Goal: Task Accomplishment & Management: Manage account settings

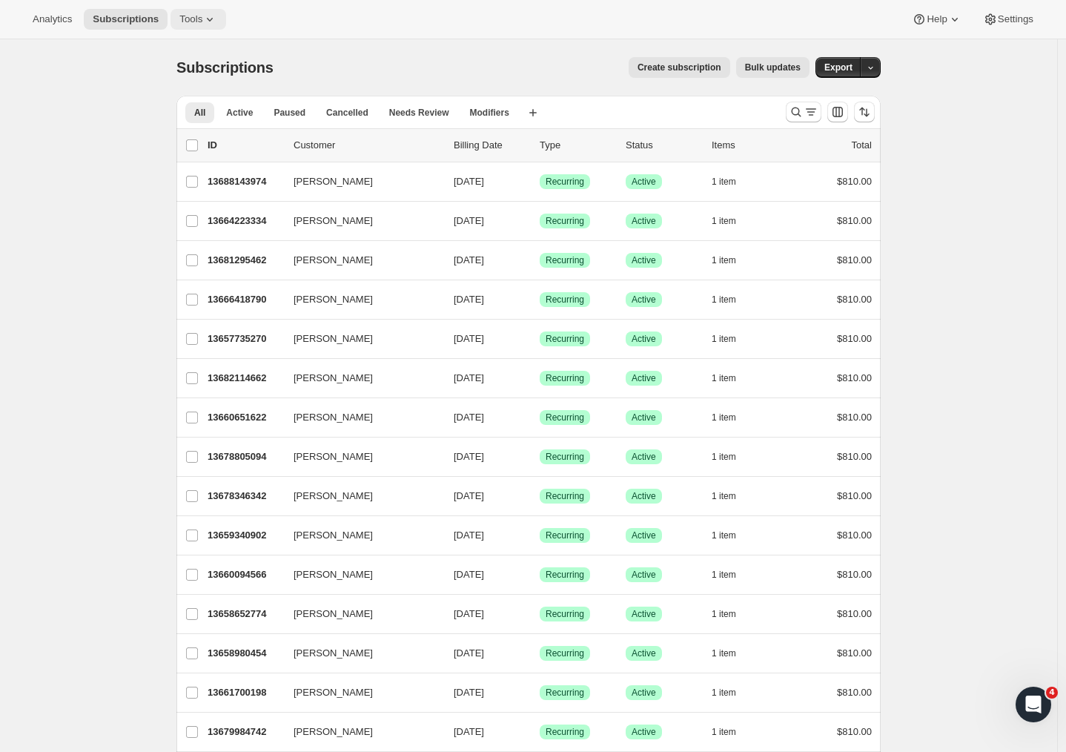
click at [202, 21] on icon at bounding box center [209, 19] width 15 height 15
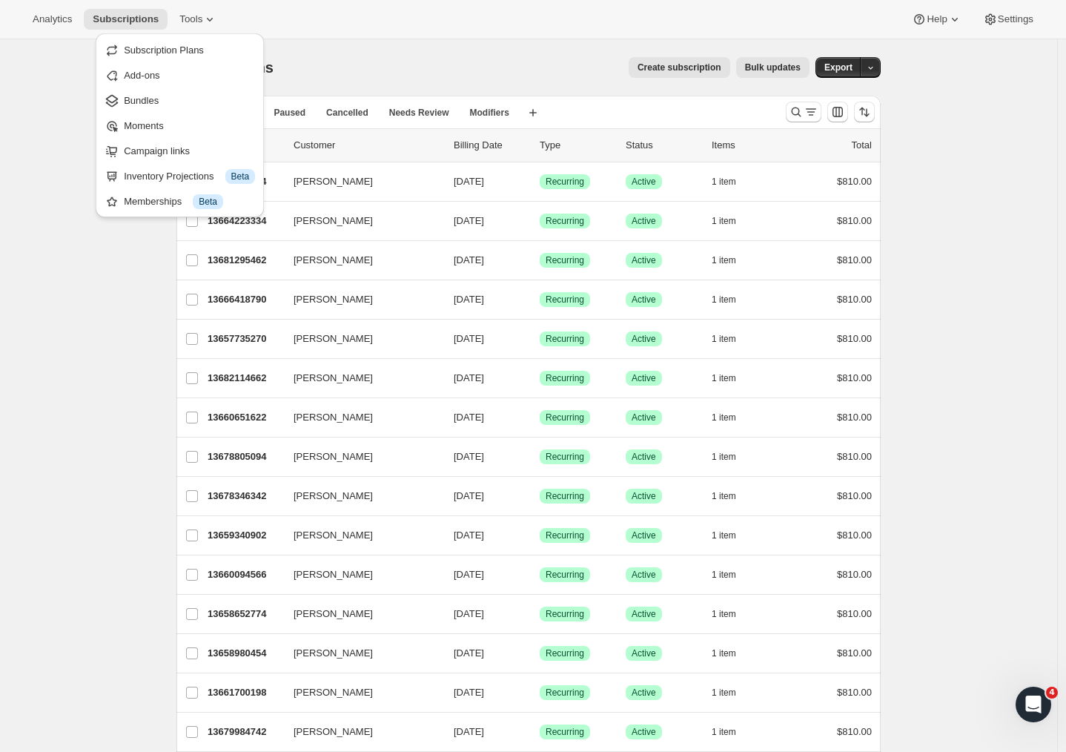
click at [162, 102] on span "Bundles" at bounding box center [189, 100] width 131 height 15
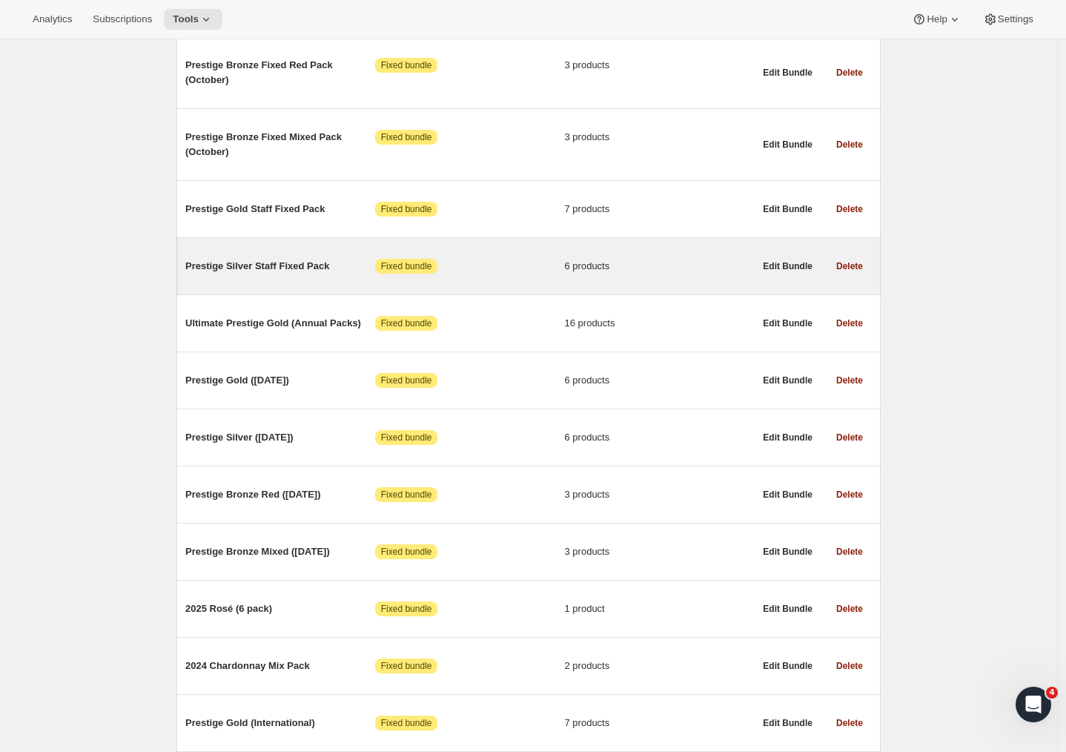
scroll to position [685, 0]
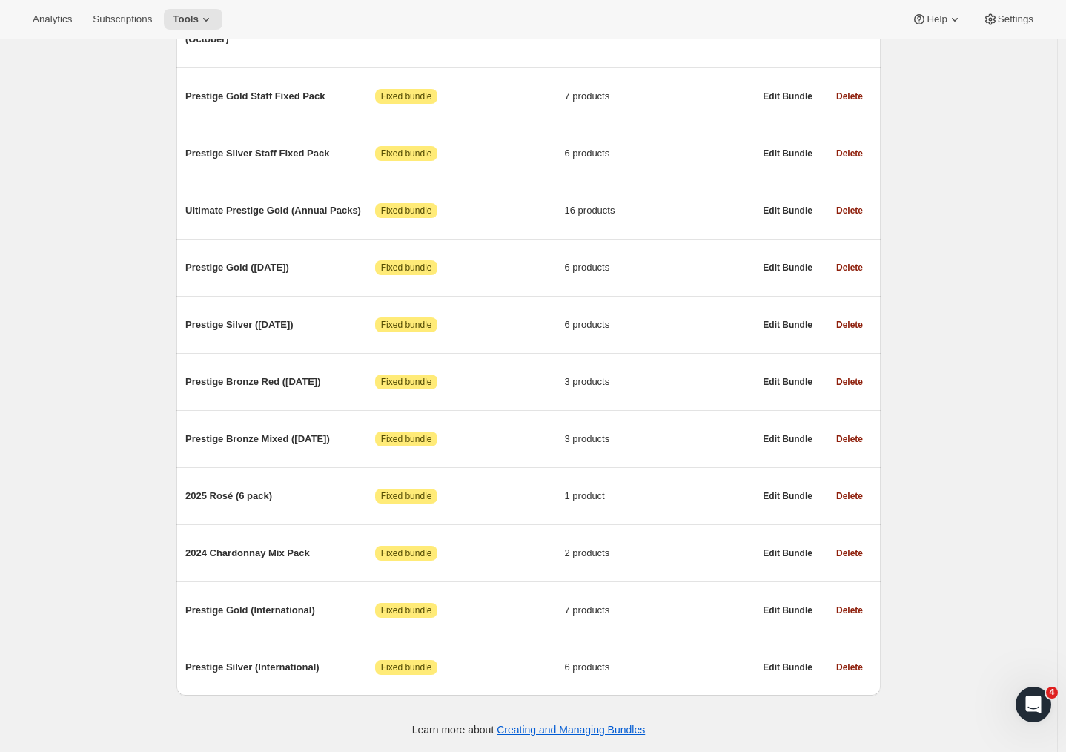
click at [133, 324] on div "Bundles. This page is ready Bundles Create All time Revenue $2,518.64 Orders 16…" at bounding box center [528, 59] width 1057 height 1385
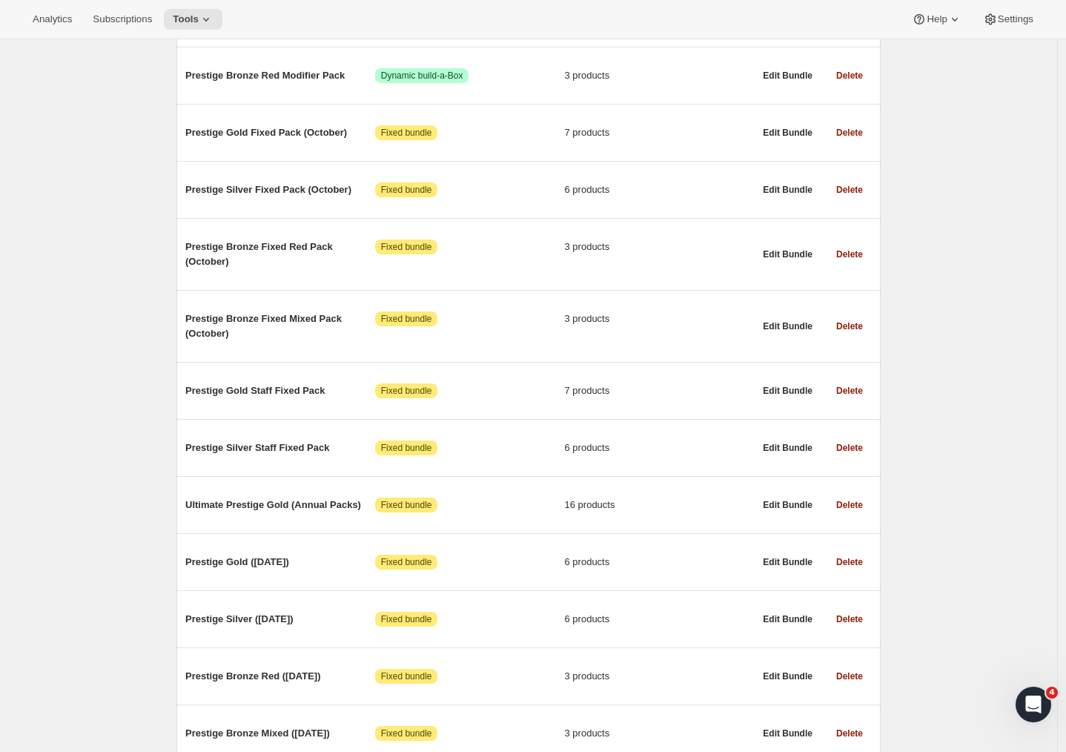
scroll to position [646, 0]
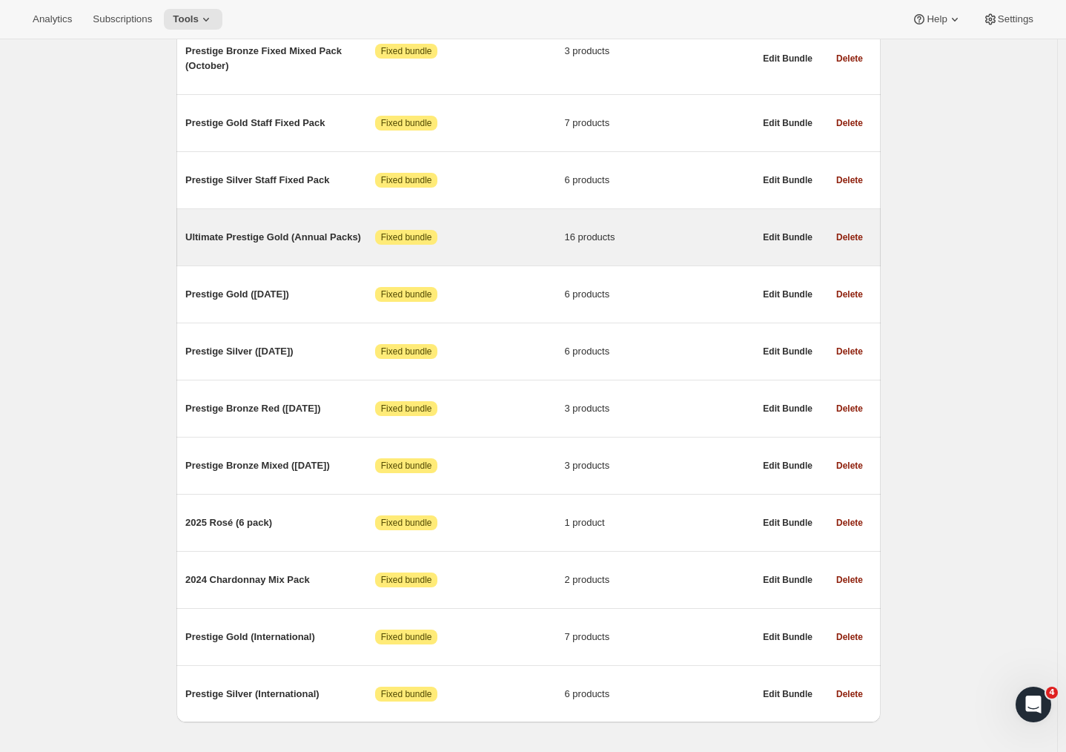
click at [288, 245] on span "Ultimate Prestige Gold (Annual Packs)" at bounding box center [280, 237] width 190 height 15
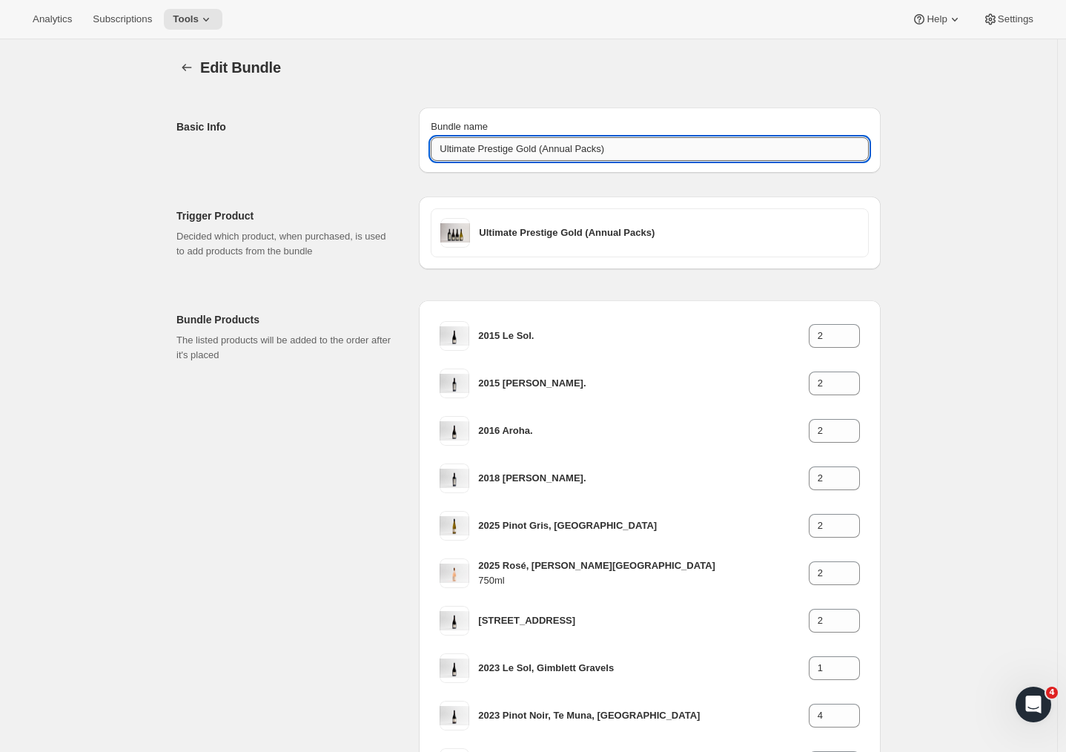
drag, startPoint x: 612, startPoint y: 147, endPoint x: 558, endPoint y: 148, distance: 53.4
click at [558, 148] on input "Ultimate Prestige Gold (Annual Packs)" at bounding box center [650, 149] width 438 height 24
drag, startPoint x: 486, startPoint y: 148, endPoint x: 374, endPoint y: 146, distance: 111.3
click at [374, 146] on div "Basic Info Bundle name Ultimate Prestige Gold (February & June)" at bounding box center [528, 134] width 704 height 77
type input "Prestige Gold (February & June)"
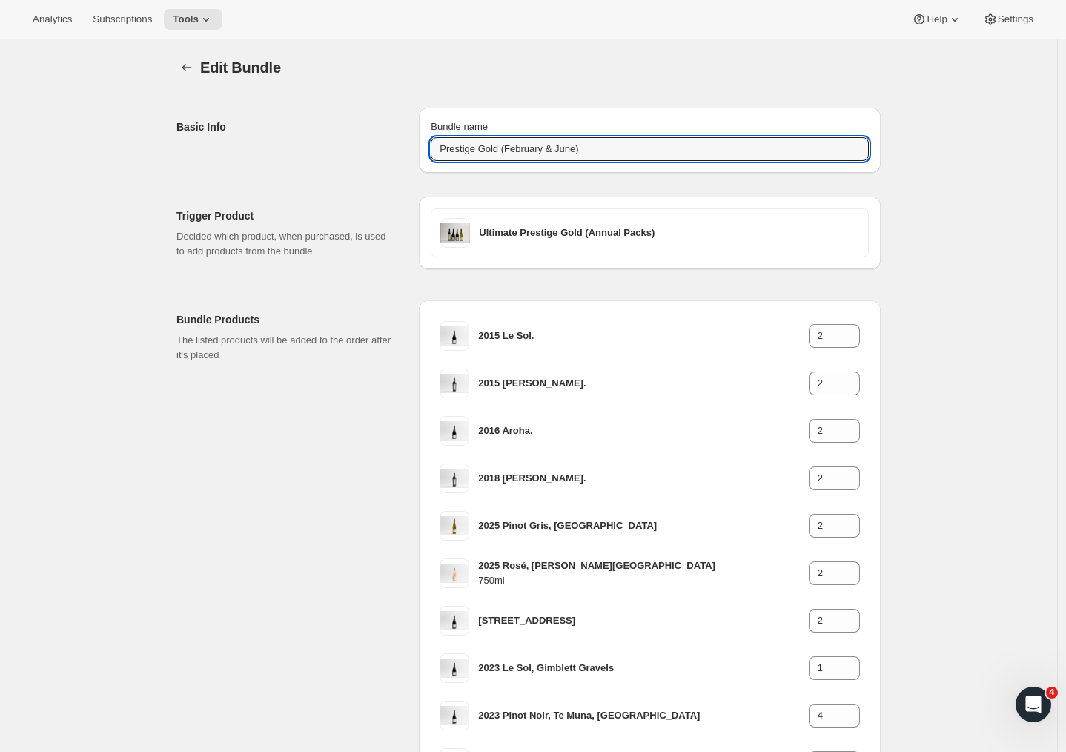
click at [626, 76] on div "Edit Bundle" at bounding box center [540, 67] width 681 height 21
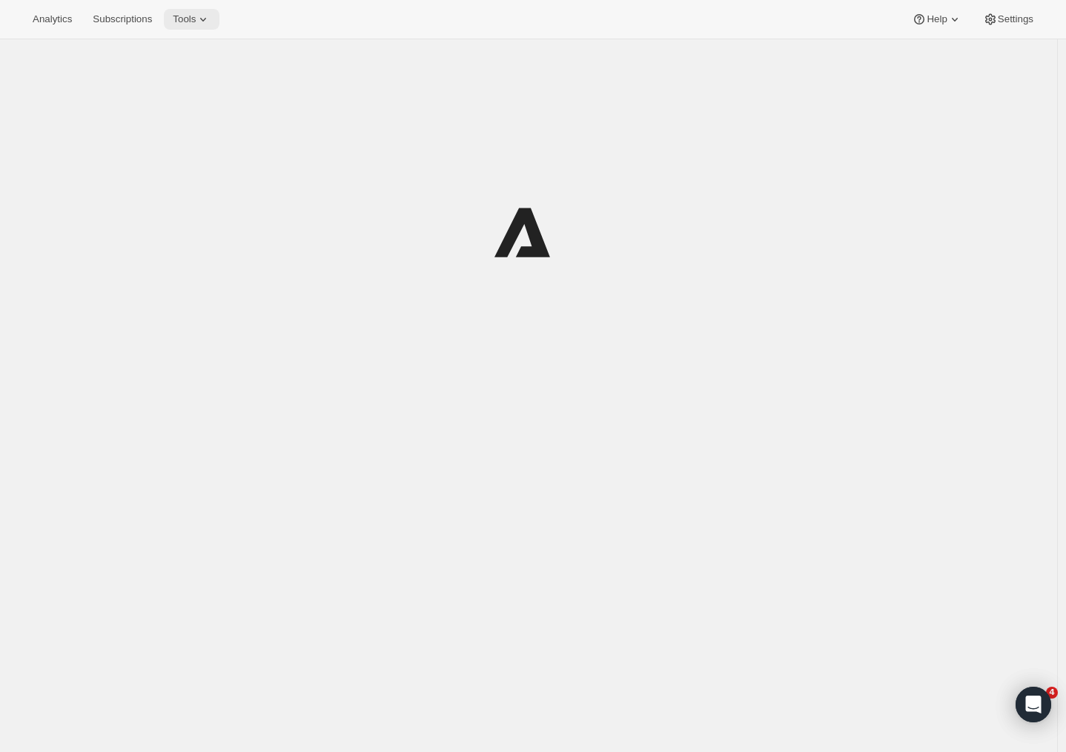
click at [185, 13] on button "Tools" at bounding box center [192, 19] width 56 height 21
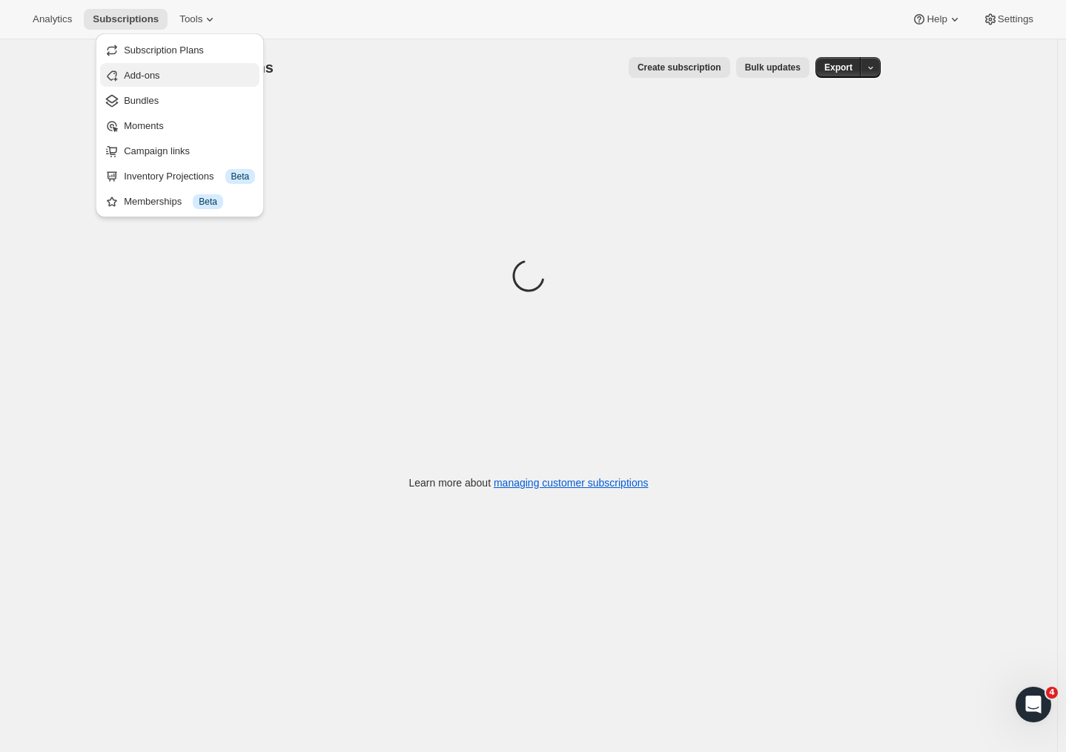
click at [152, 85] on button "Add-ons" at bounding box center [179, 75] width 159 height 24
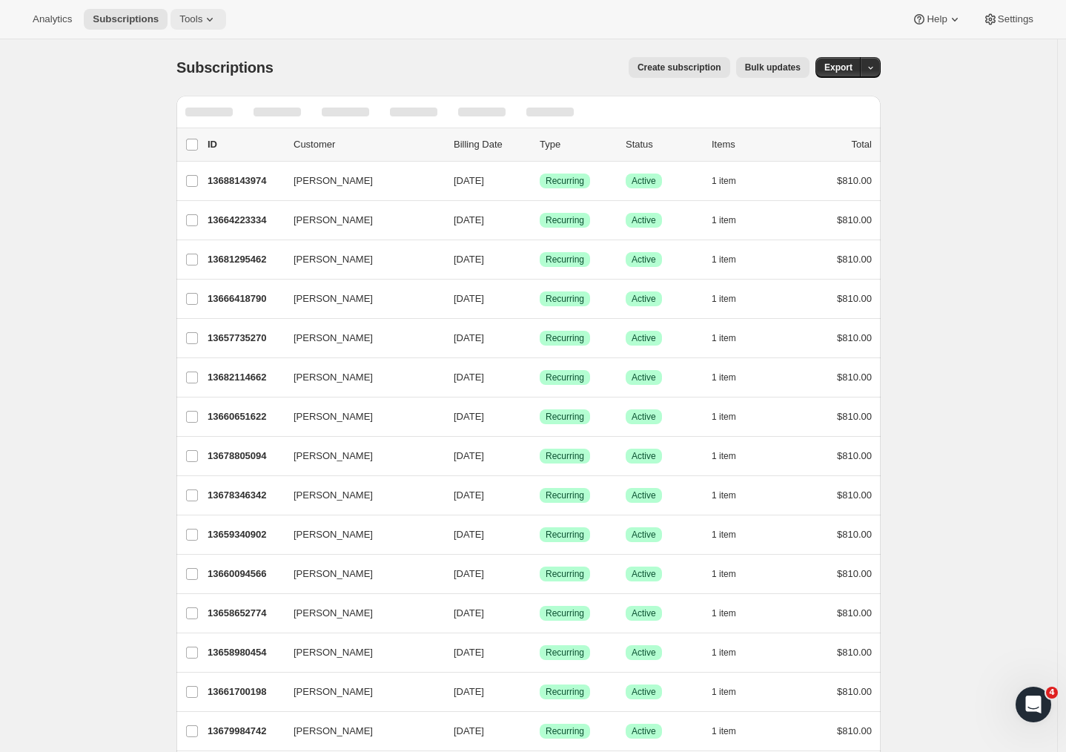
click at [175, 13] on button "Tools" at bounding box center [199, 19] width 56 height 21
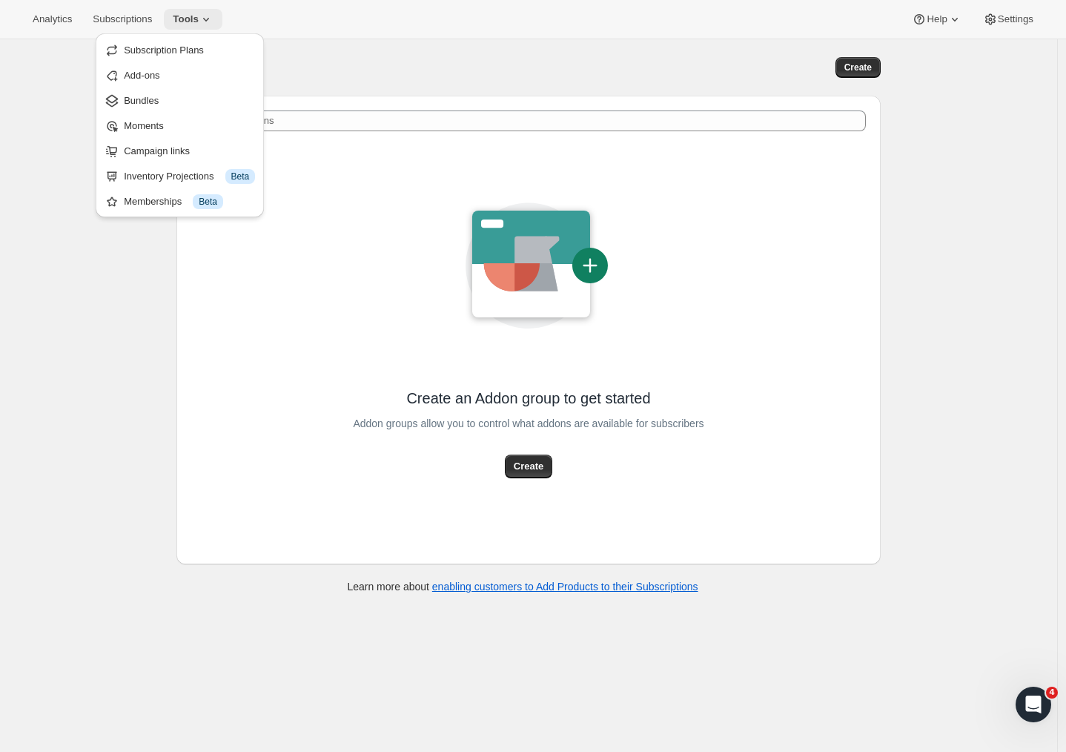
click at [199, 18] on icon at bounding box center [206, 19] width 15 height 15
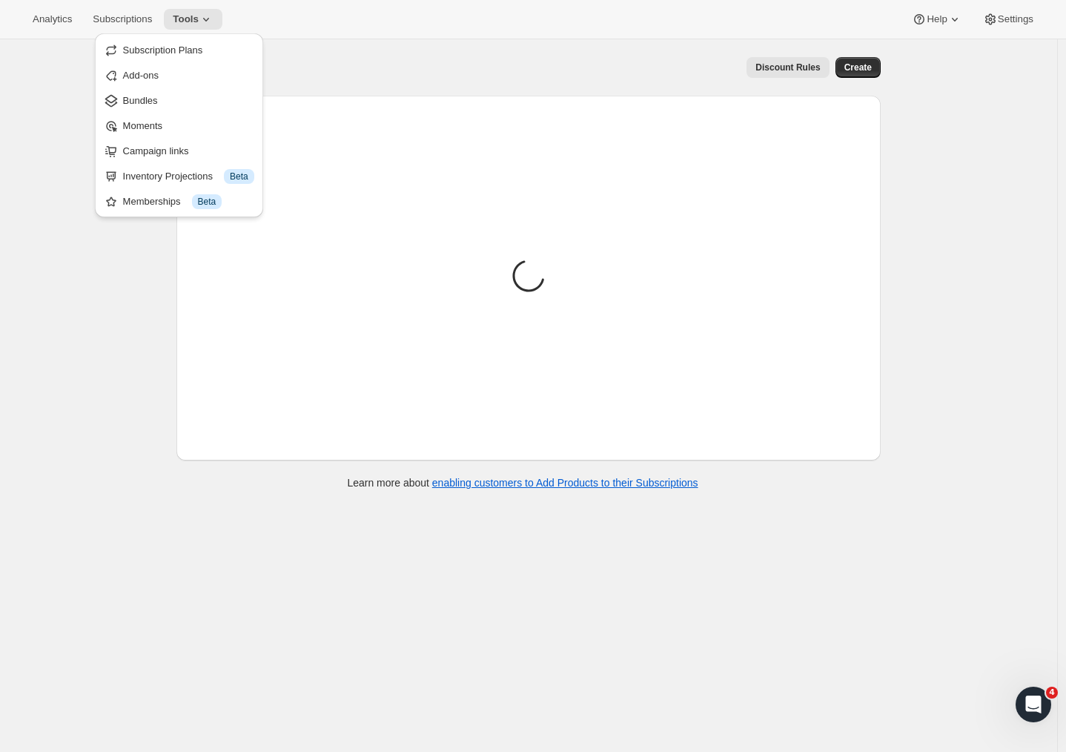
click at [199, 18] on icon at bounding box center [206, 19] width 15 height 15
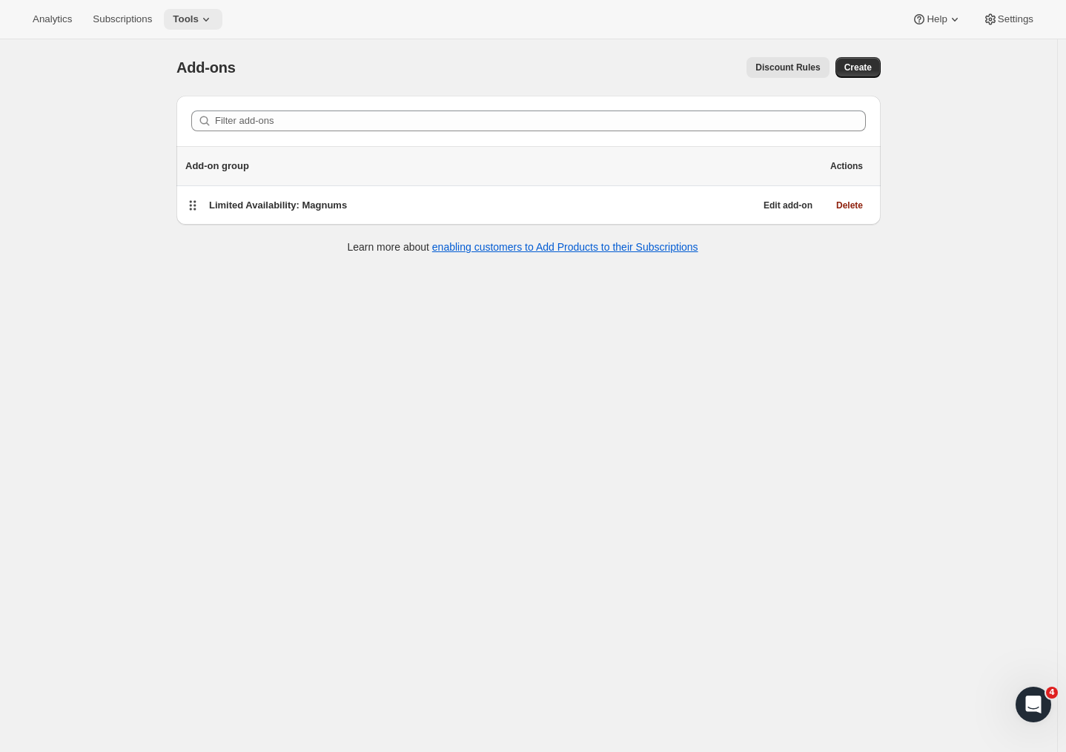
click at [199, 25] on icon at bounding box center [206, 19] width 15 height 15
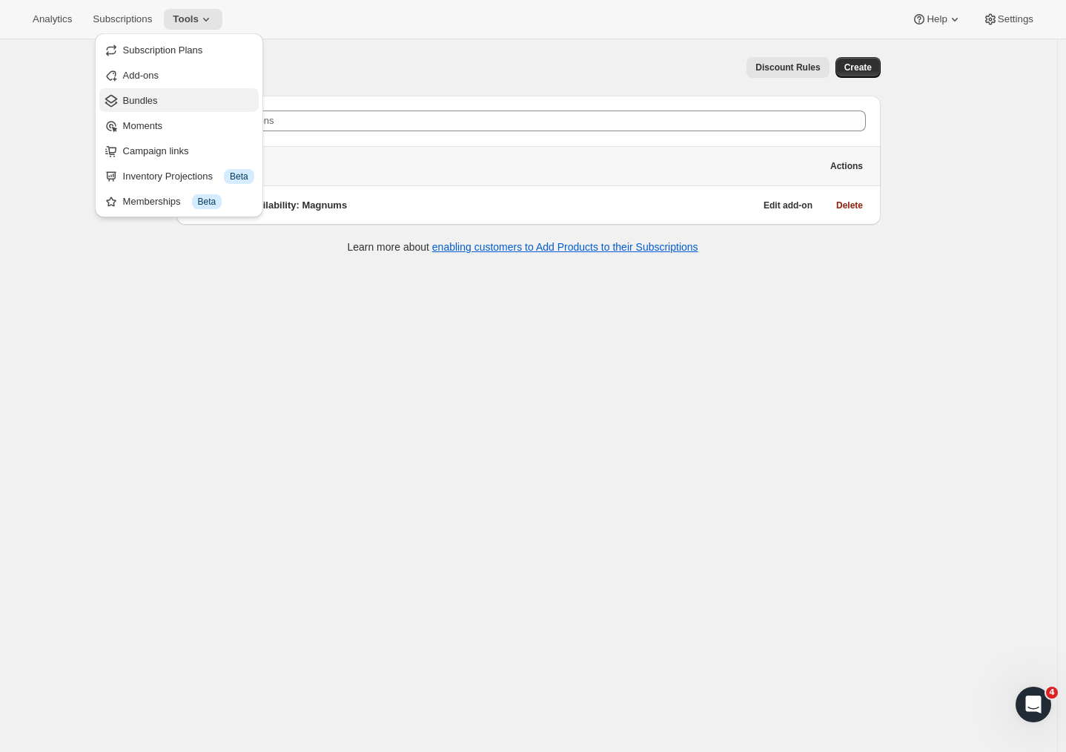
click at [158, 102] on span "Bundles" at bounding box center [140, 100] width 35 height 11
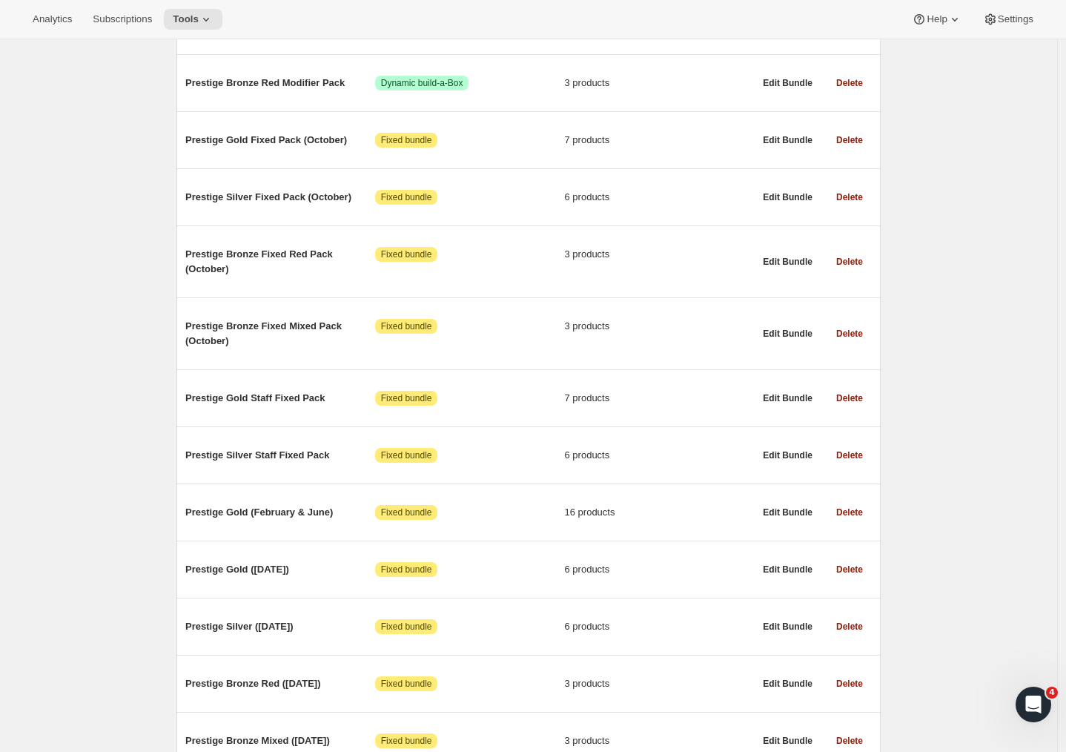
scroll to position [685, 0]
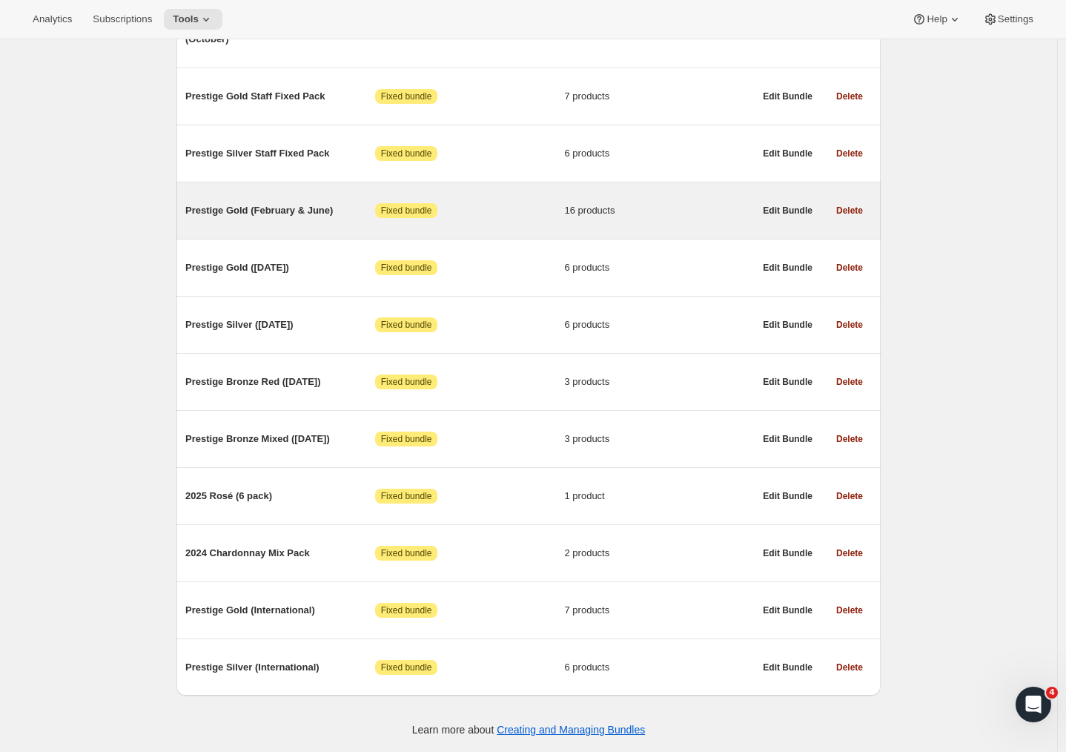
click at [245, 203] on span "Prestige Gold (February & June)" at bounding box center [280, 210] width 190 height 15
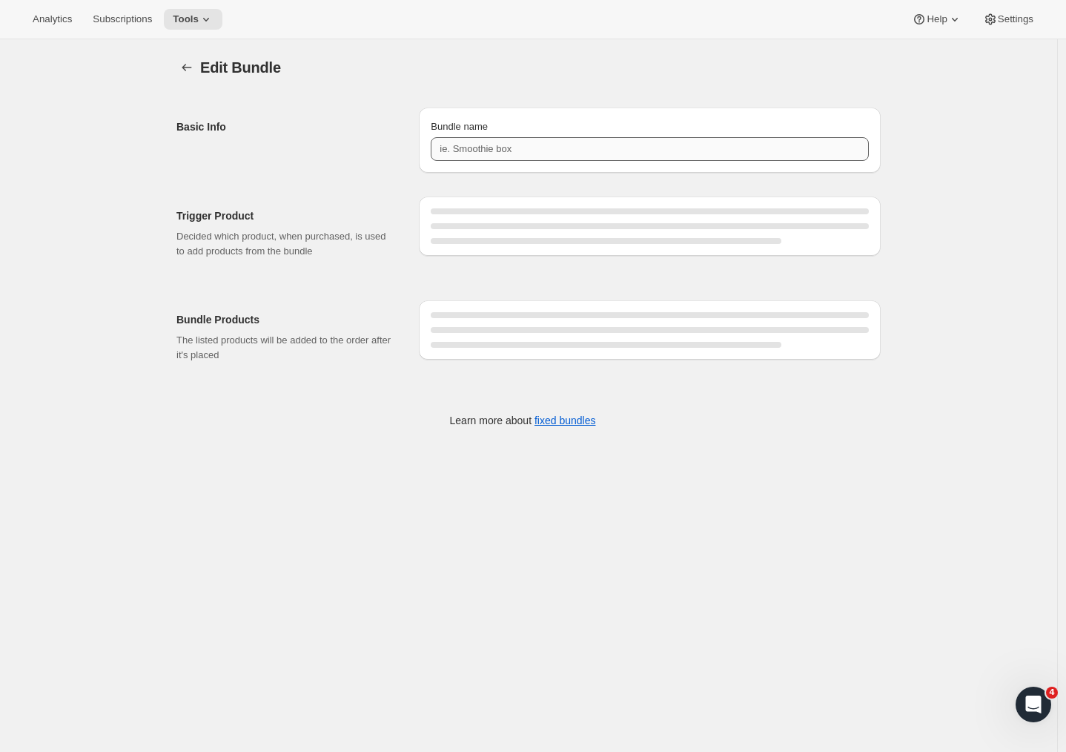
type input "Prestige Gold (February & June)"
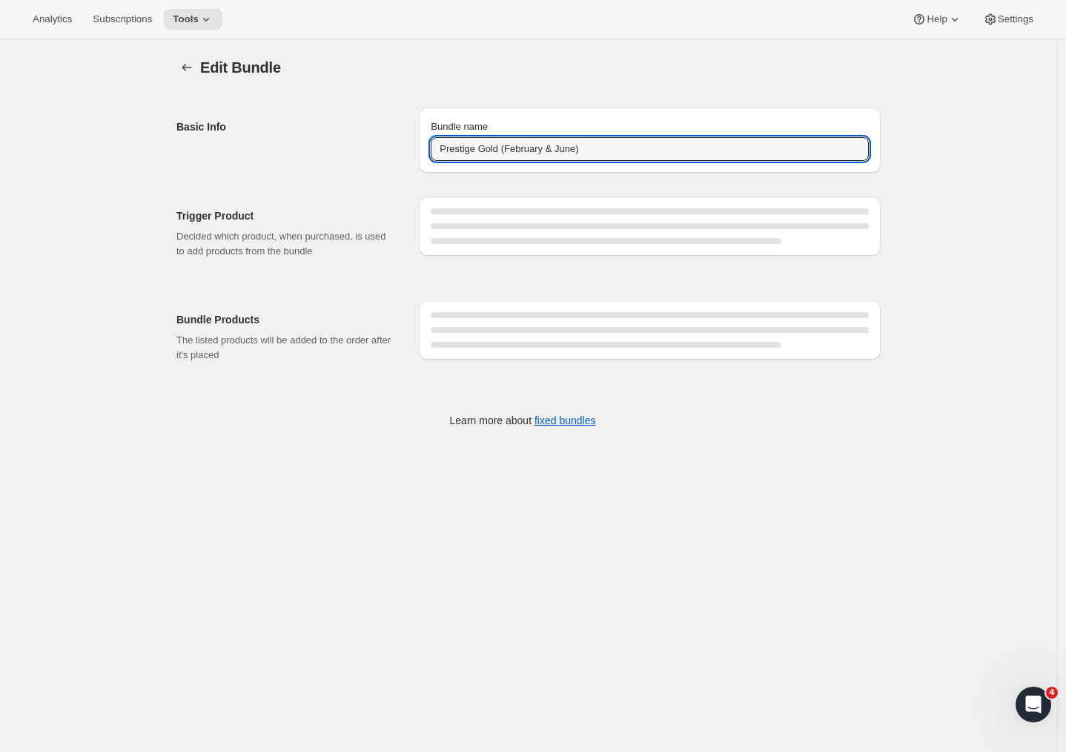
drag, startPoint x: 618, startPoint y: 147, endPoint x: 387, endPoint y: 144, distance: 230.6
click at [387, 144] on div "Basic Info Bundle name Prestige Gold (February & June)" at bounding box center [528, 134] width 704 height 77
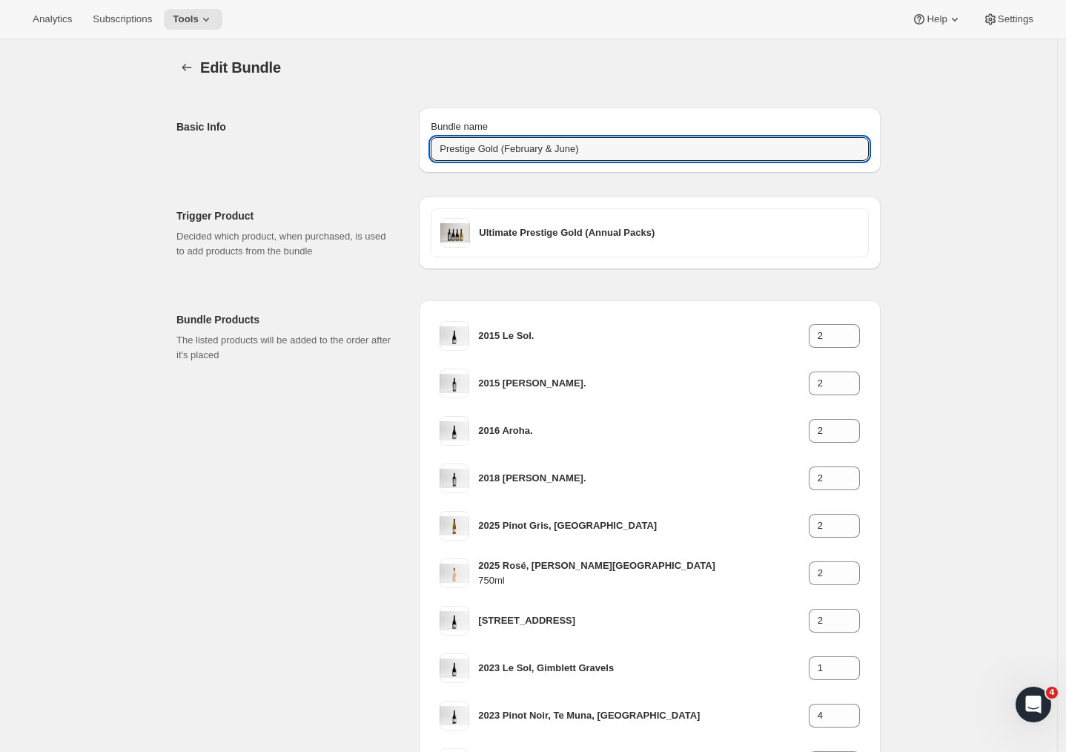
click at [155, 193] on div "Edit Bundle. This page is ready Edit Bundle Basic Info Bundle name Prestige Gol…" at bounding box center [528, 625] width 1057 height 1173
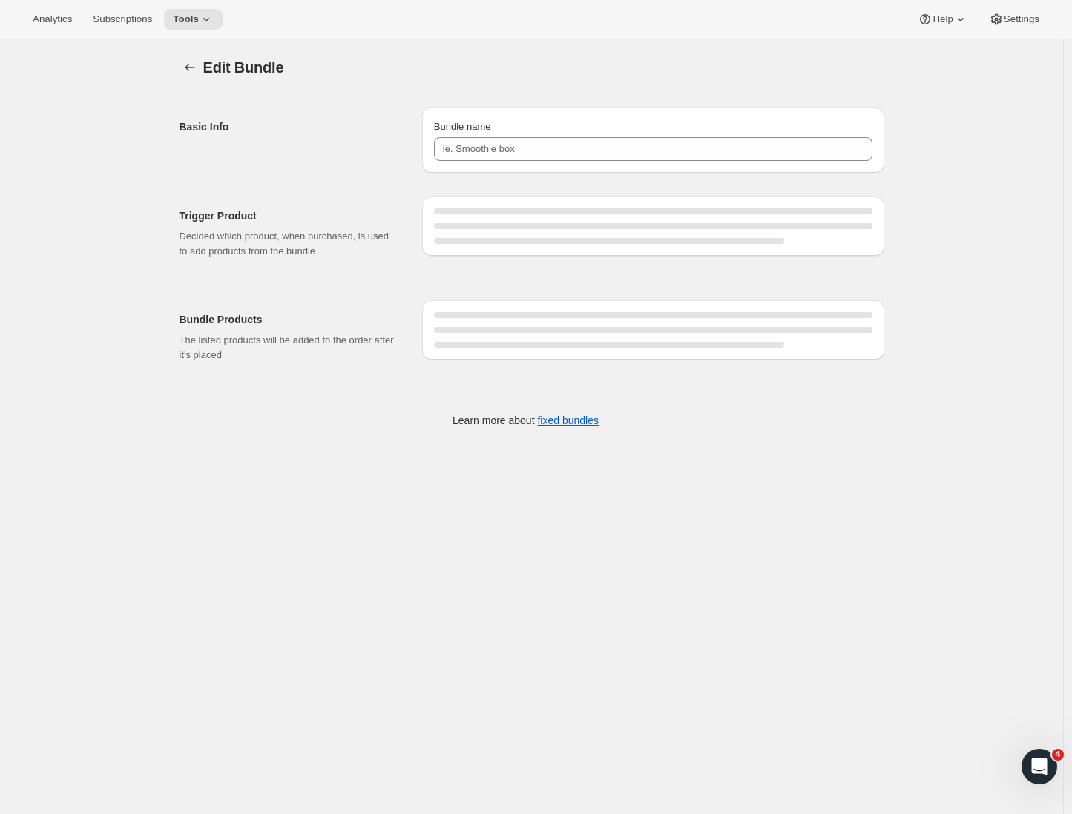
type input "Prestige Gold (February & June)"
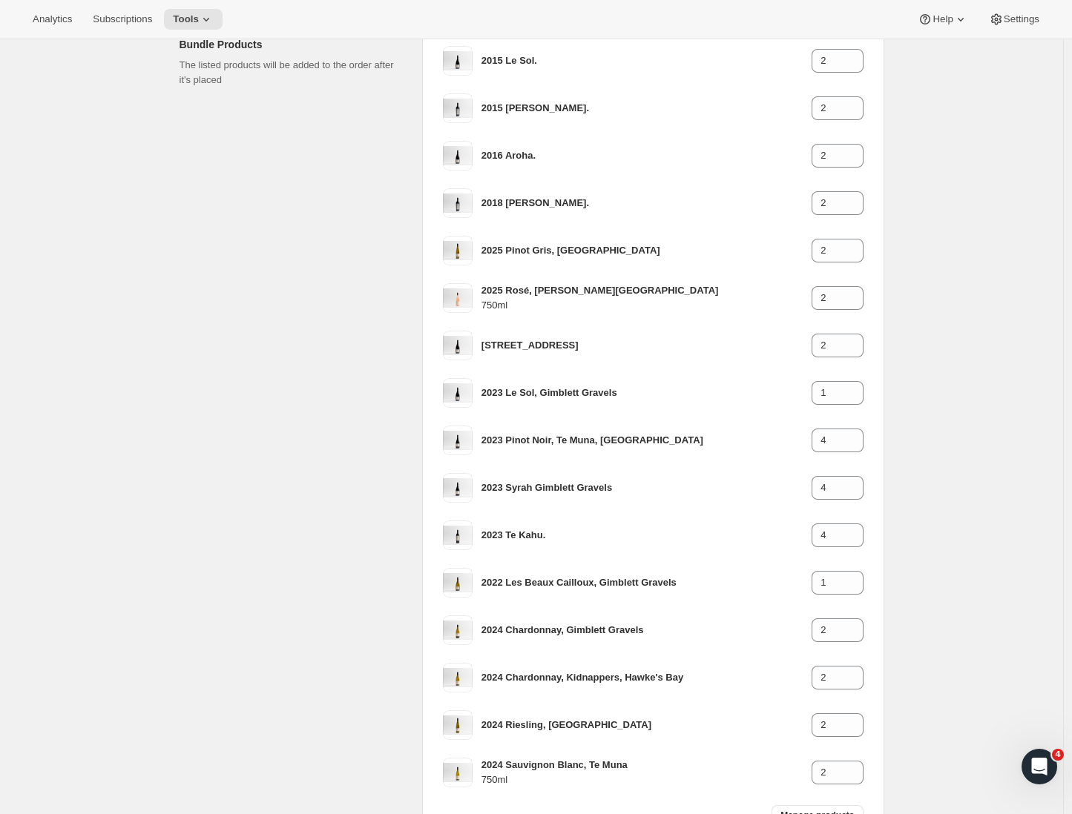
scroll to position [398, 0]
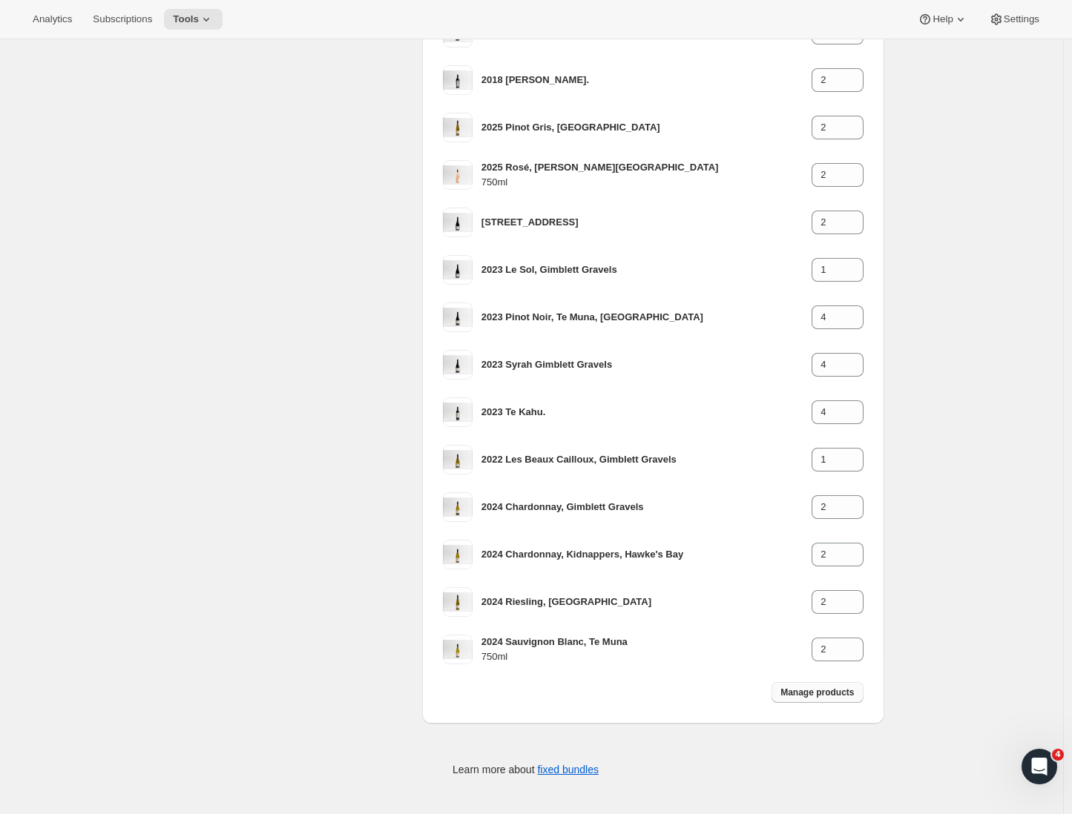
click at [813, 693] on span "Manage products" at bounding box center [816, 693] width 73 height 12
click at [807, 693] on span "Manage products" at bounding box center [816, 693] width 73 height 12
type input "1"
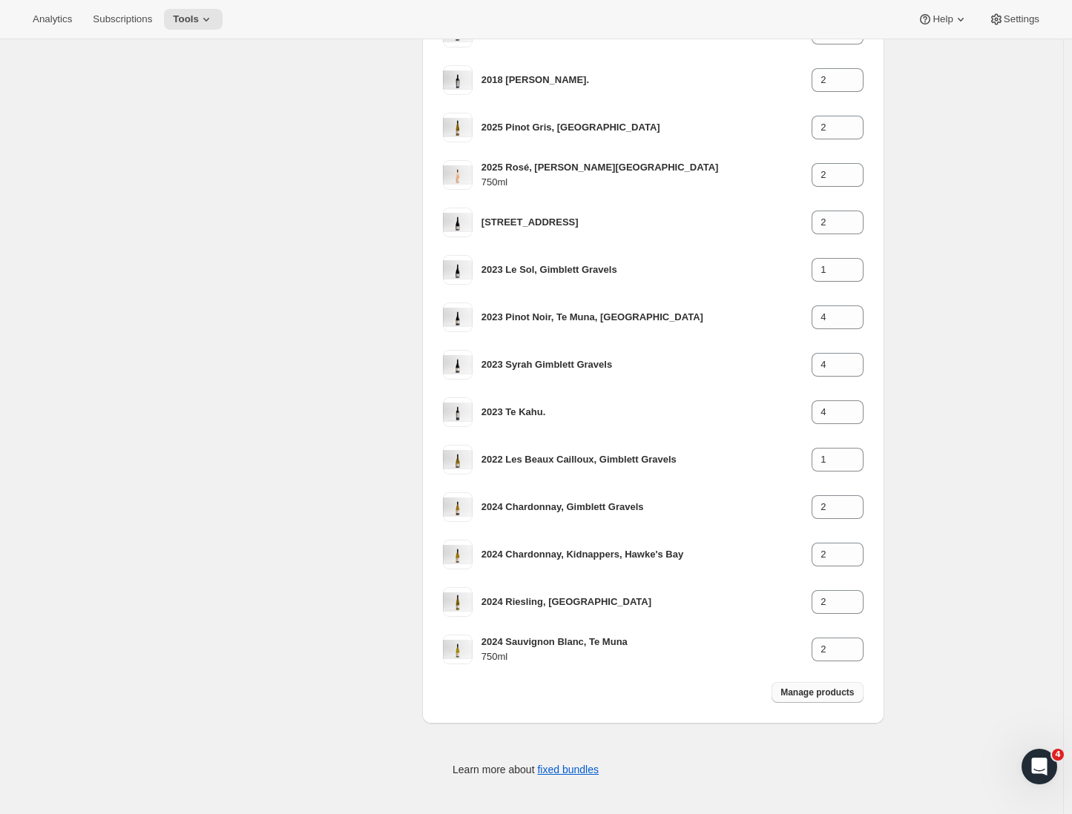
type input "1"
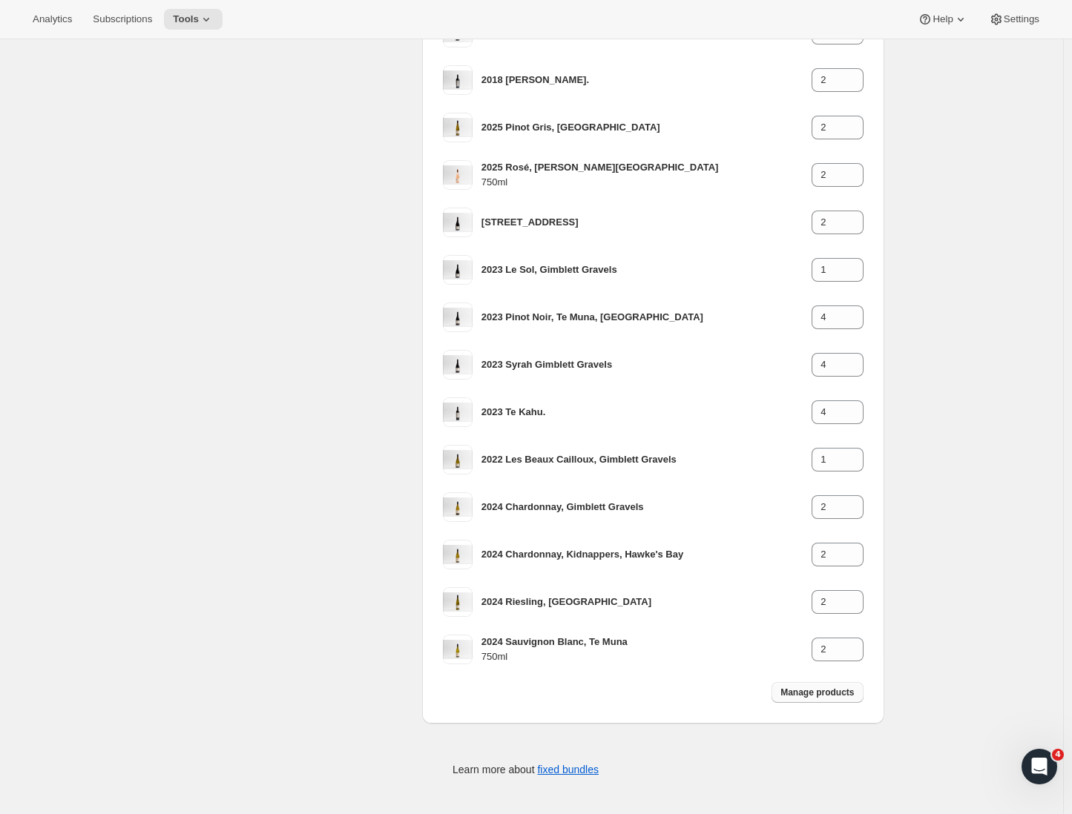
type input "1"
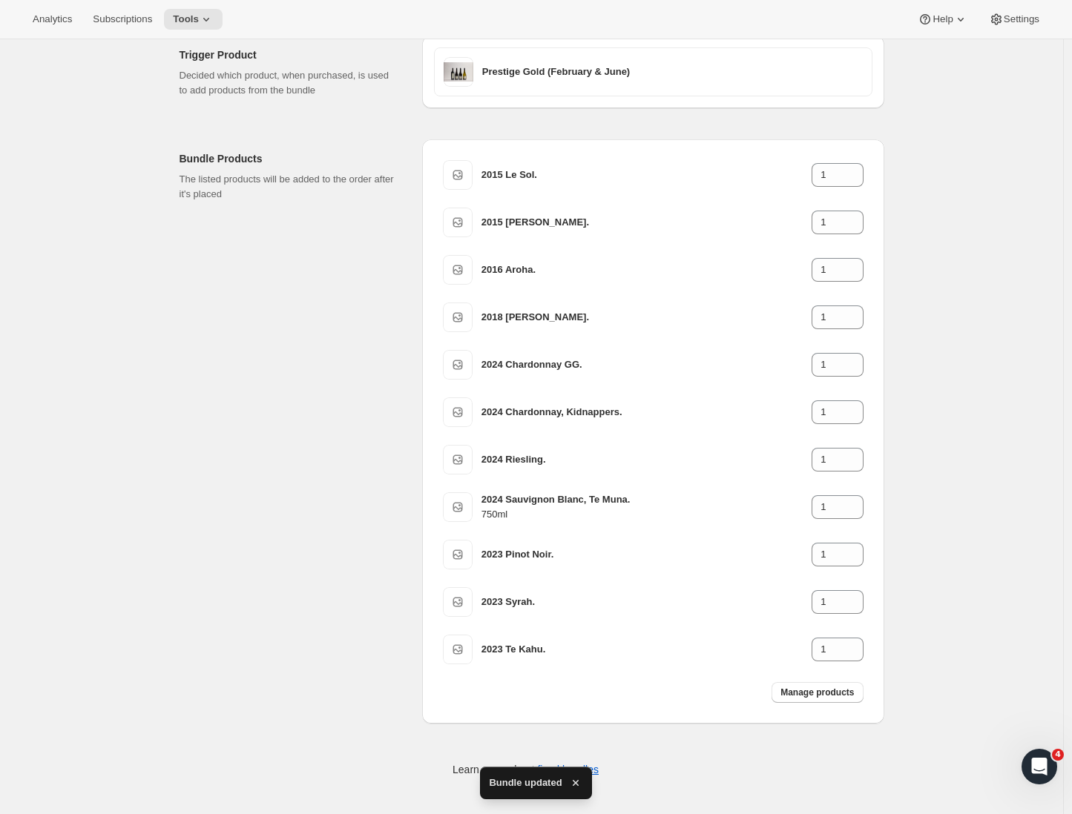
scroll to position [39, 0]
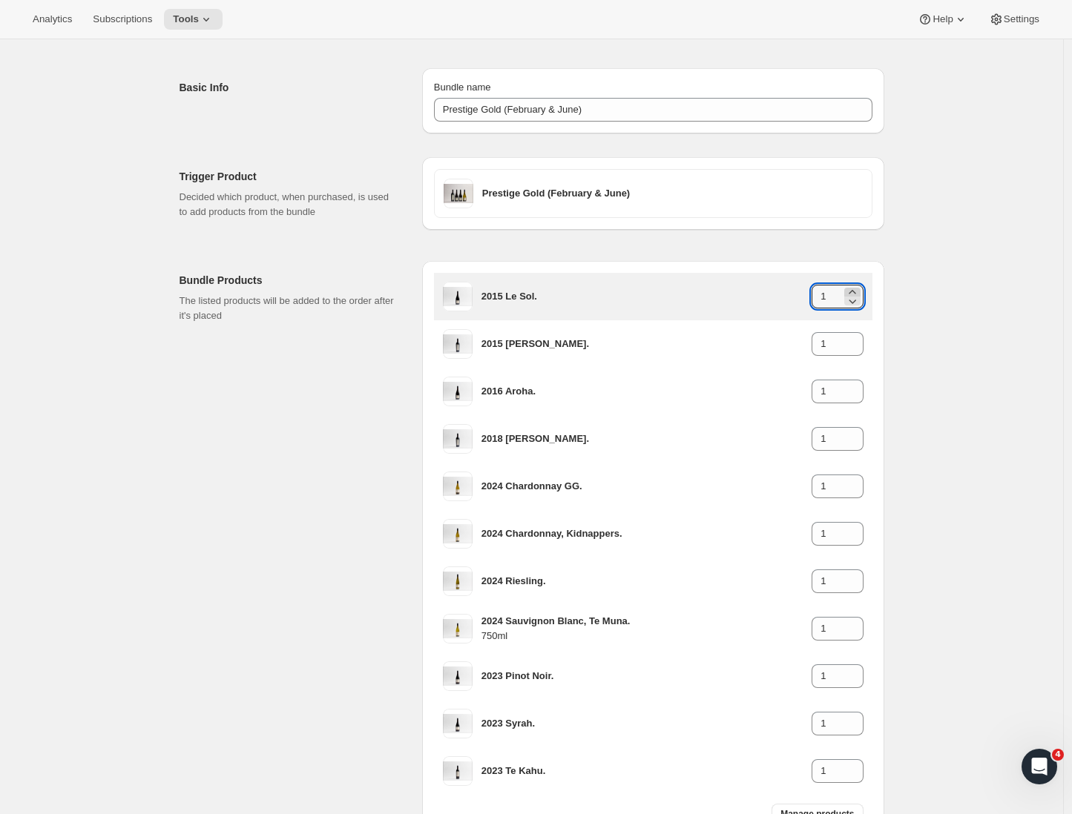
click at [859, 290] on icon at bounding box center [852, 292] width 15 height 15
type input "2"
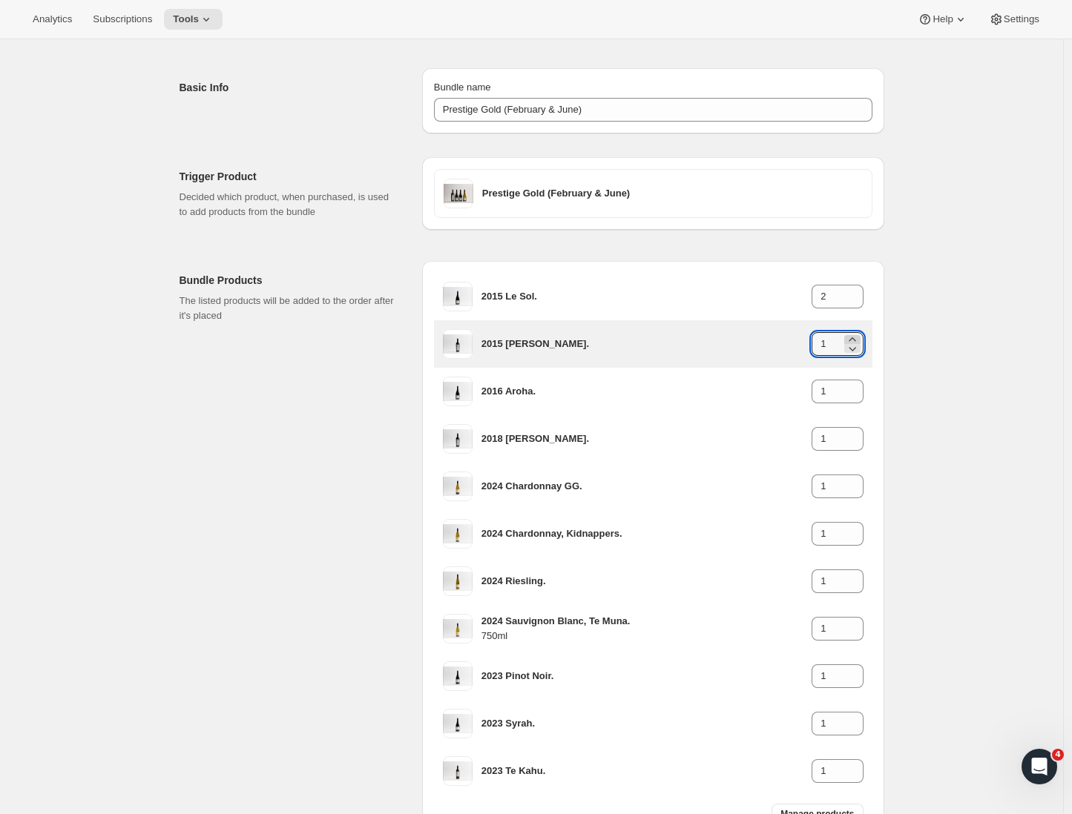
click at [857, 337] on icon at bounding box center [852, 339] width 15 height 15
type input "2"
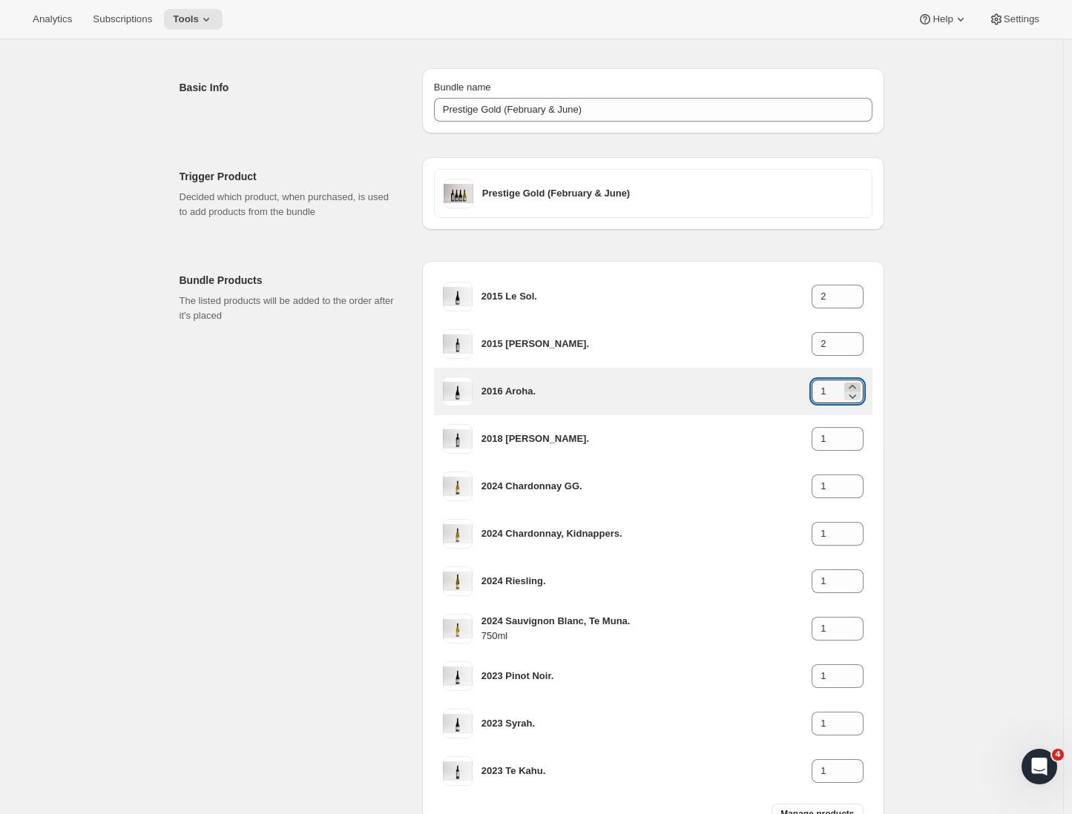
click at [854, 384] on icon at bounding box center [852, 387] width 15 height 15
type input "2"
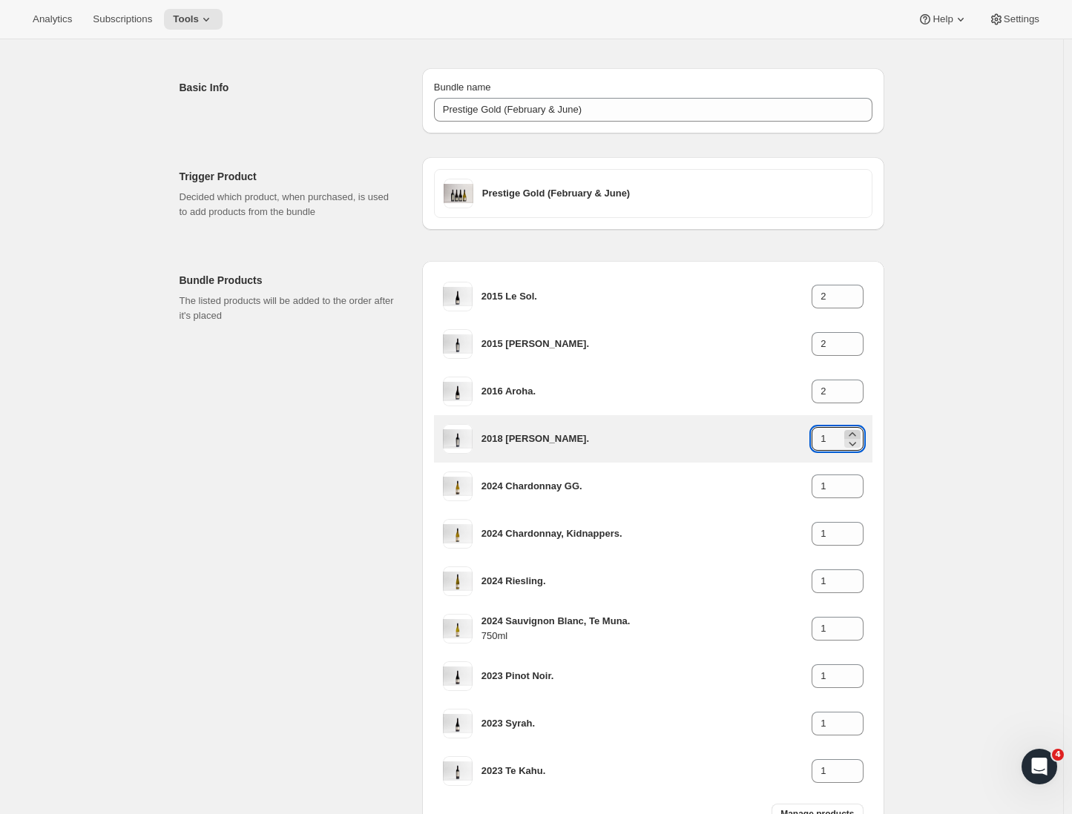
click at [857, 432] on icon at bounding box center [852, 434] width 15 height 15
type input "2"
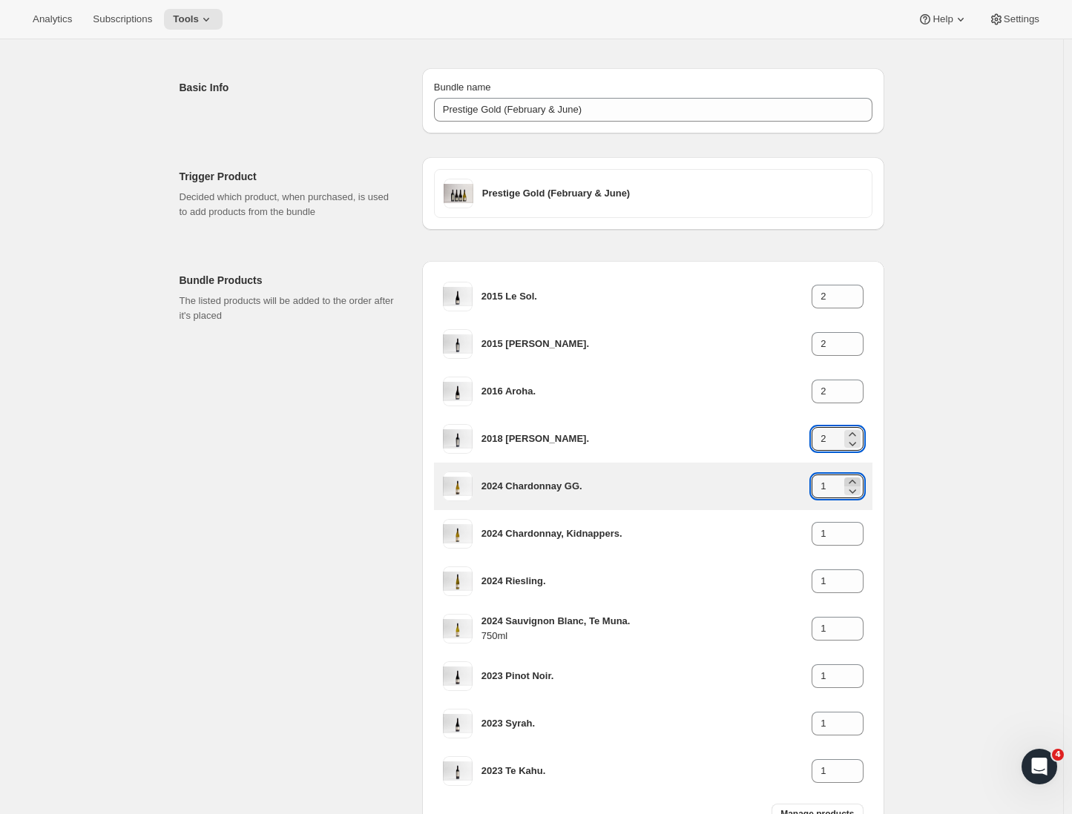
click at [855, 481] on icon at bounding box center [851, 482] width 7 height 4
type input "2"
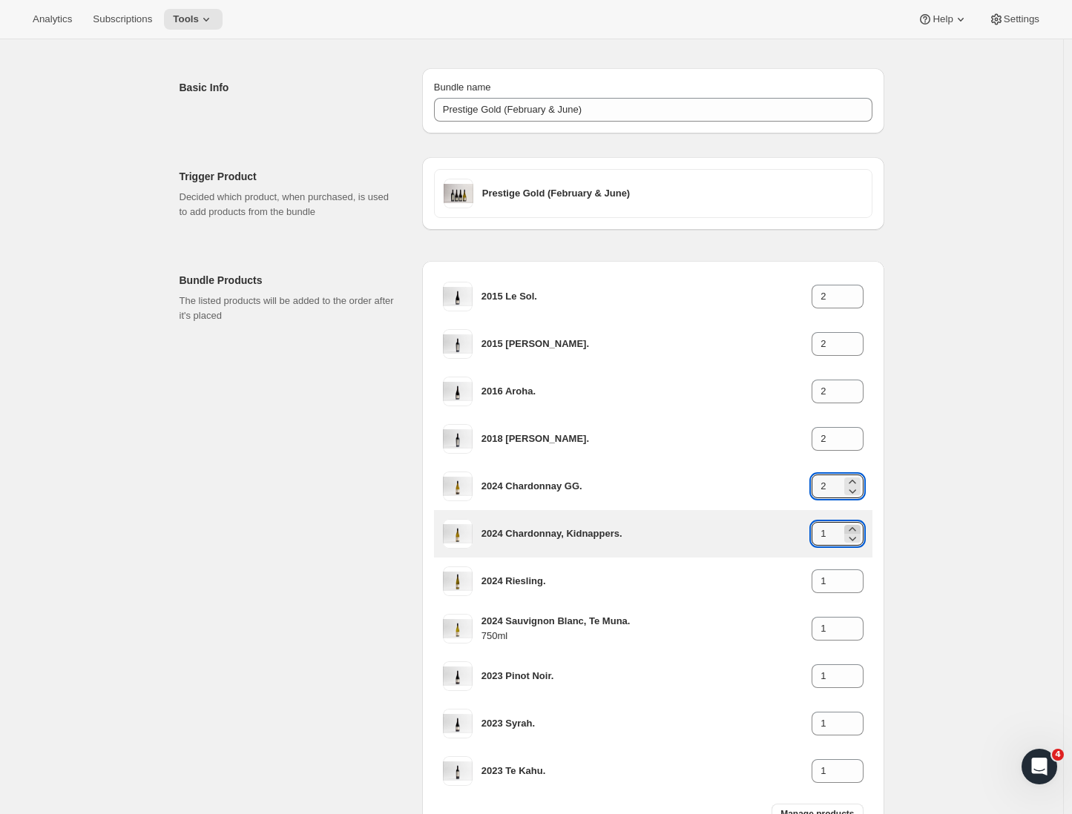
click at [854, 527] on icon at bounding box center [852, 529] width 15 height 15
type input "2"
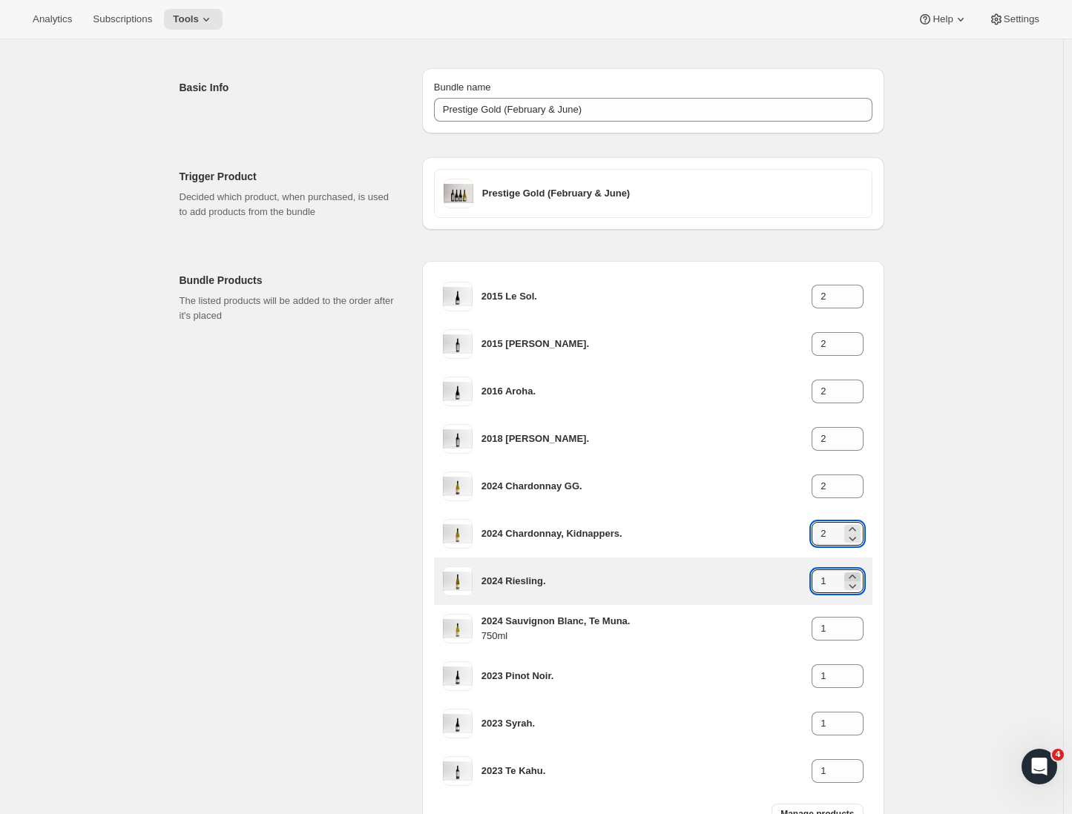
click at [854, 574] on icon at bounding box center [852, 577] width 15 height 15
type input "2"
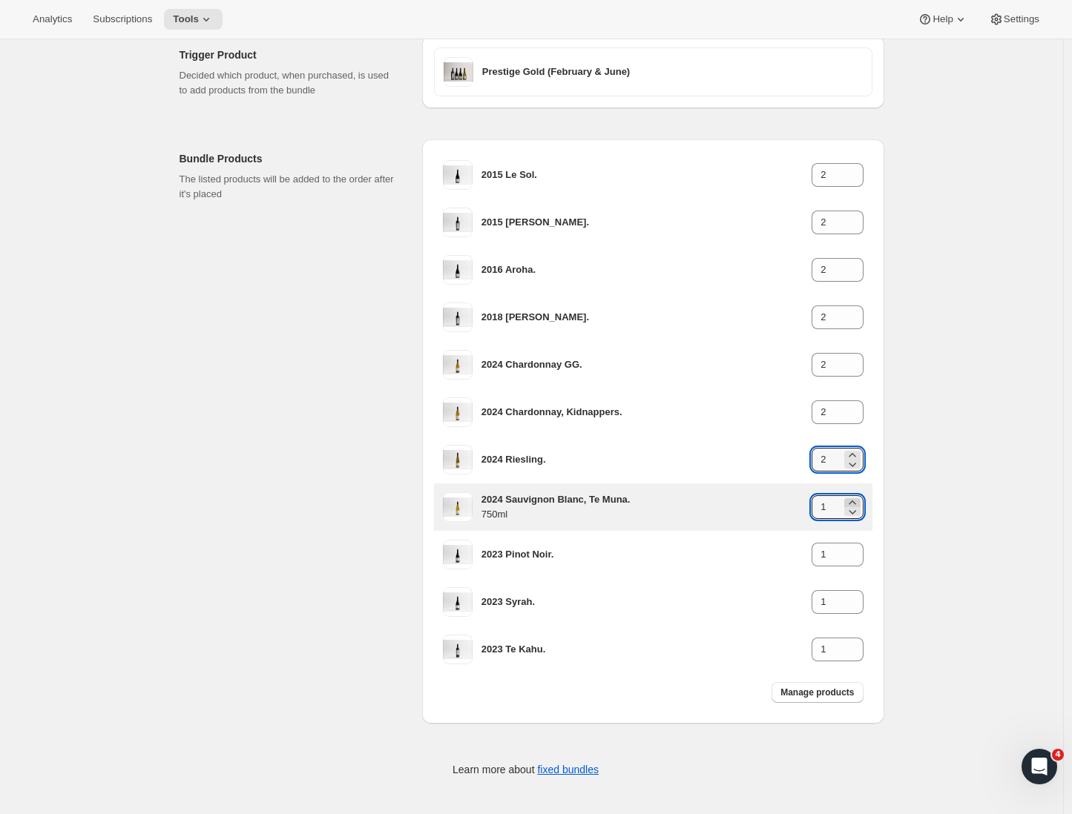
click at [857, 498] on icon at bounding box center [852, 502] width 15 height 15
type input "2"
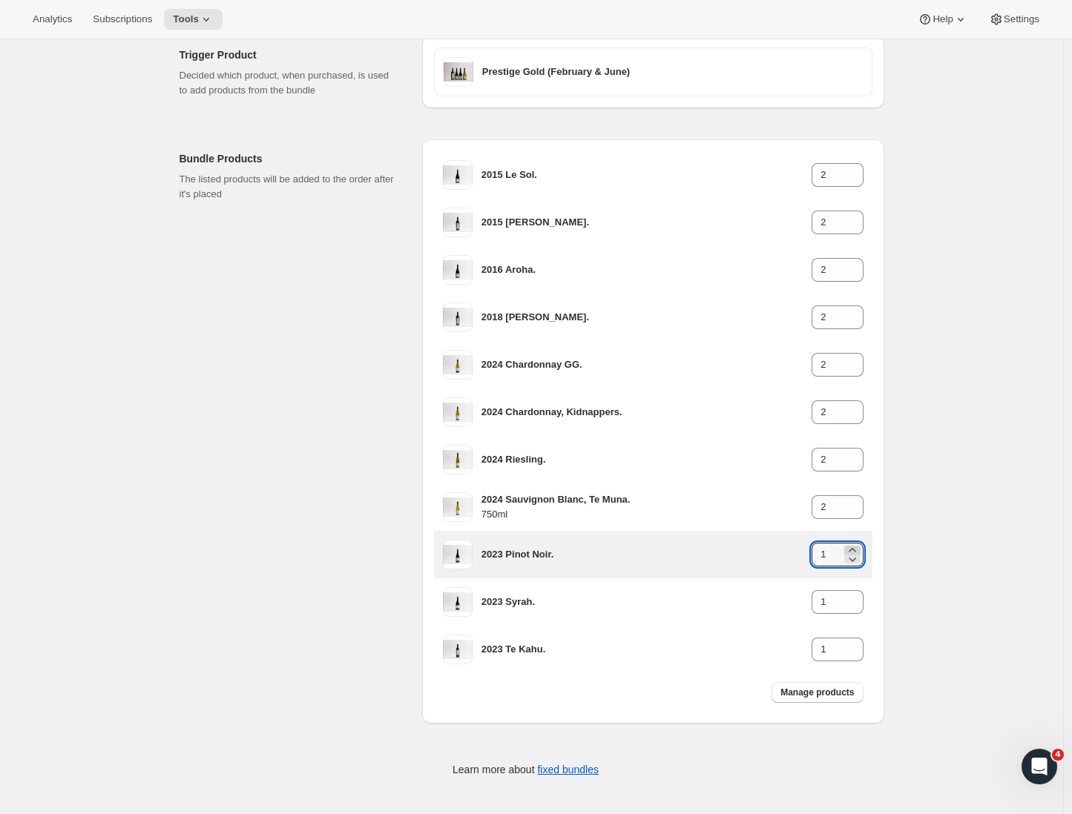
click at [857, 547] on icon at bounding box center [852, 550] width 15 height 15
type input "2"
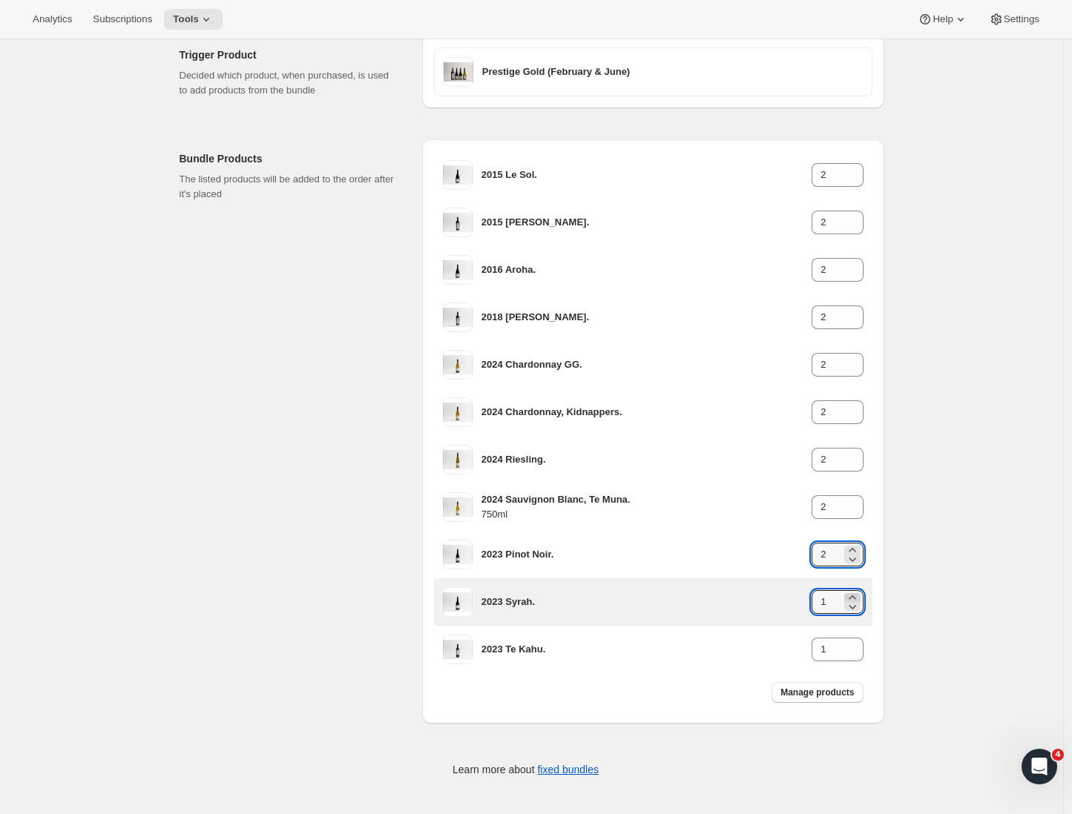
click at [854, 594] on icon at bounding box center [852, 597] width 15 height 15
type input "2"
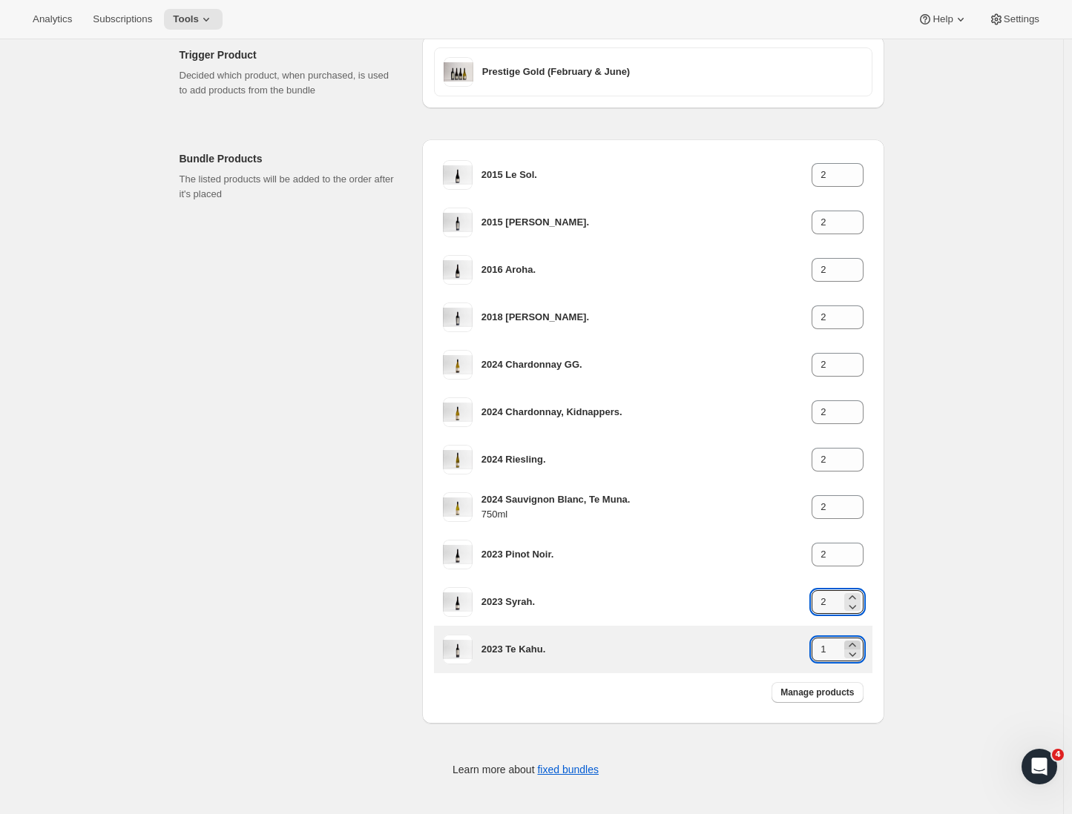
click at [858, 641] on icon at bounding box center [852, 645] width 15 height 15
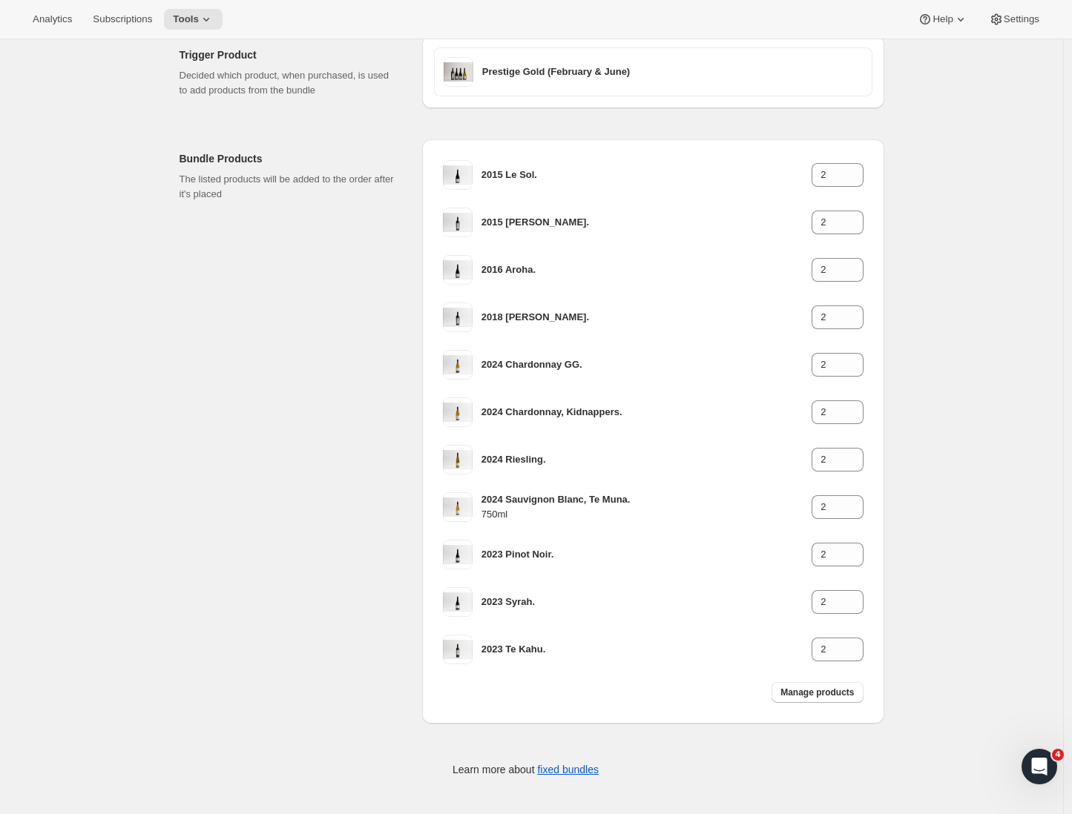
click at [902, 621] on div "Edit Bundle. This page is ready Edit Bundle Basic Info Bundle name Prestige Gol…" at bounding box center [532, 346] width 740 height 936
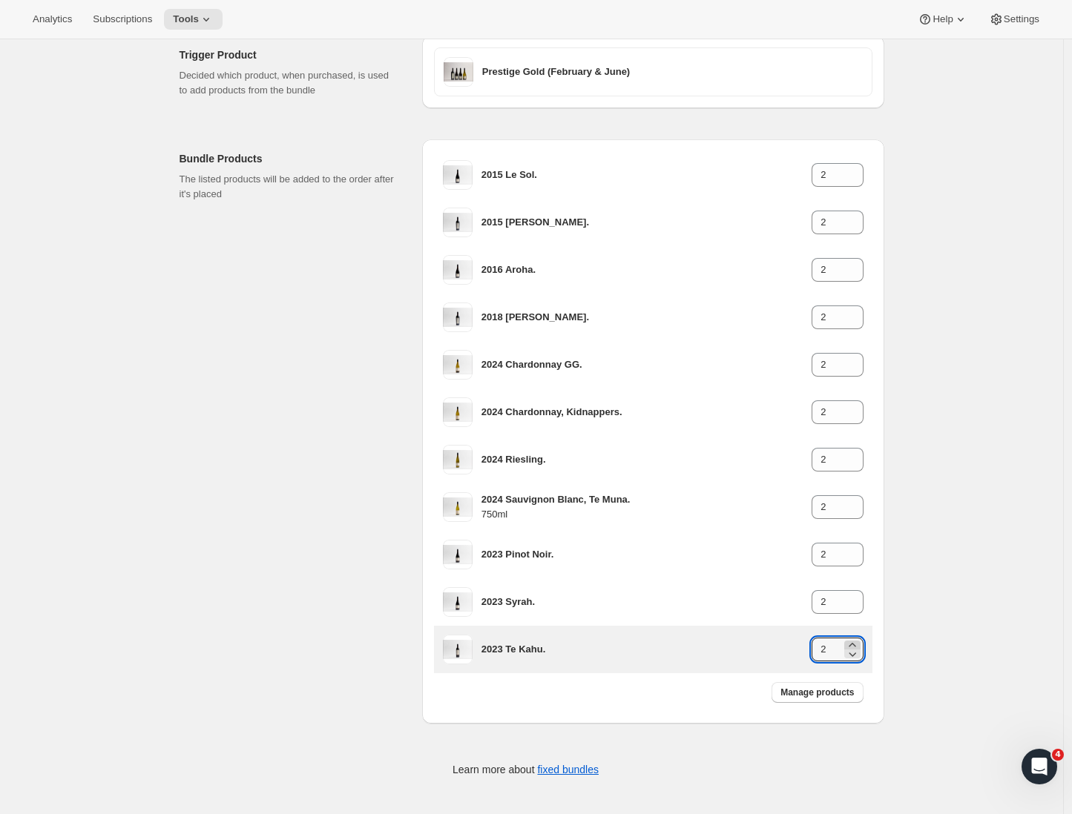
click at [854, 644] on icon at bounding box center [852, 645] width 15 height 15
type input "4"
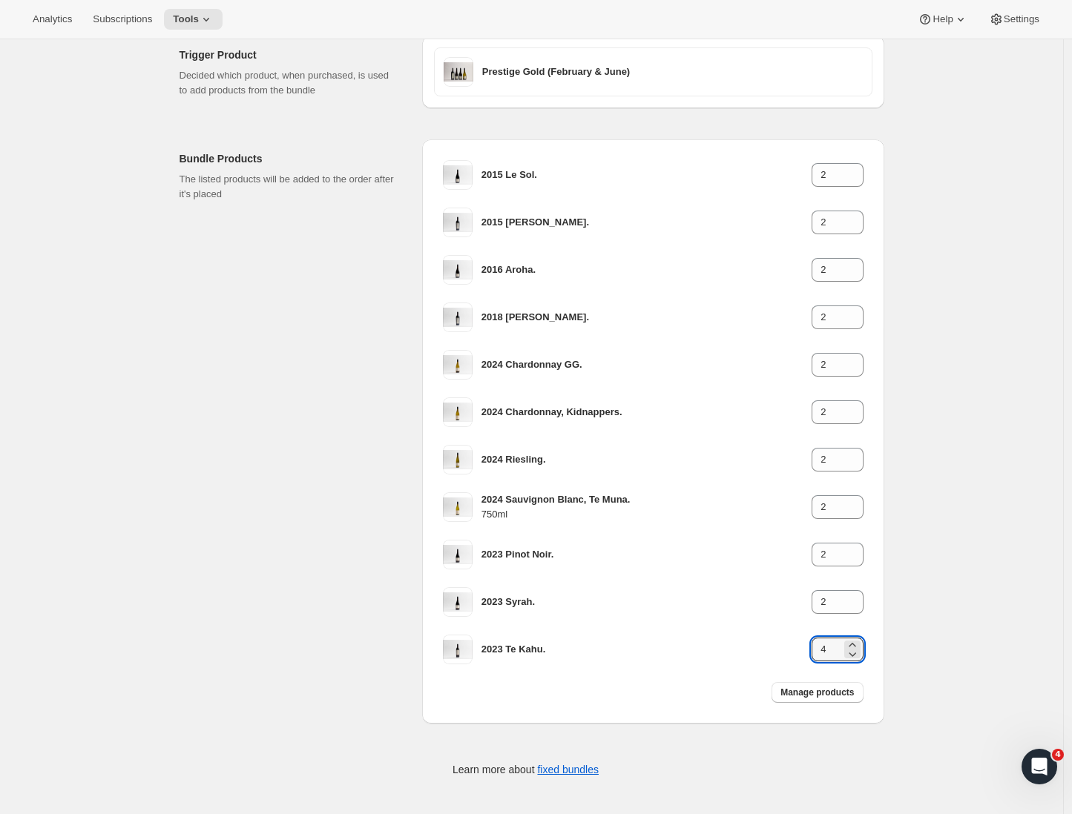
click at [906, 641] on div "Edit Bundle. This page is ready Edit Bundle Basic Info Bundle name Prestige Gol…" at bounding box center [531, 346] width 1063 height 936
click at [937, 231] on div "Edit Bundle. This page is ready Edit Bundle Basic Info Bundle name Prestige Gol…" at bounding box center [531, 346] width 1063 height 936
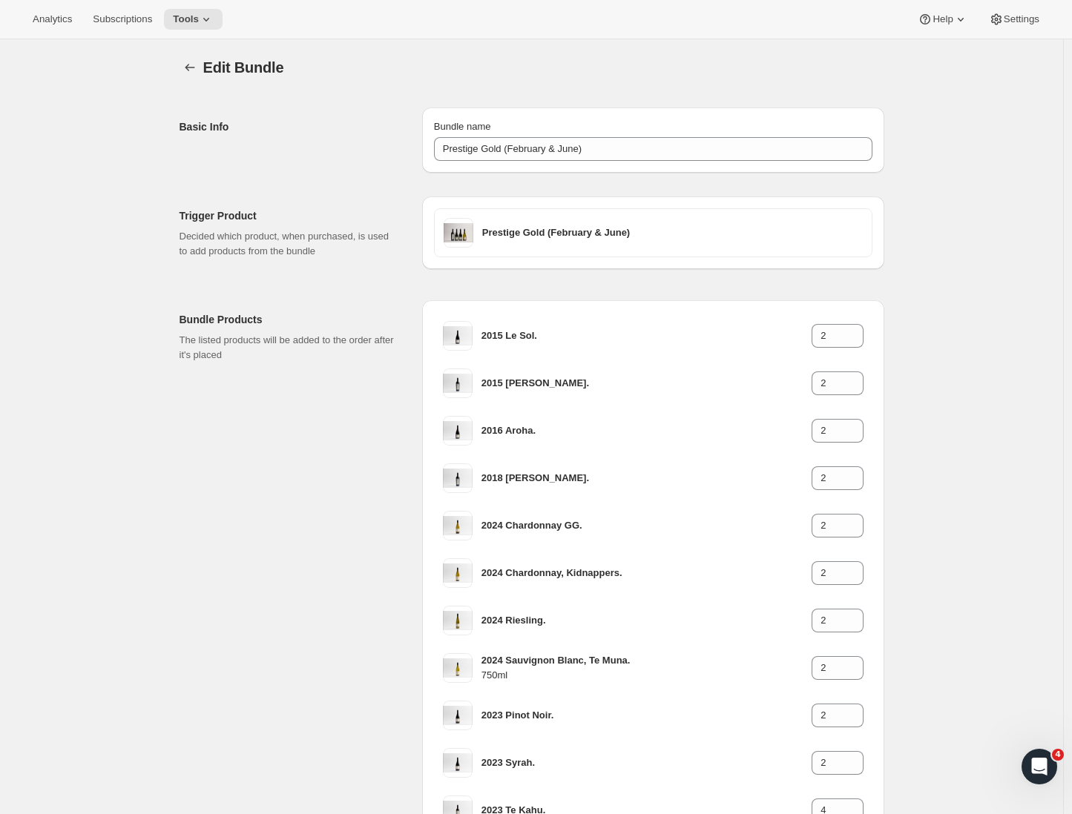
click at [339, 171] on div "Basic Info" at bounding box center [294, 140] width 231 height 65
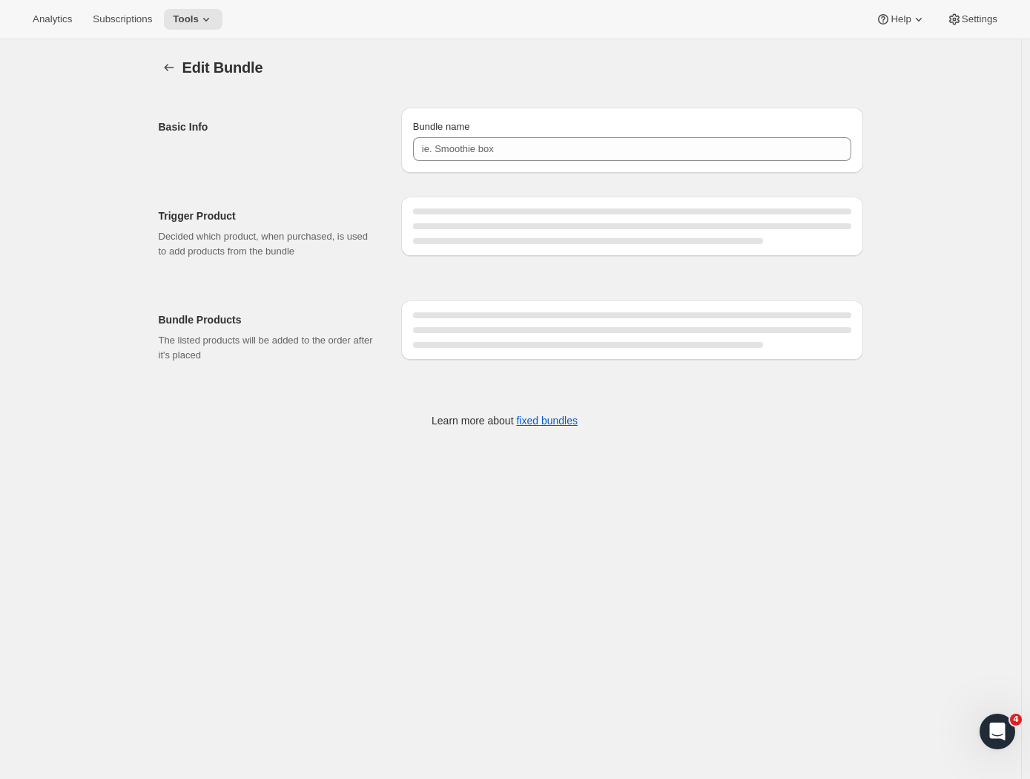
type input "Prestige Gold (February & June)"
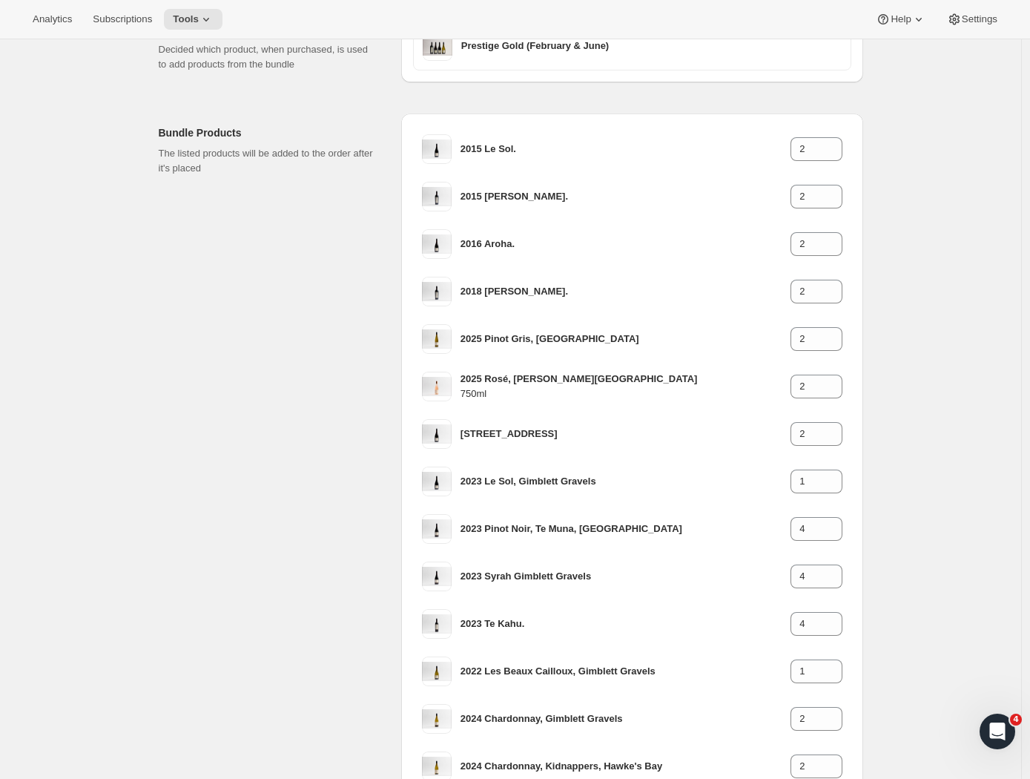
scroll to position [190, 0]
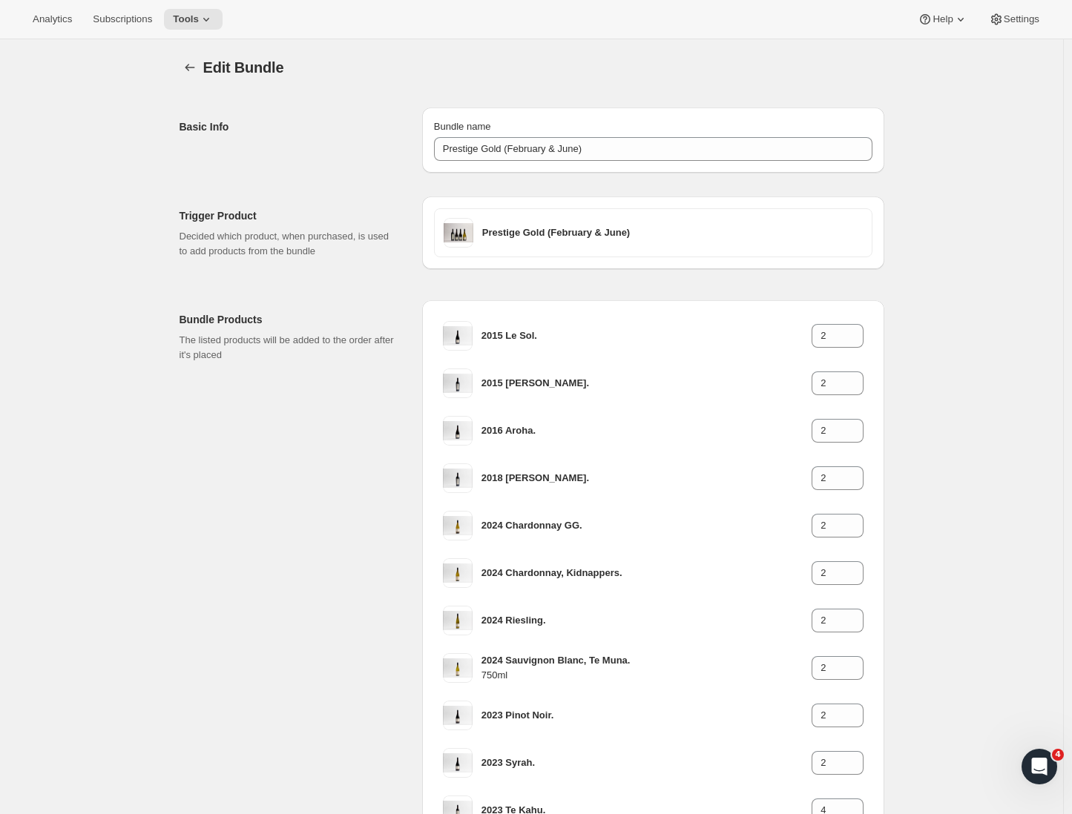
click at [317, 333] on p "The listed products will be added to the order after it's placed" at bounding box center [288, 348] width 219 height 30
click at [193, 70] on icon "Bundles" at bounding box center [189, 67] width 15 height 15
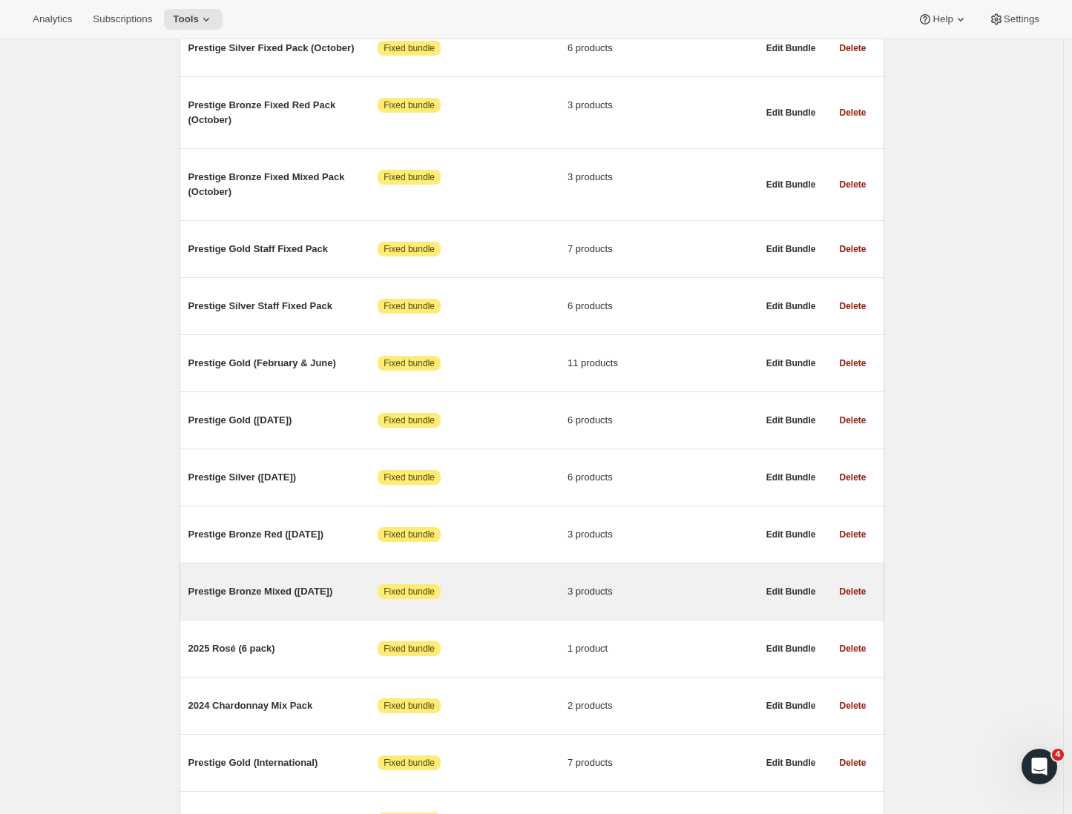
scroll to position [623, 0]
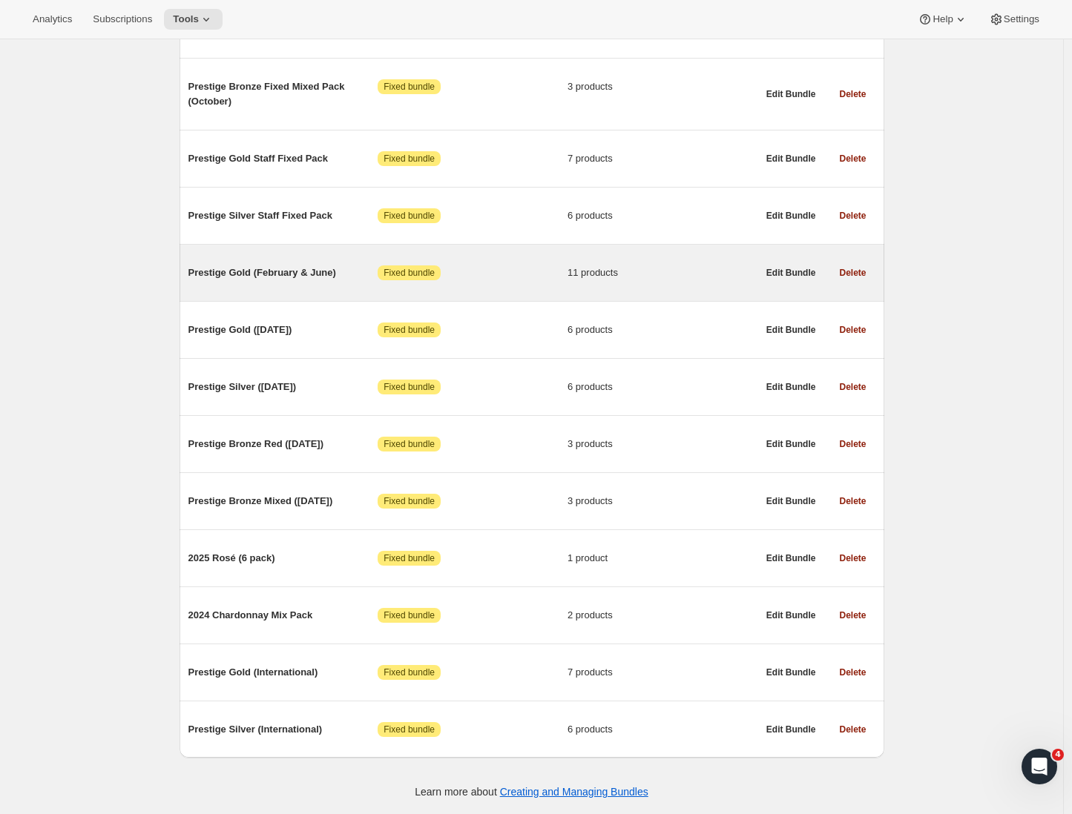
click at [285, 269] on span "Prestige Gold (February & June)" at bounding box center [283, 272] width 190 height 15
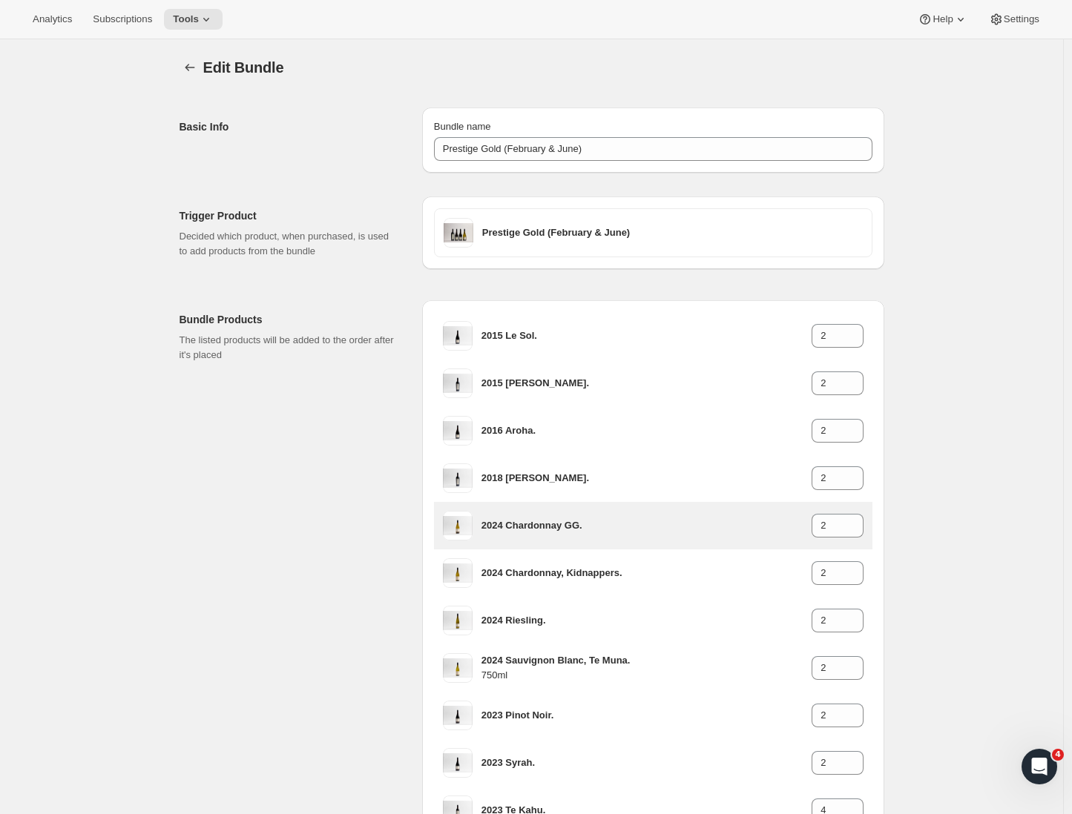
scroll to position [106, 0]
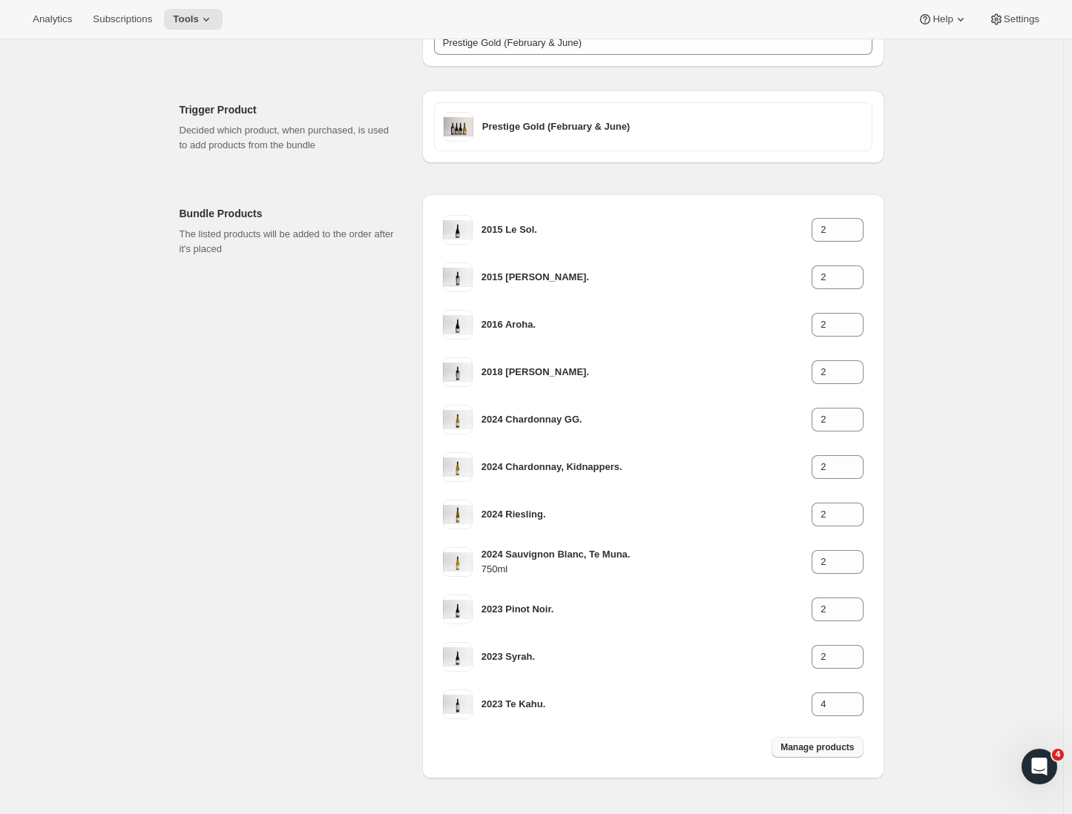
click at [814, 747] on span "Manage products" at bounding box center [816, 748] width 73 height 12
type input "1"
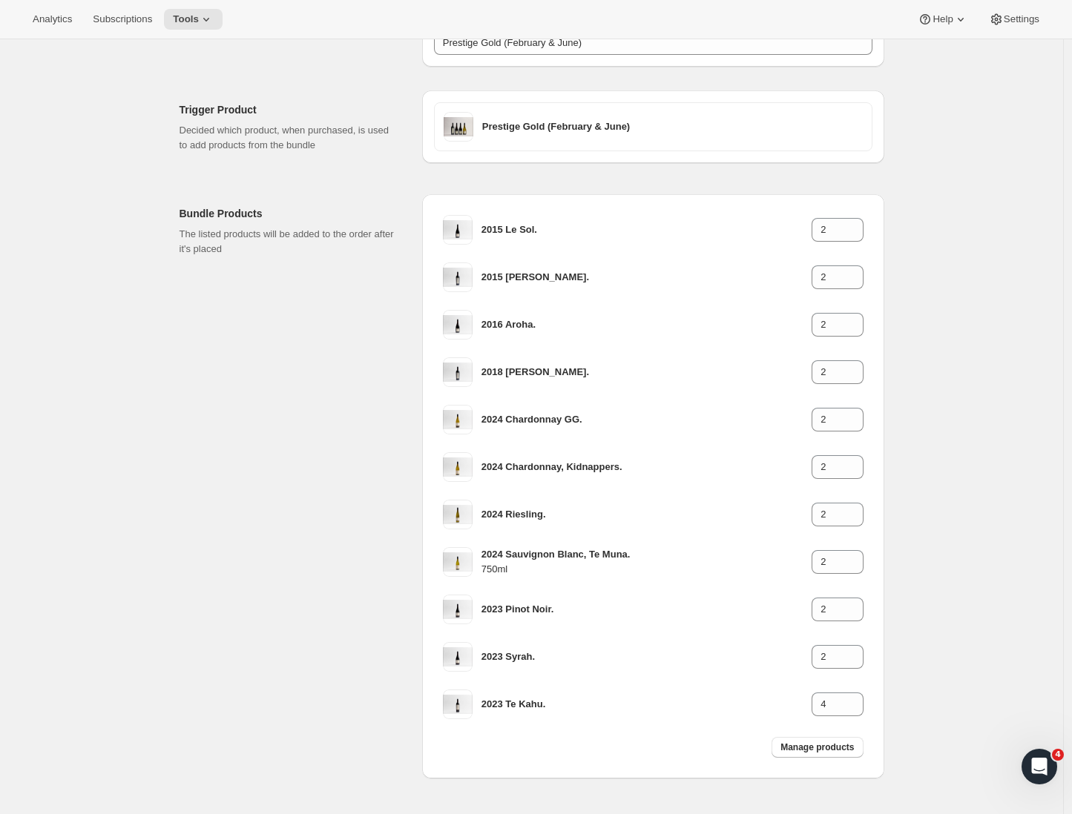
type input "1"
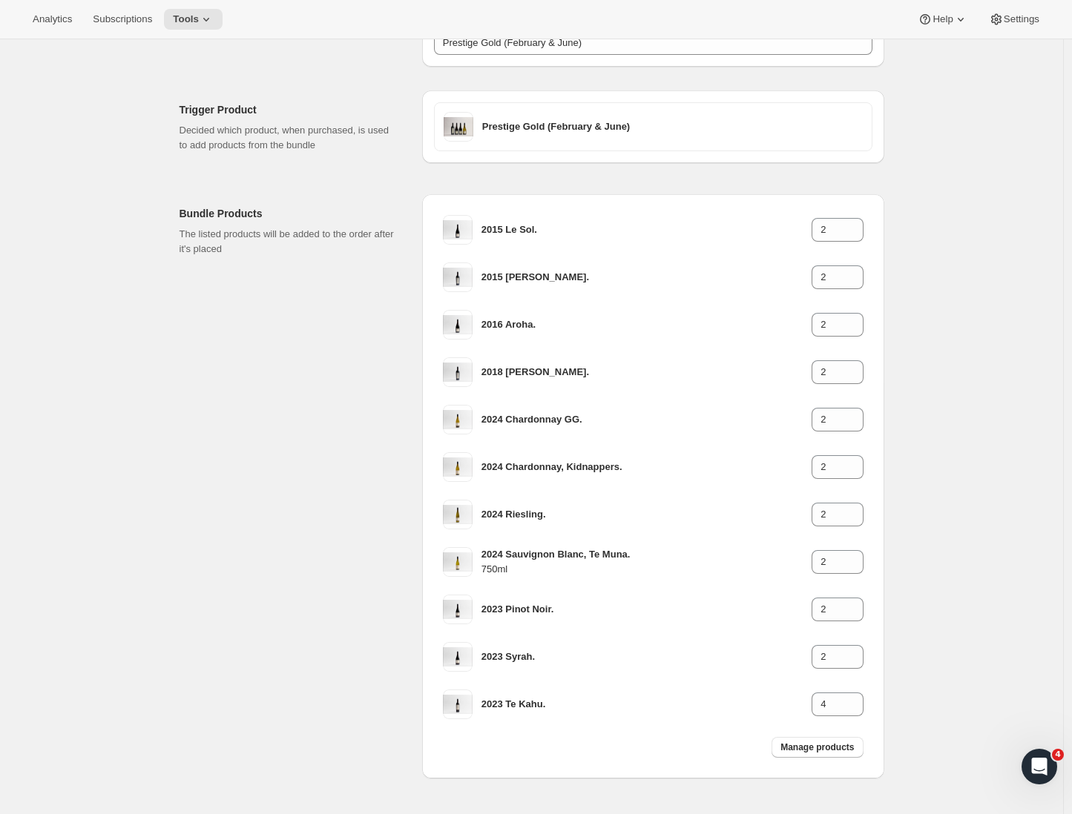
type input "1"
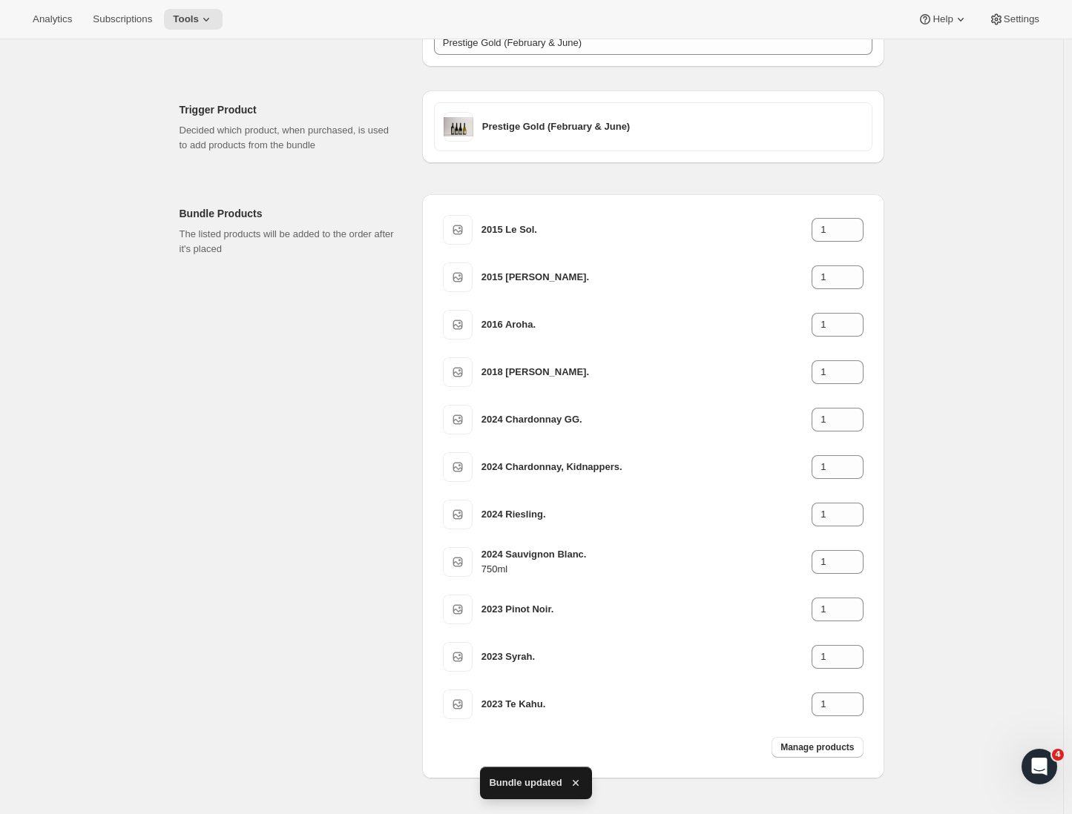
scroll to position [39, 0]
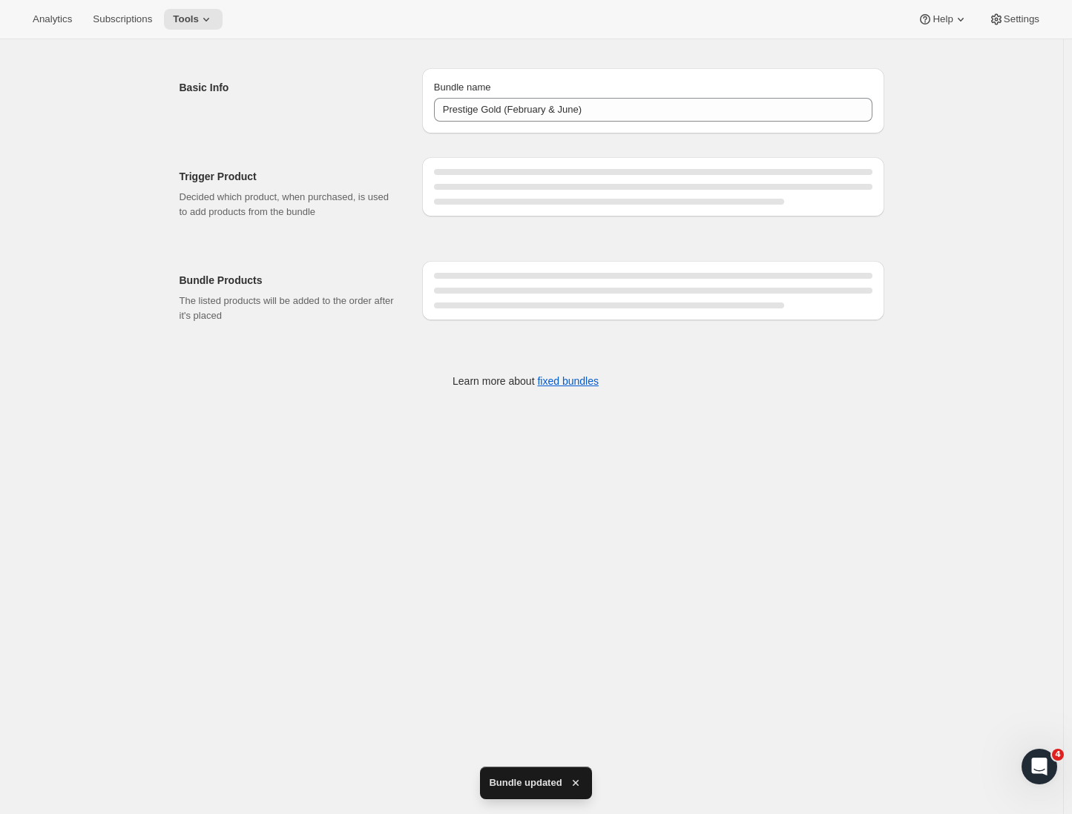
click at [859, 223] on div at bounding box center [653, 194] width 462 height 74
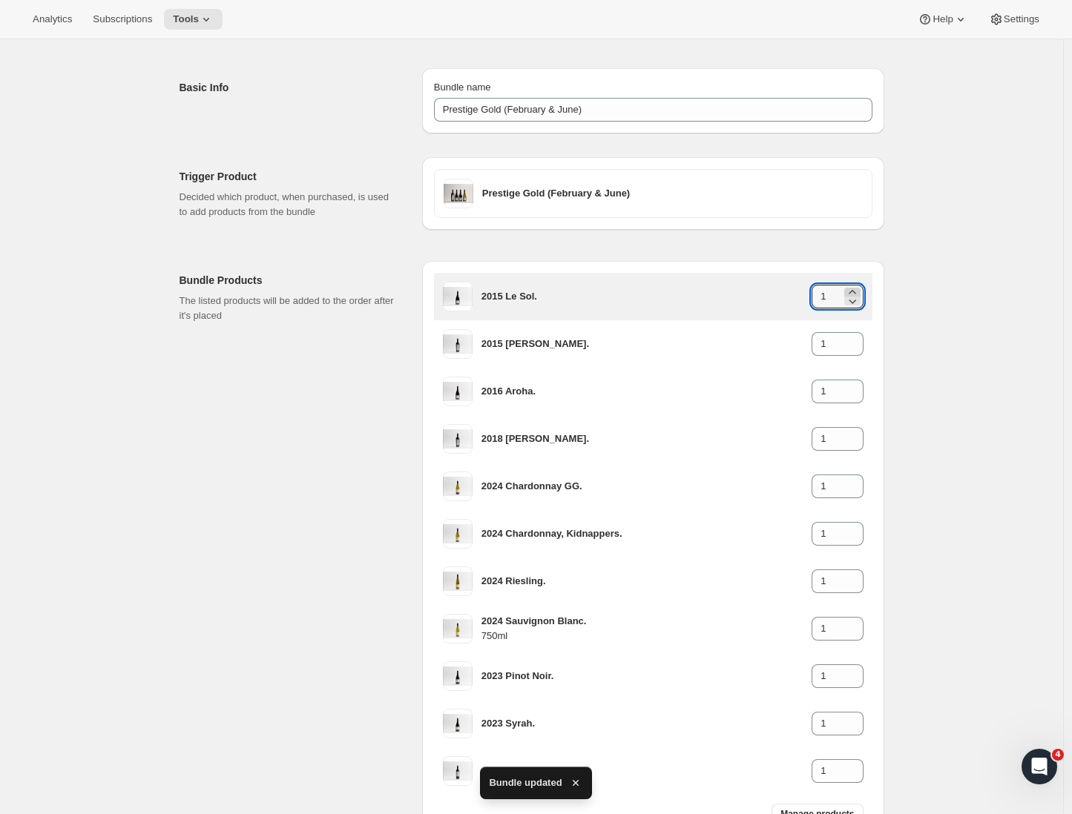
click at [854, 288] on icon at bounding box center [852, 292] width 15 height 15
type input "2"
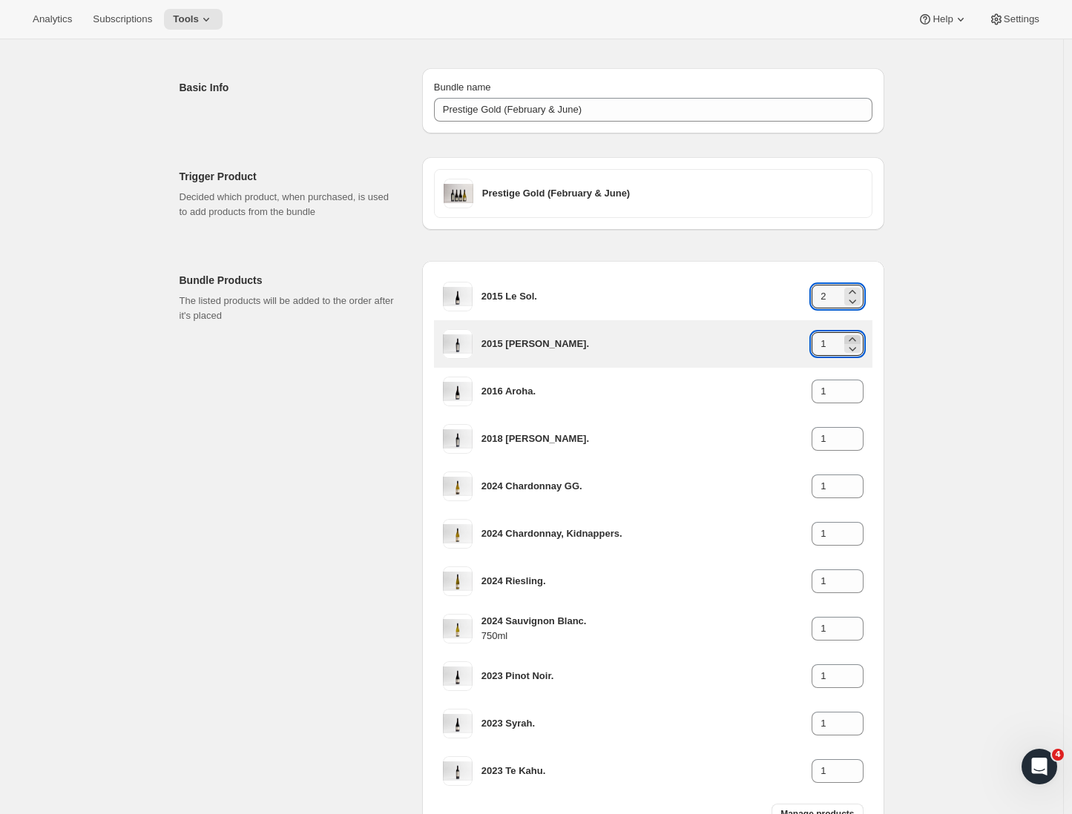
click at [856, 337] on icon at bounding box center [852, 339] width 15 height 15
type input "2"
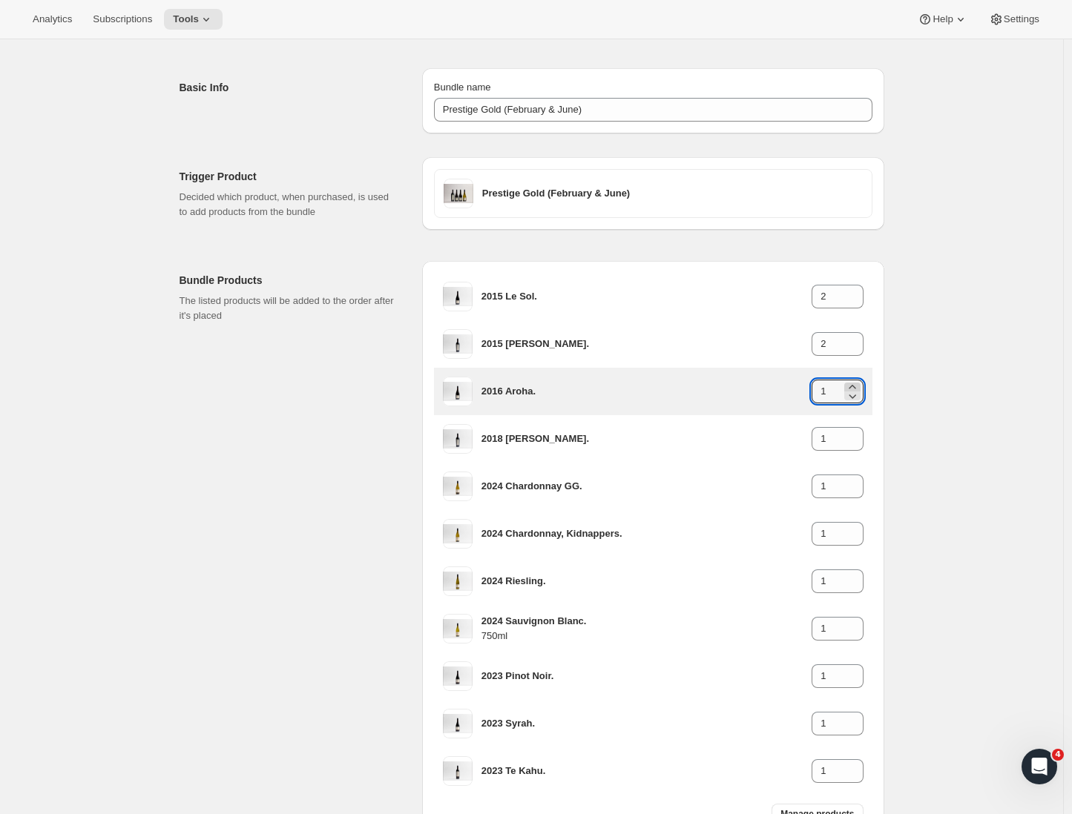
click at [855, 384] on icon at bounding box center [852, 387] width 15 height 15
type input "2"
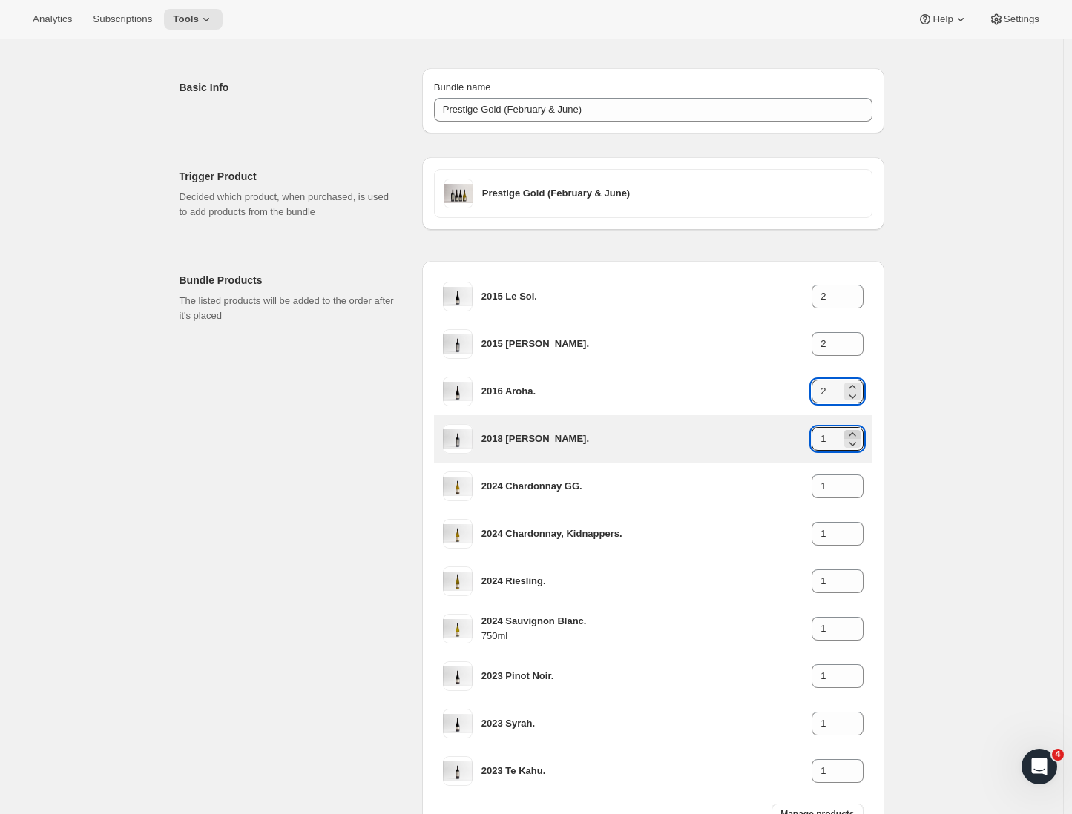
click at [857, 430] on icon at bounding box center [852, 434] width 15 height 15
type input "2"
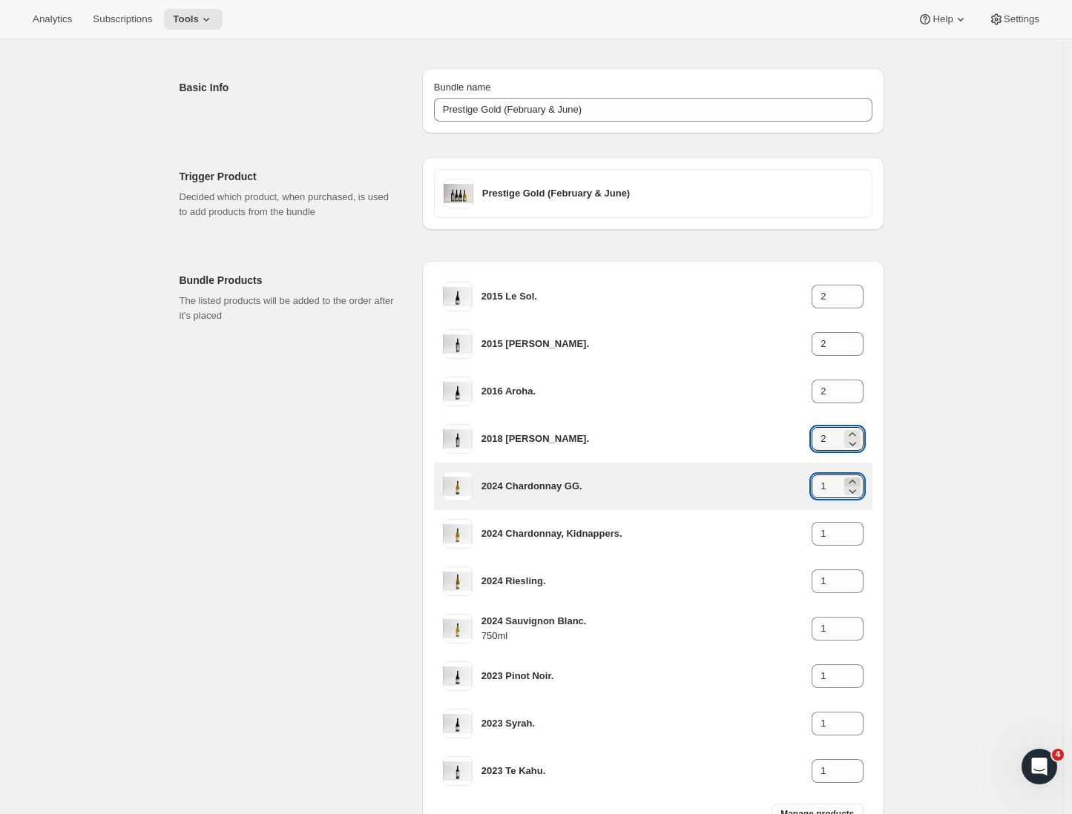
click at [854, 481] on icon at bounding box center [852, 482] width 15 height 15
type input "2"
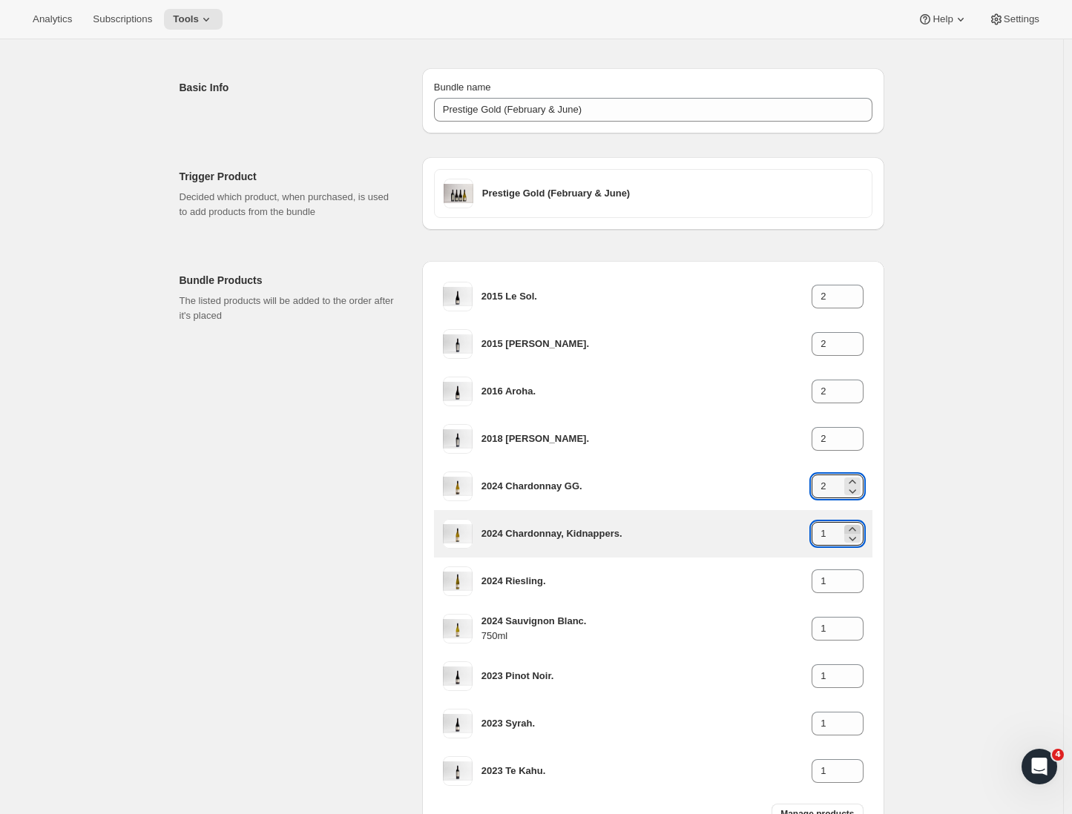
click at [854, 527] on icon at bounding box center [852, 529] width 15 height 15
type input "2"
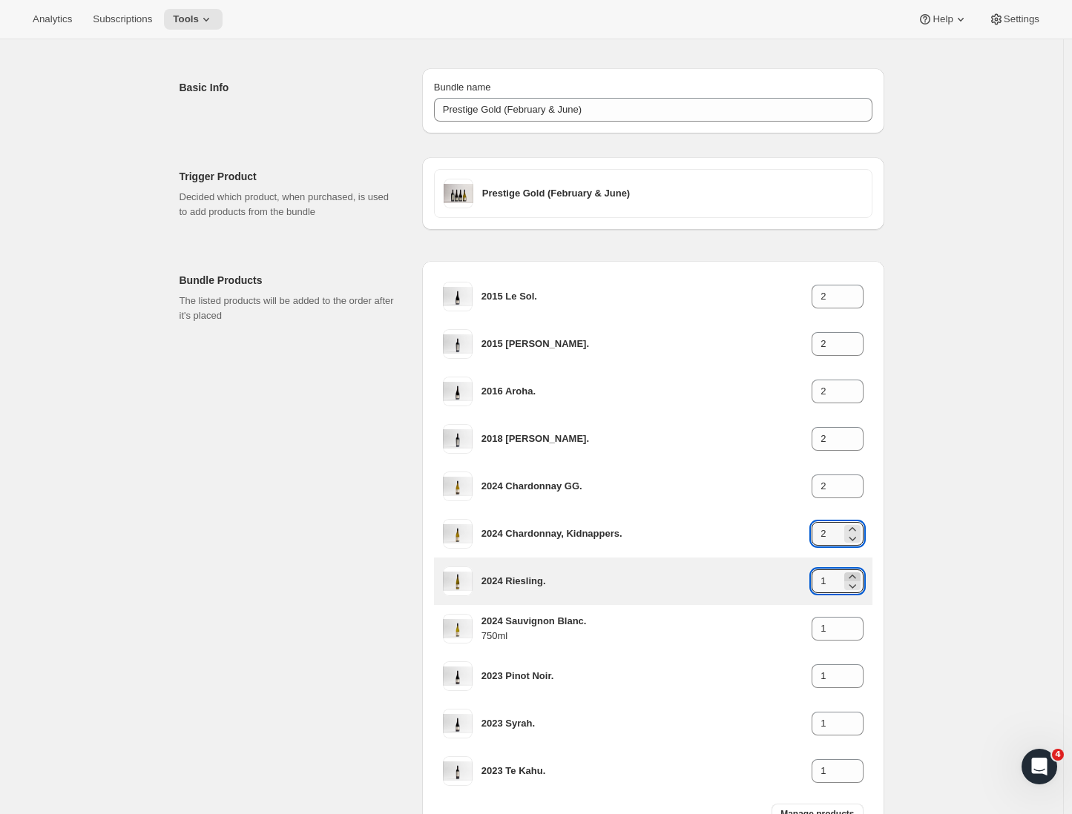
click at [855, 573] on icon at bounding box center [852, 577] width 15 height 15
type input "2"
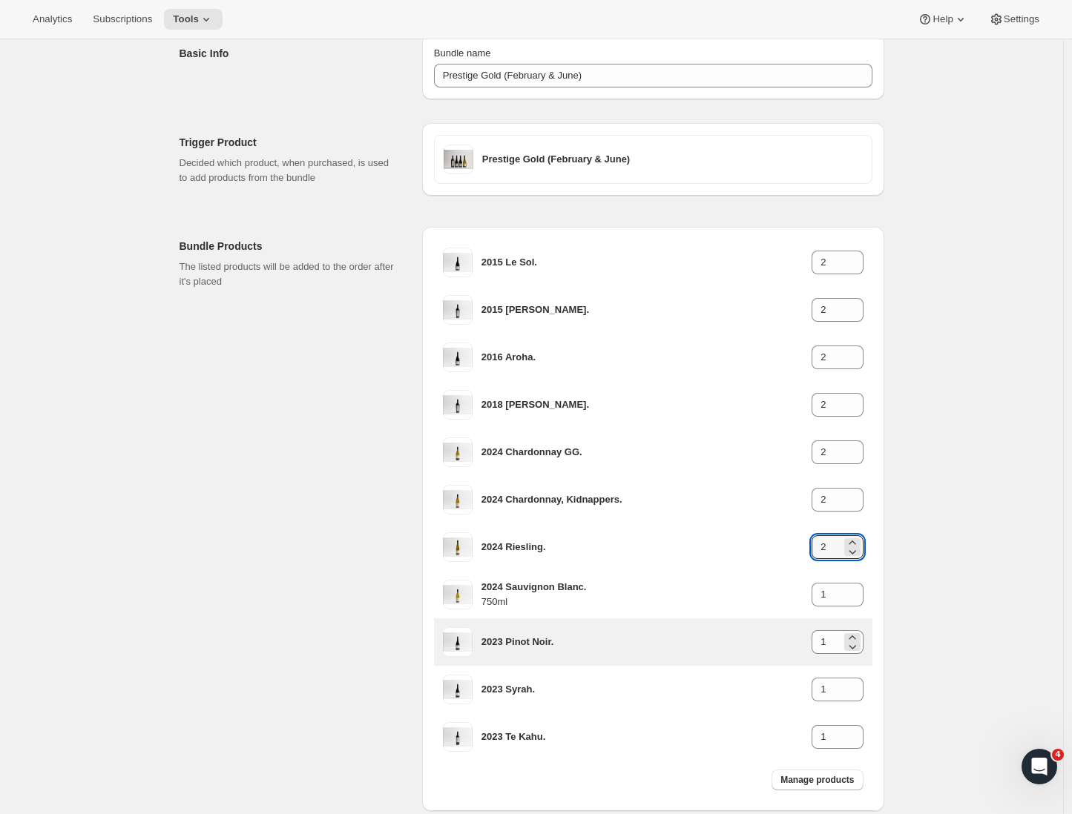
scroll to position [161, 0]
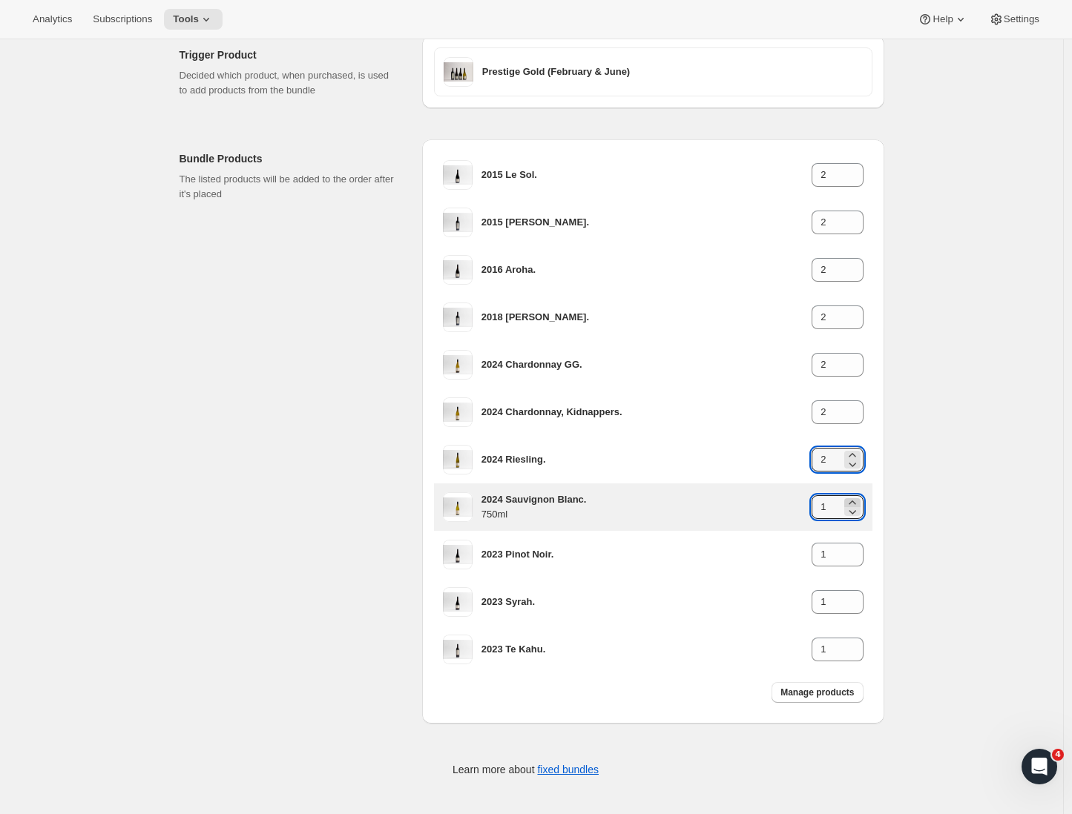
click at [859, 500] on icon at bounding box center [852, 502] width 15 height 15
type input "2"
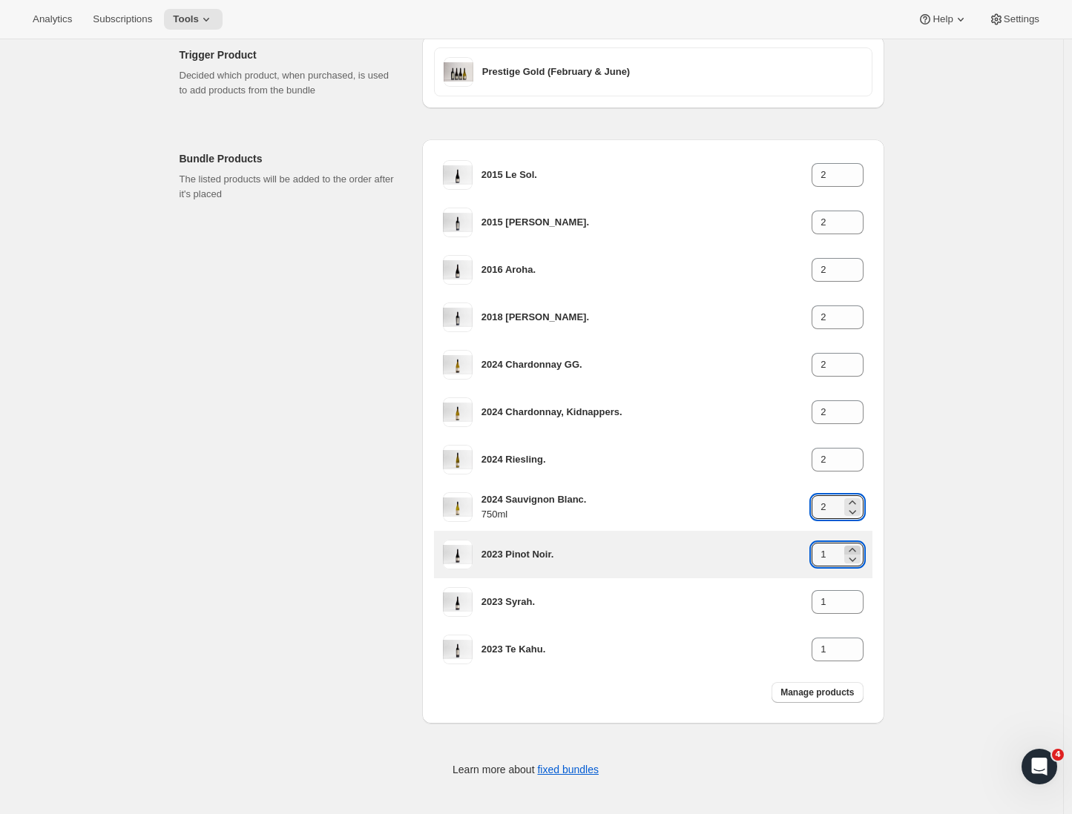
click at [854, 549] on icon at bounding box center [852, 550] width 15 height 15
type input "2"
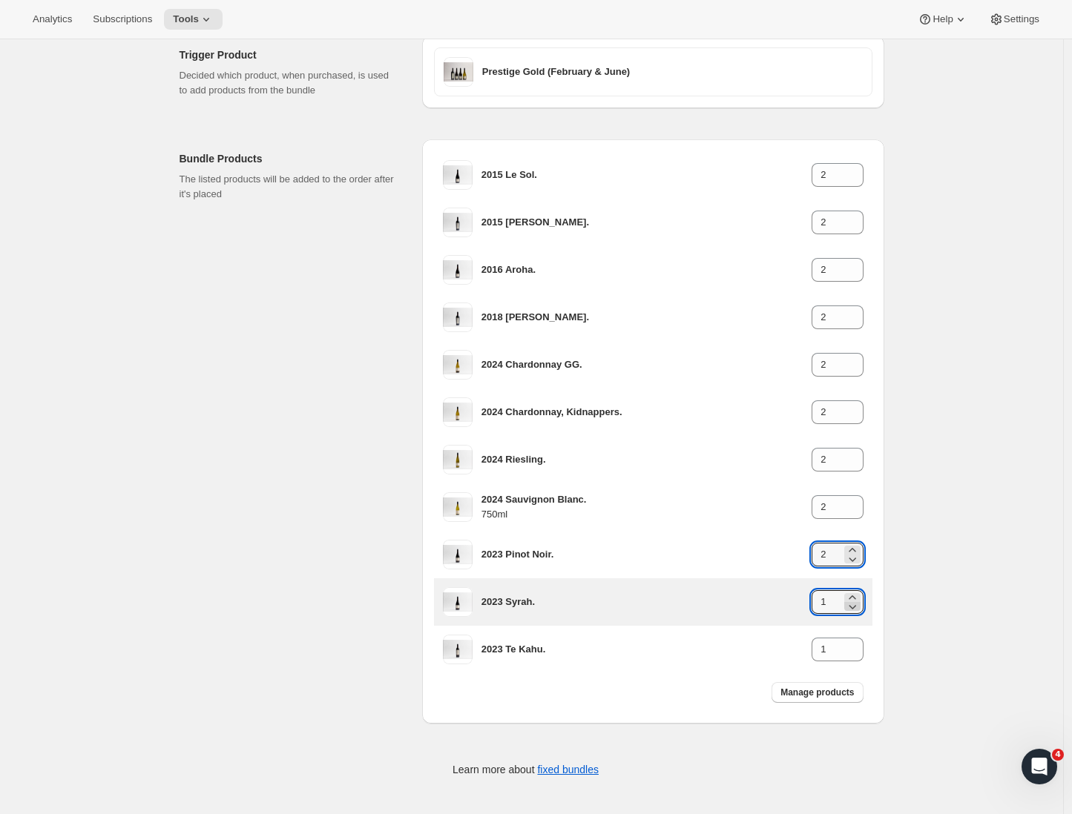
drag, startPoint x: 853, startPoint y: 594, endPoint x: 860, endPoint y: 610, distance: 17.9
click at [854, 594] on icon at bounding box center [852, 597] width 15 height 15
type input "2"
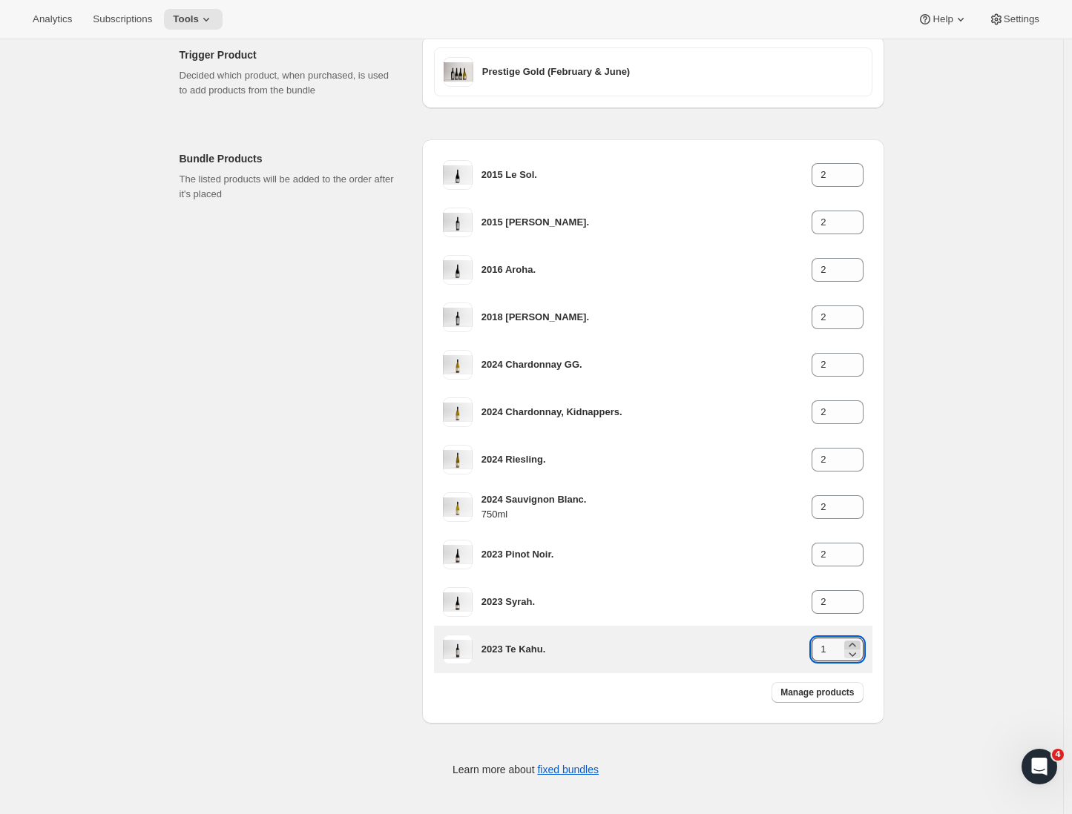
click at [855, 644] on icon at bounding box center [851, 645] width 7 height 4
click at [854, 644] on icon at bounding box center [851, 645] width 7 height 4
type input "4"
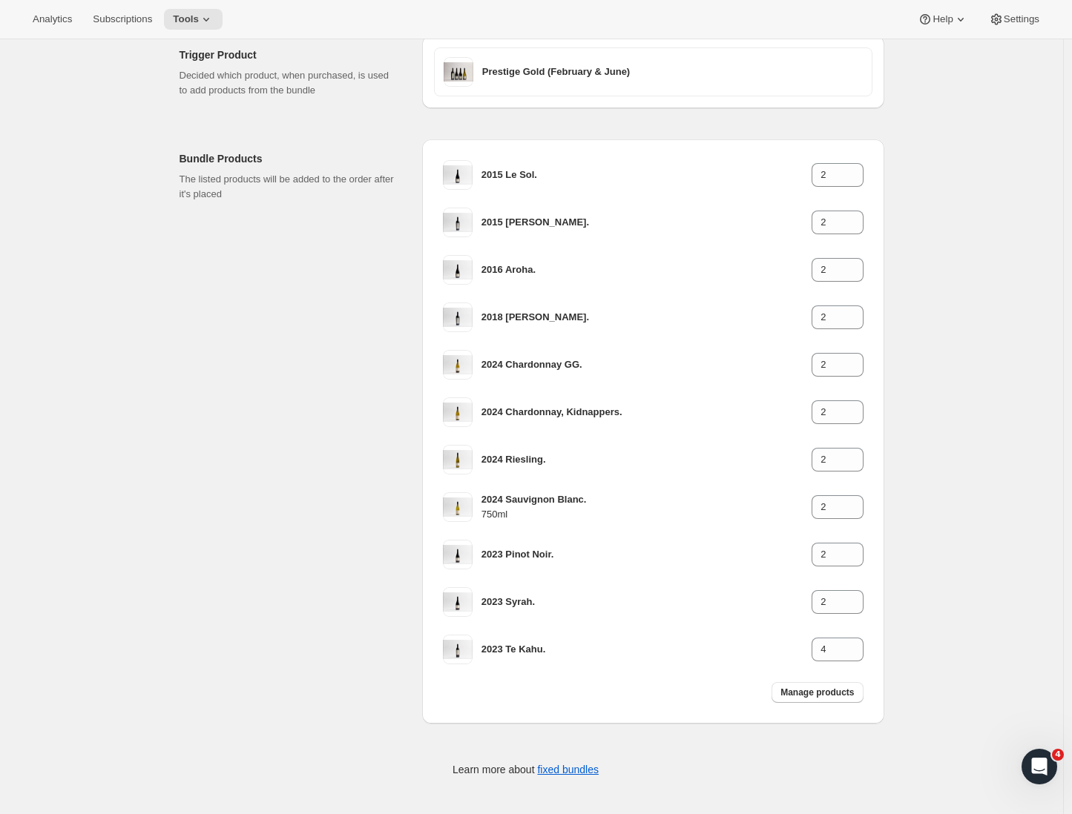
click at [916, 639] on div "Edit Bundle. This page is ready Edit Bundle Basic Info Bundle name Prestige Gol…" at bounding box center [531, 346] width 1063 height 936
click at [983, 395] on div "Edit Bundle. This page is ready Edit Bundle Basic Info Bundle name Prestige Gol…" at bounding box center [531, 346] width 1063 height 936
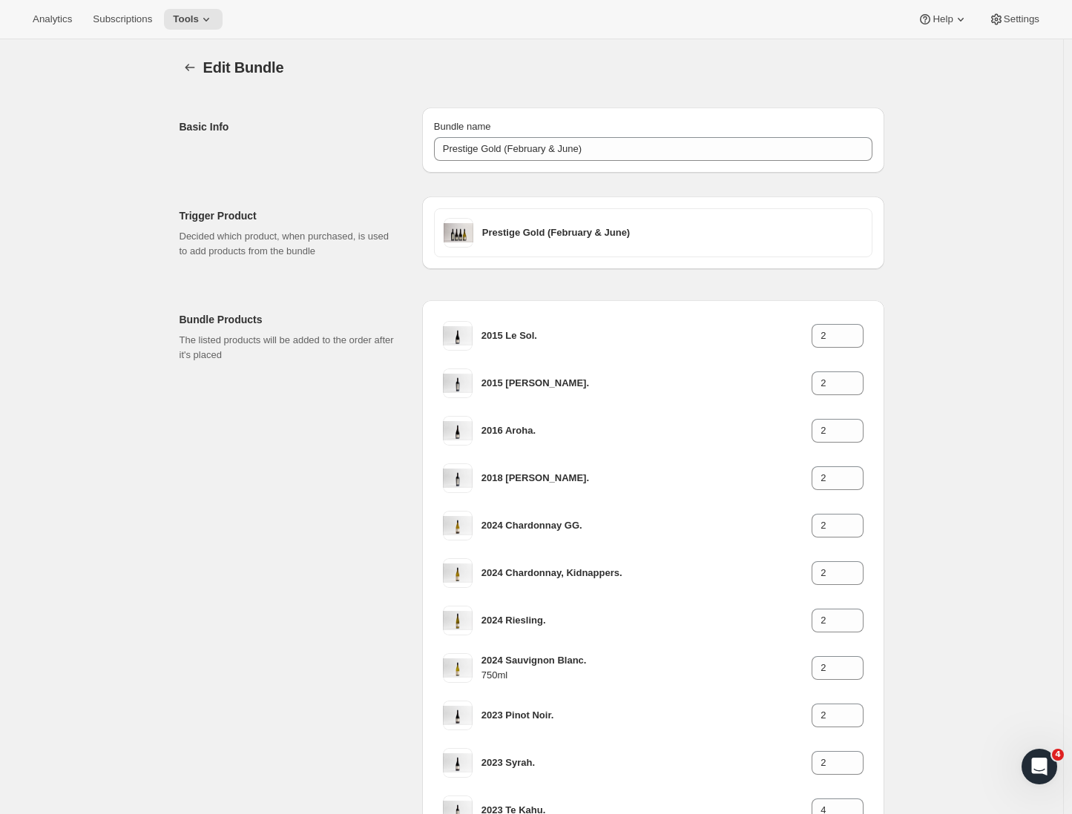
scroll to position [118, 0]
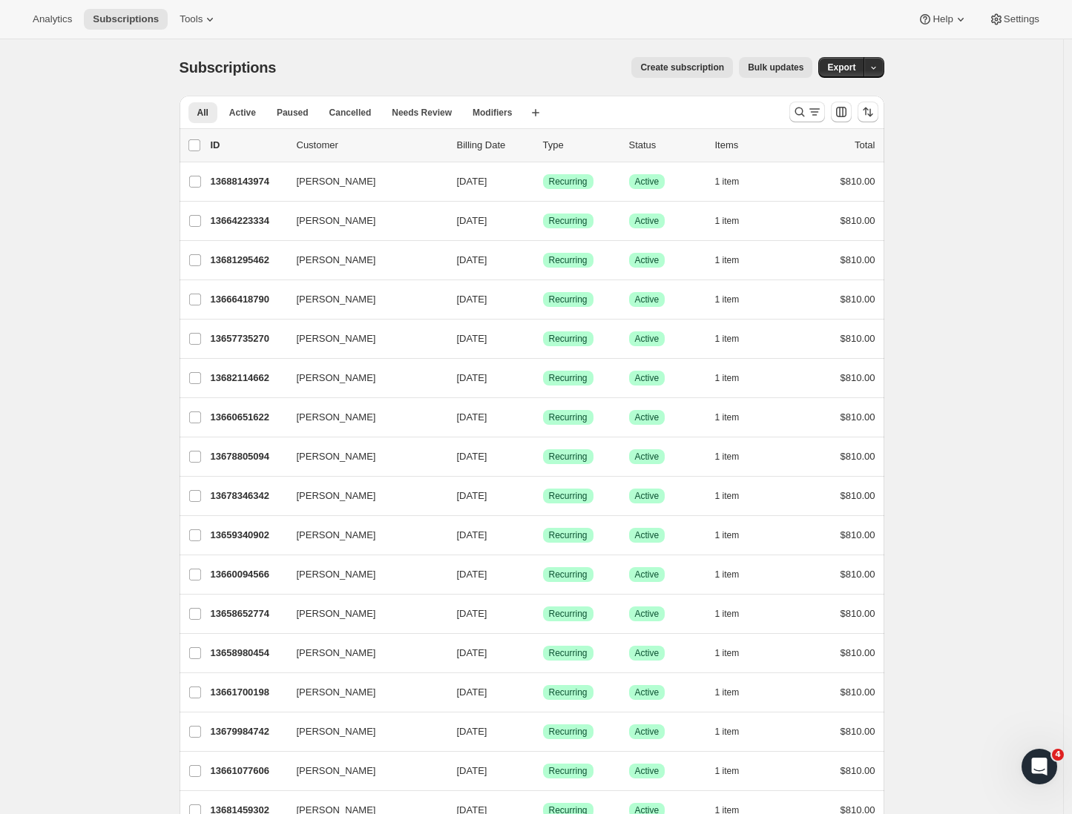
click at [805, 111] on icon "Search and filter results" at bounding box center [799, 112] width 15 height 15
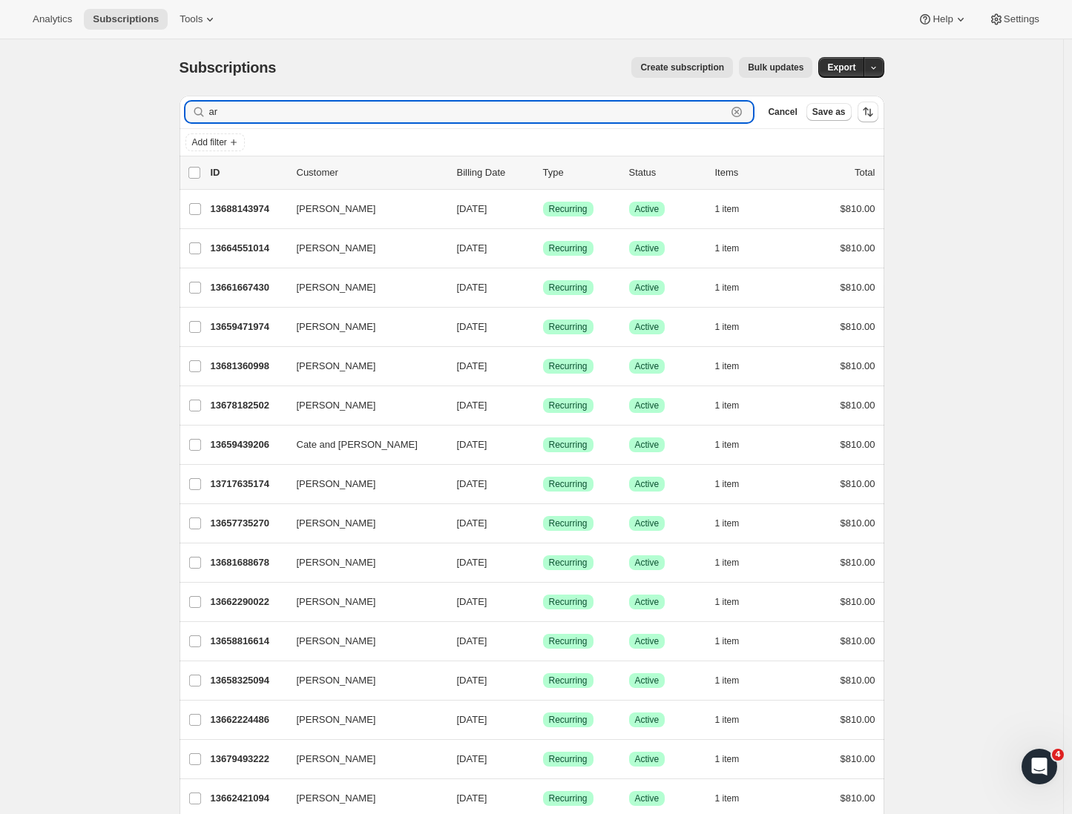
drag, startPoint x: 224, startPoint y: 114, endPoint x: 131, endPoint y: 114, distance: 93.4
type input "Ltd"
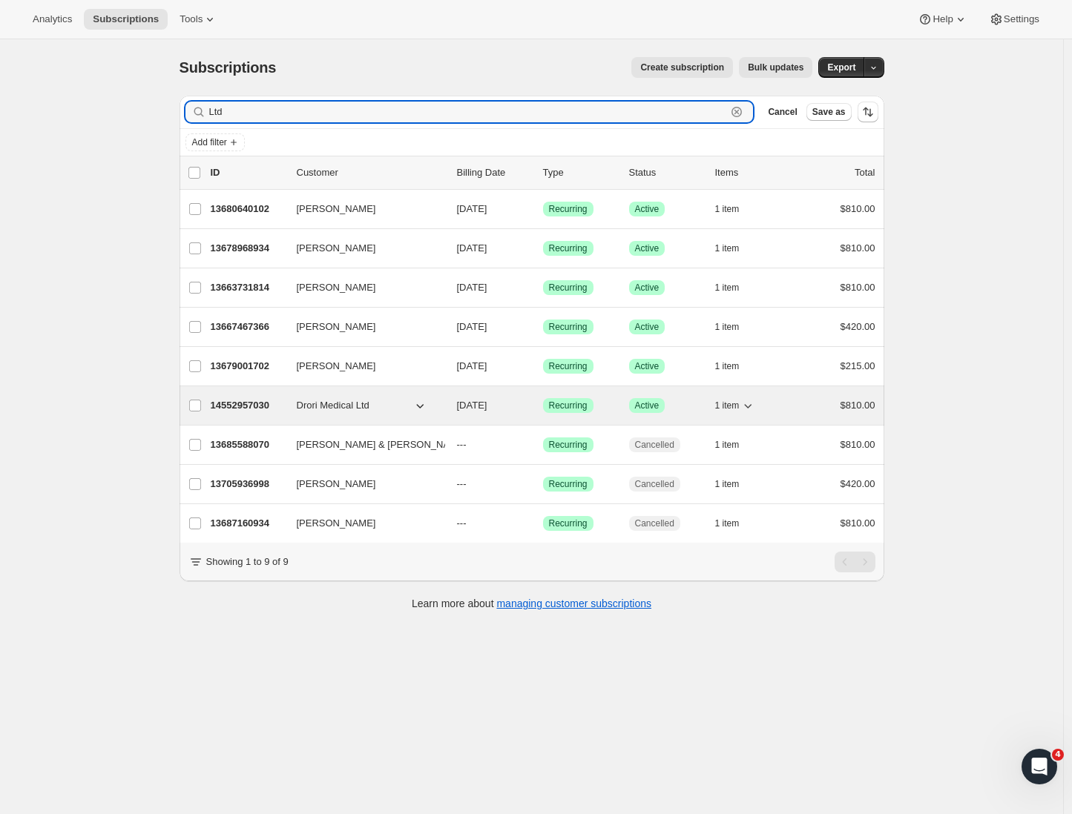
click at [245, 407] on p "14552957030" at bounding box center [248, 405] width 74 height 15
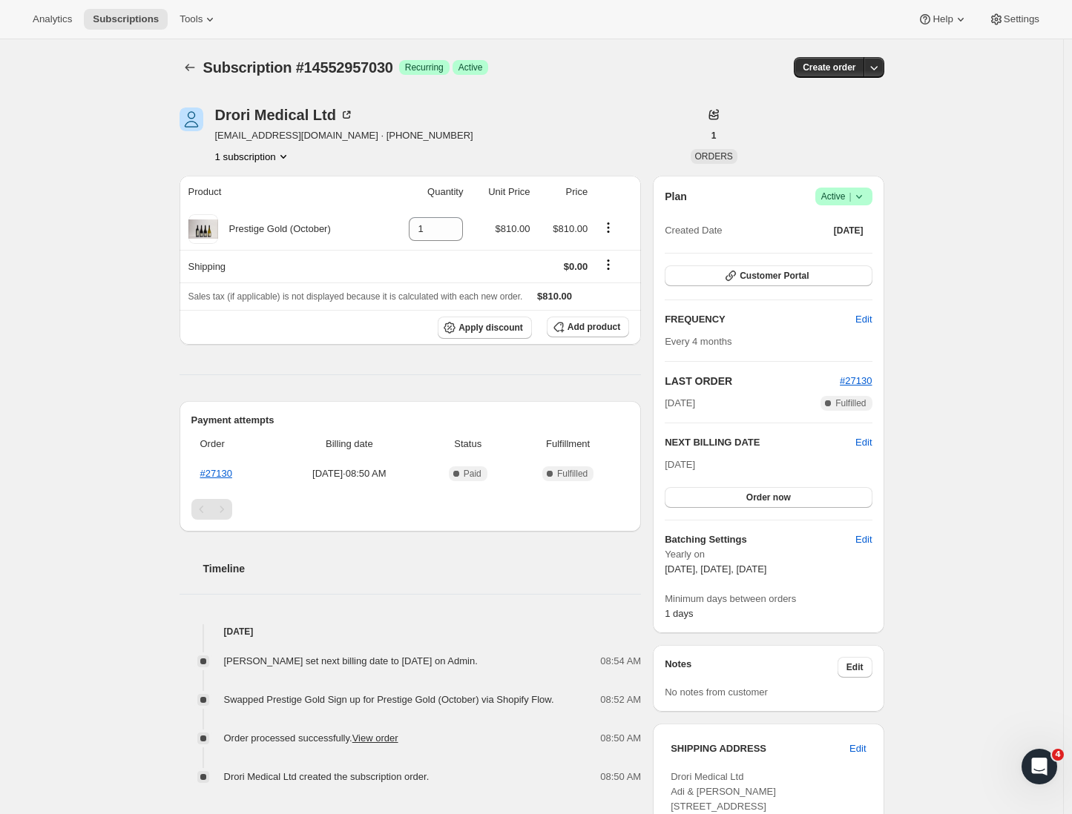
click at [280, 360] on div "Product Quantity Unit Price Price Prestige Gold (October) 1 $810.00 $810.00 Shi…" at bounding box center [410, 480] width 462 height 609
click at [204, 234] on icon at bounding box center [203, 229] width 15 height 15
click at [208, 234] on icon at bounding box center [203, 229] width 15 height 15
click at [501, 139] on div "Drori Medical Ltd adidrori10@gmail.com · +64212597440 1 subscription" at bounding box center [425, 136] width 493 height 56
click at [584, 330] on span "Add product" at bounding box center [593, 327] width 53 height 12
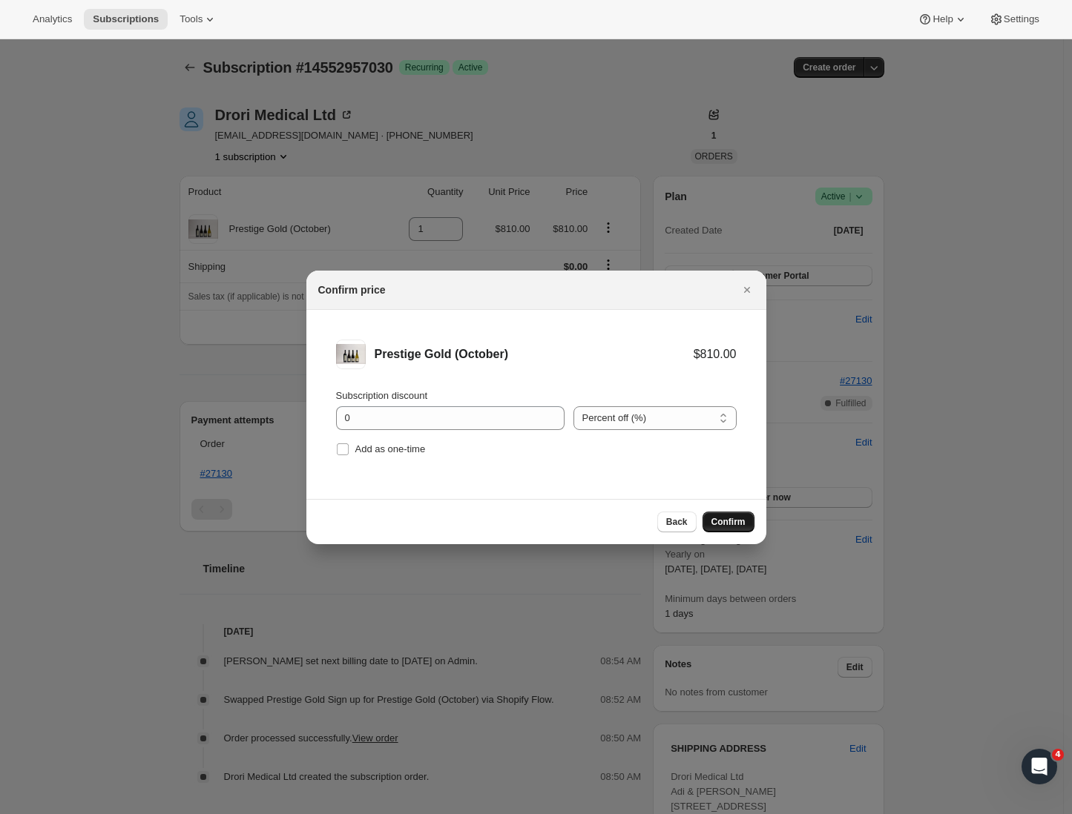
click at [720, 526] on span "Confirm" at bounding box center [728, 522] width 34 height 12
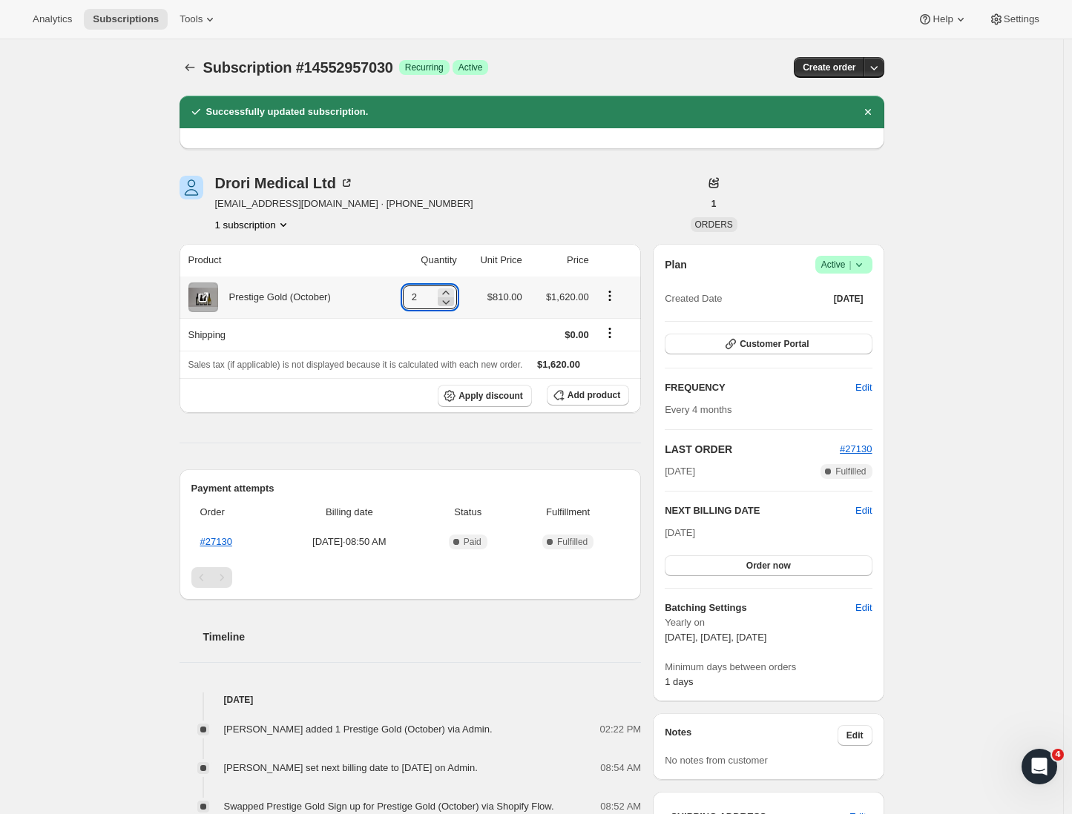
click at [449, 302] on icon at bounding box center [445, 302] width 7 height 4
type input "1"
click at [521, 179] on div "Drori Medical Ltd adidrori10@gmail.com · +64212597440 1 subscription" at bounding box center [425, 204] width 493 height 56
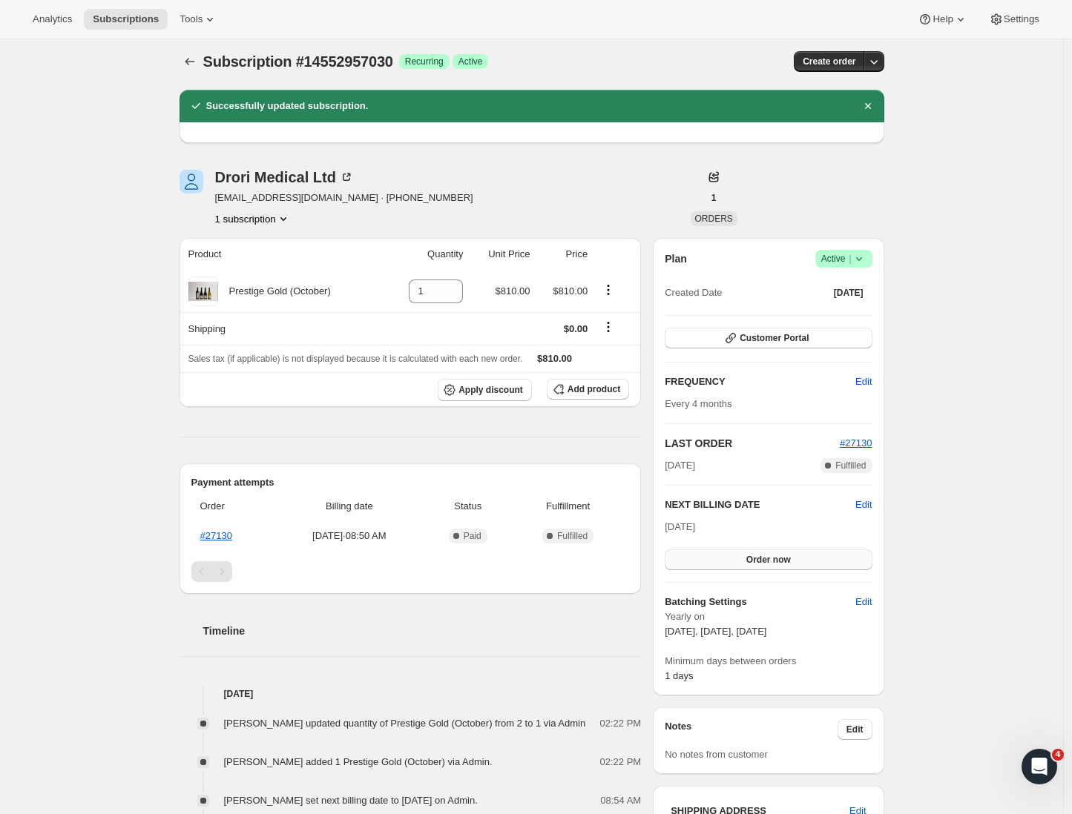
click at [772, 558] on span "Order now" at bounding box center [768, 560] width 44 height 12
click at [773, 559] on span "Click to confirm" at bounding box center [767, 560] width 67 height 12
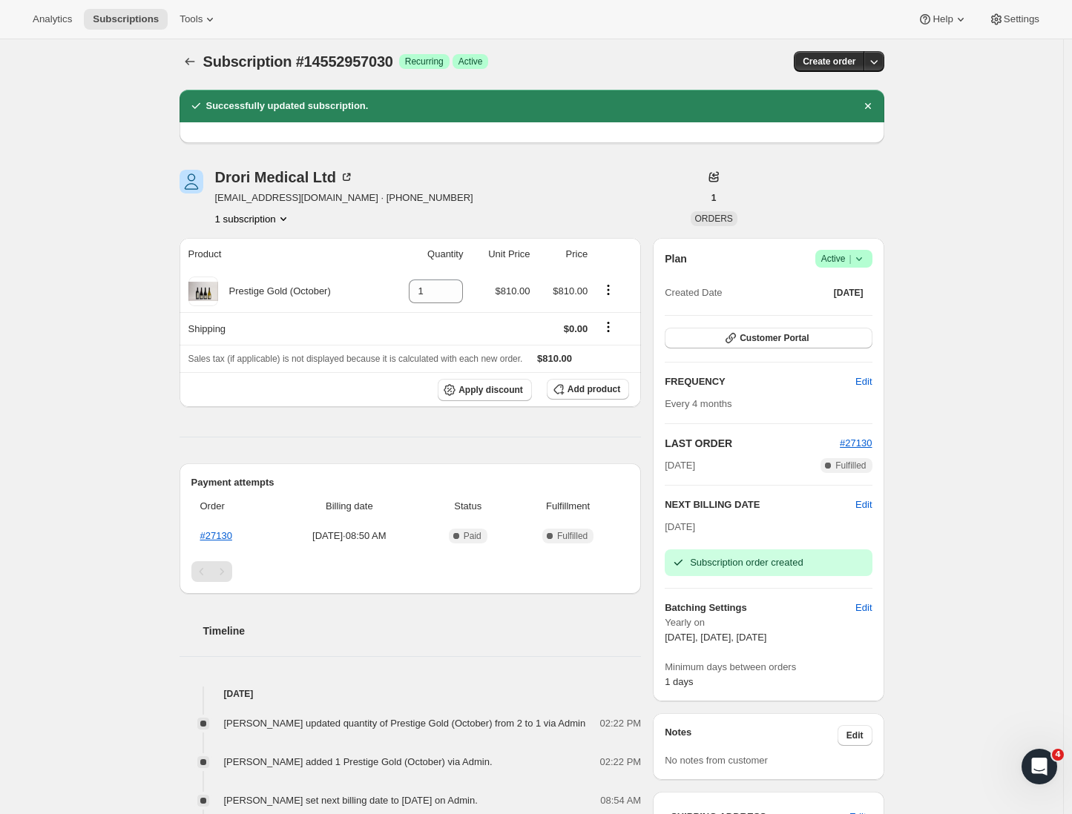
scroll to position [9, 0]
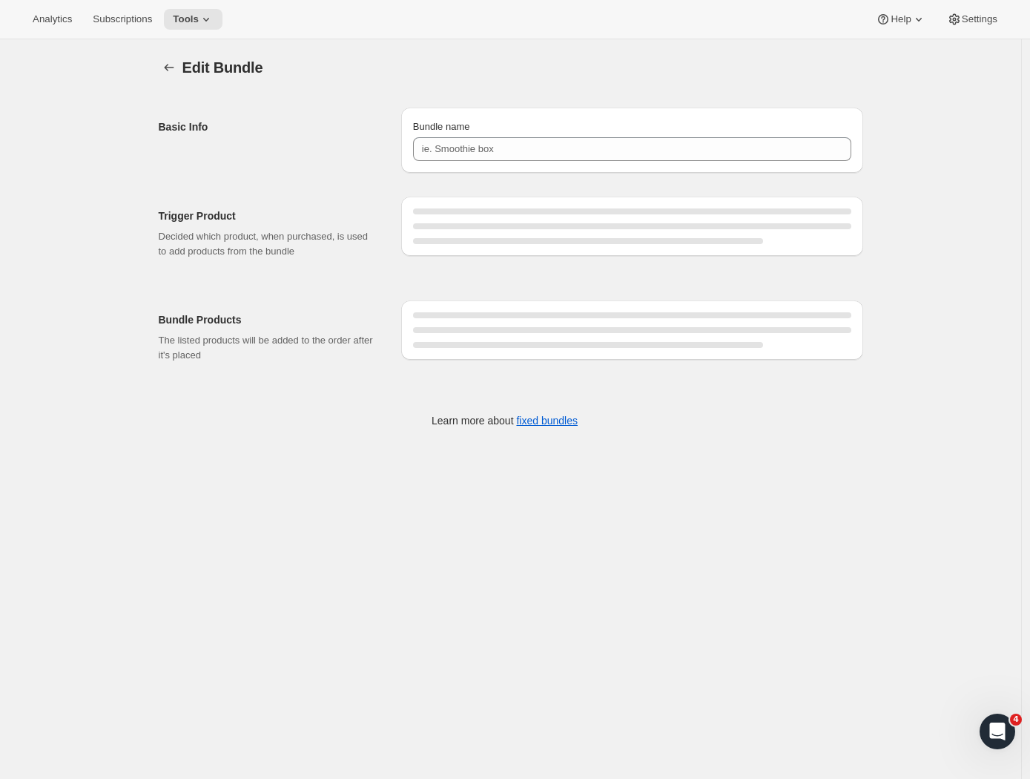
type input "Prestige Gold (February & June)"
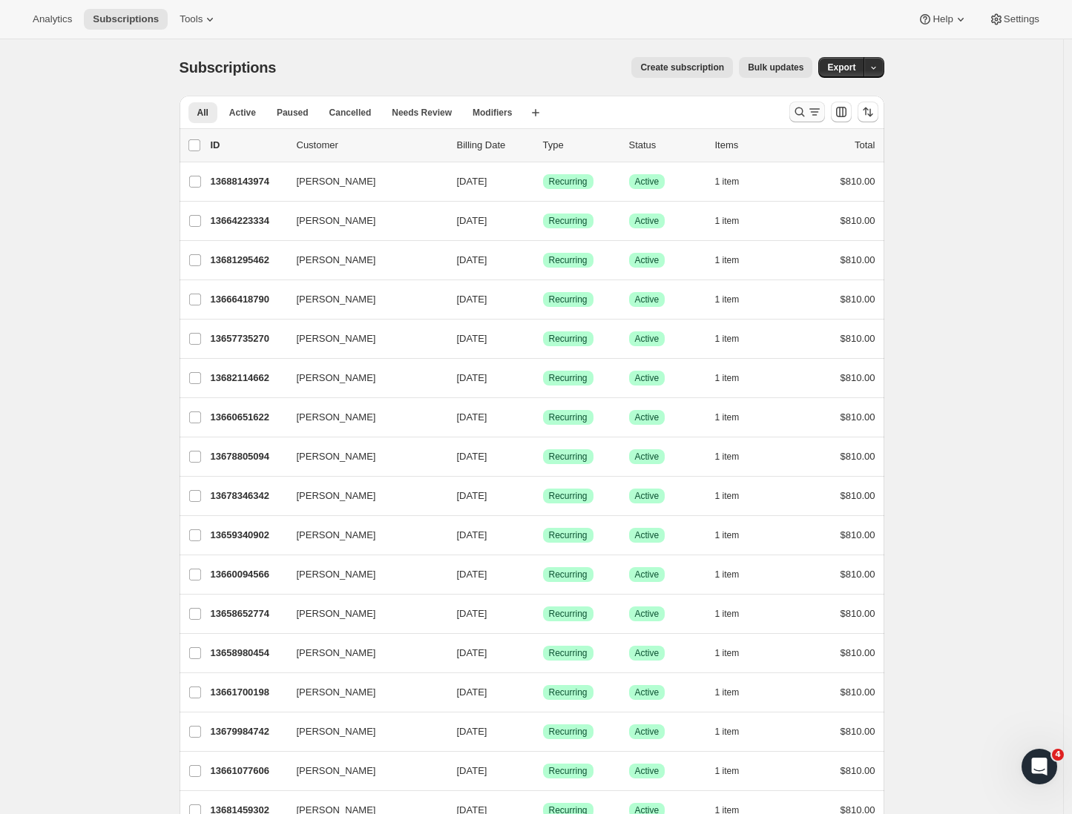
click at [807, 114] on icon "Search and filter results" at bounding box center [799, 112] width 15 height 15
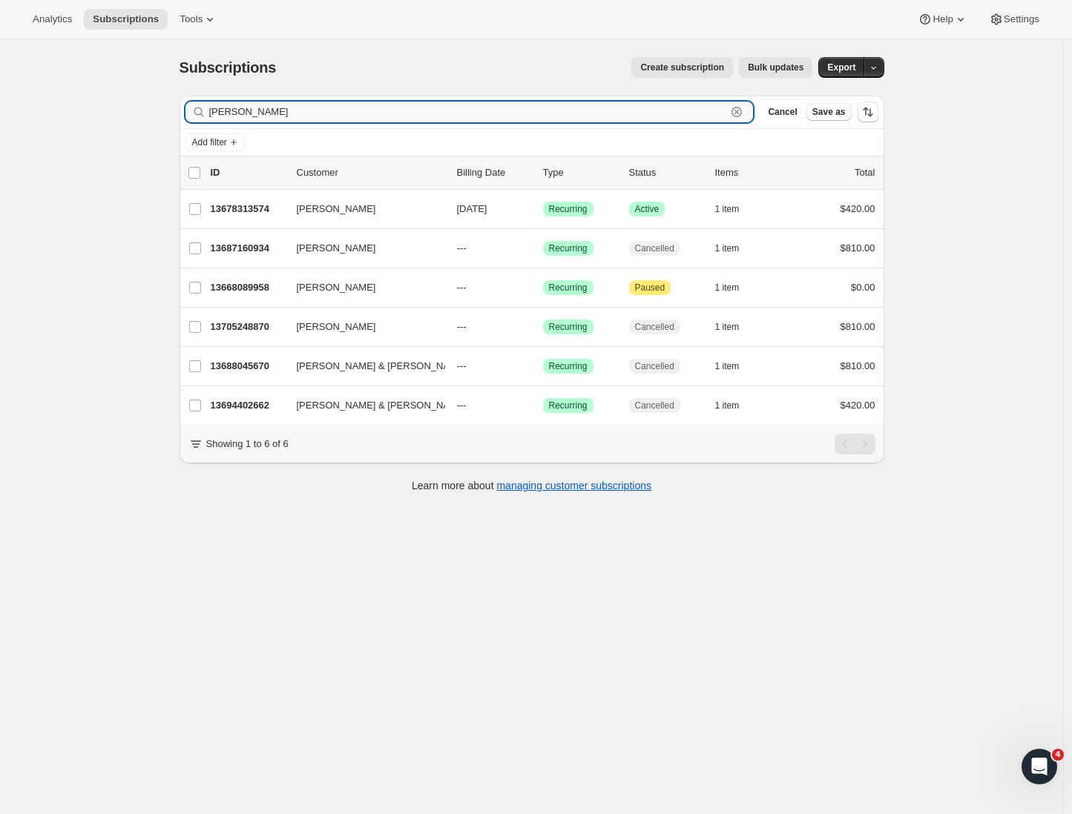
type input "[PERSON_NAME]"
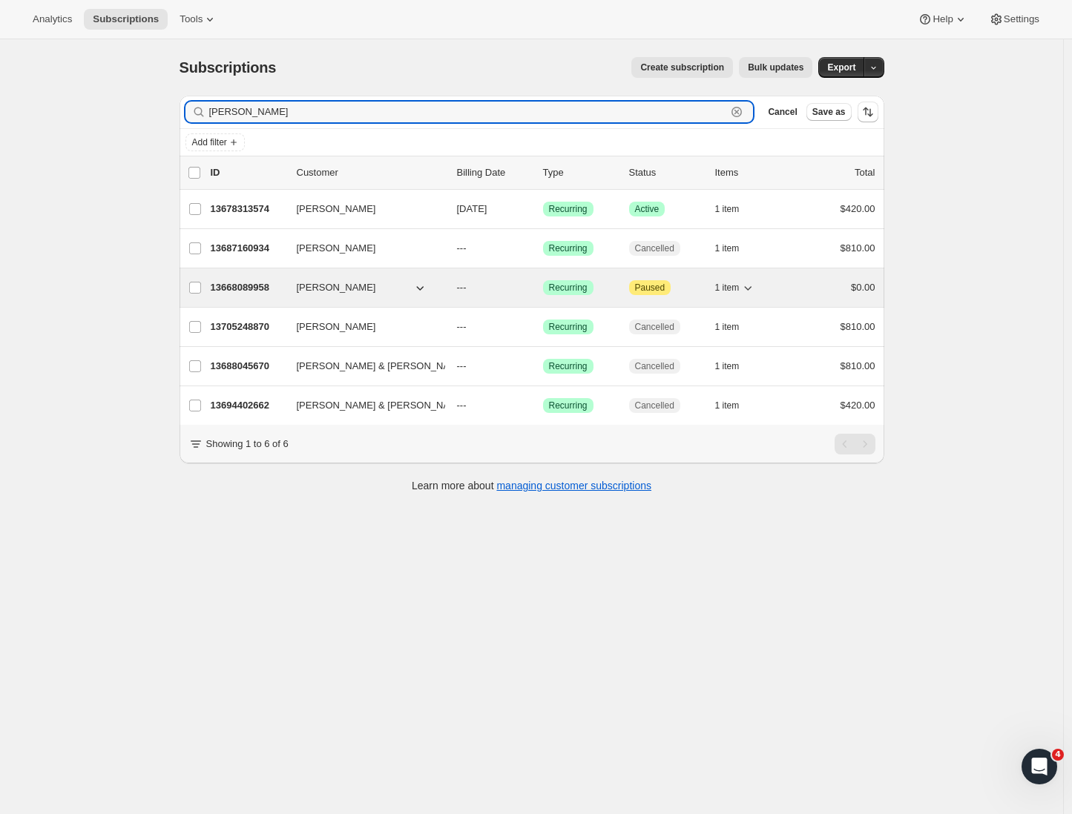
drag, startPoint x: 434, startPoint y: 119, endPoint x: 276, endPoint y: 288, distance: 231.9
click at [276, 288] on p "13668089958" at bounding box center [248, 287] width 74 height 15
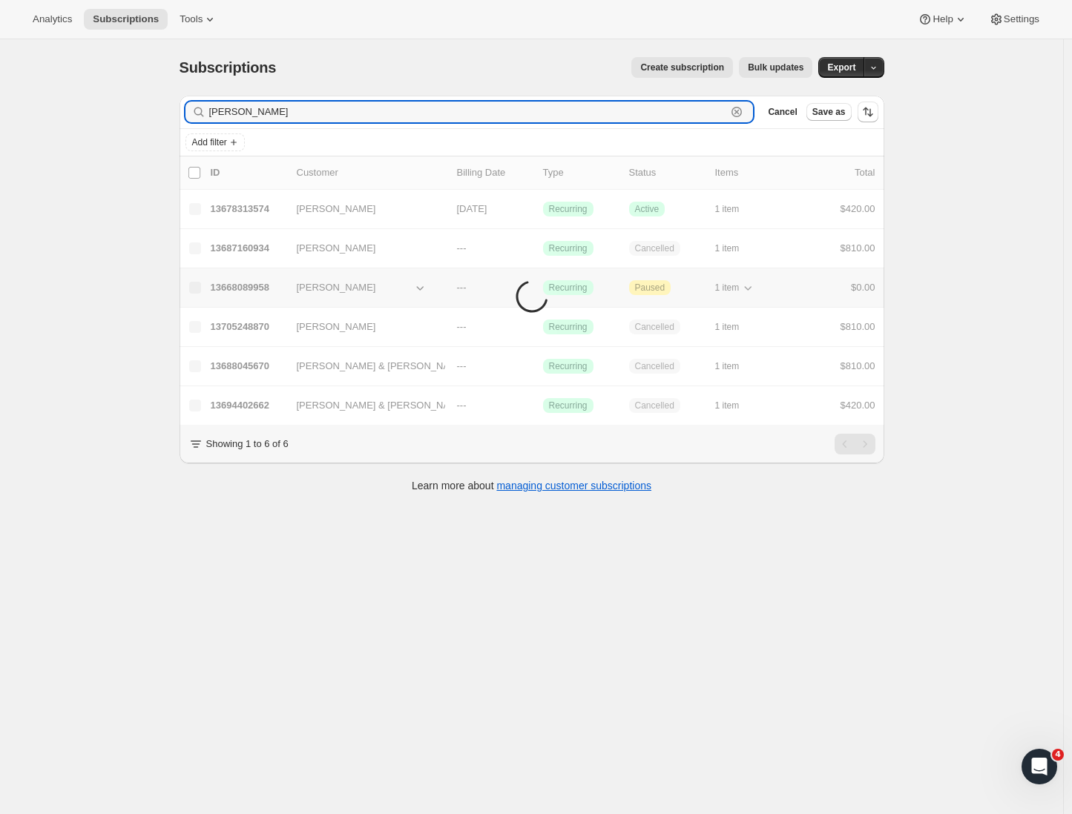
click at [259, 288] on li "Items are loading" at bounding box center [531, 290] width 704 height 268
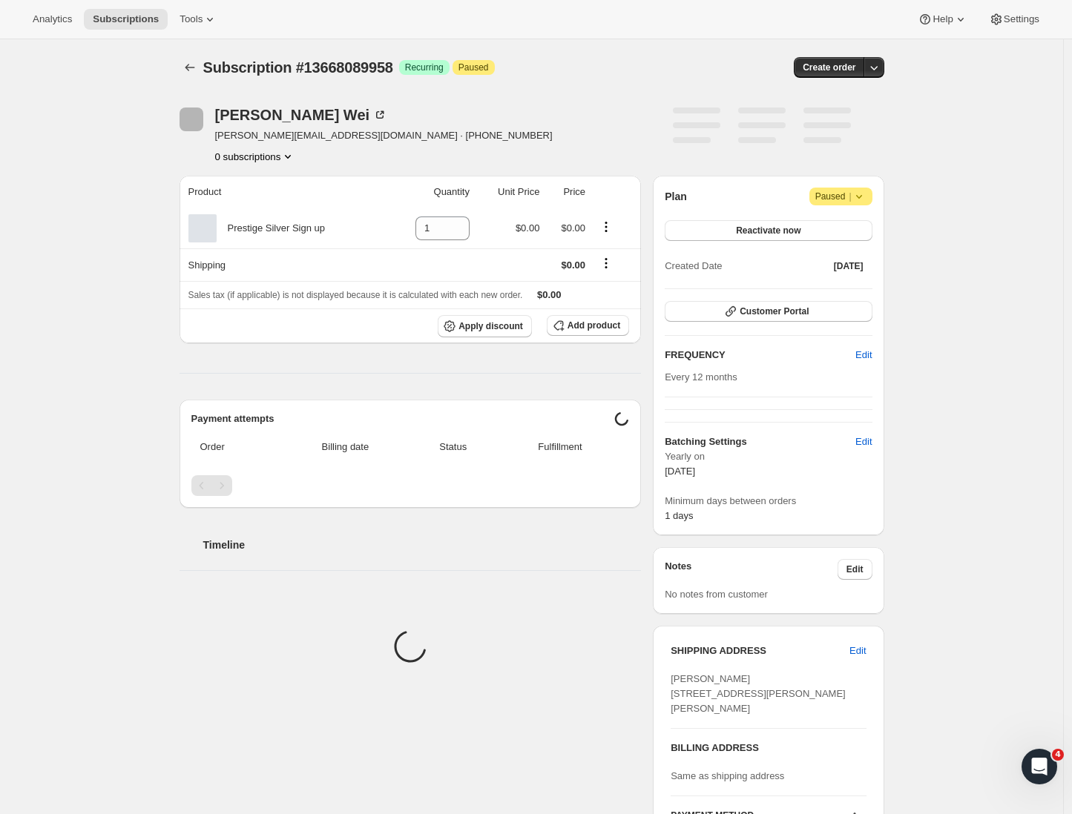
drag, startPoint x: 97, startPoint y: 187, endPoint x: 899, endPoint y: 246, distance: 803.8
click at [899, 245] on div "Subscription #13668089958. This page is ready Subscription #13668089958 Success…" at bounding box center [532, 575] width 740 height 1072
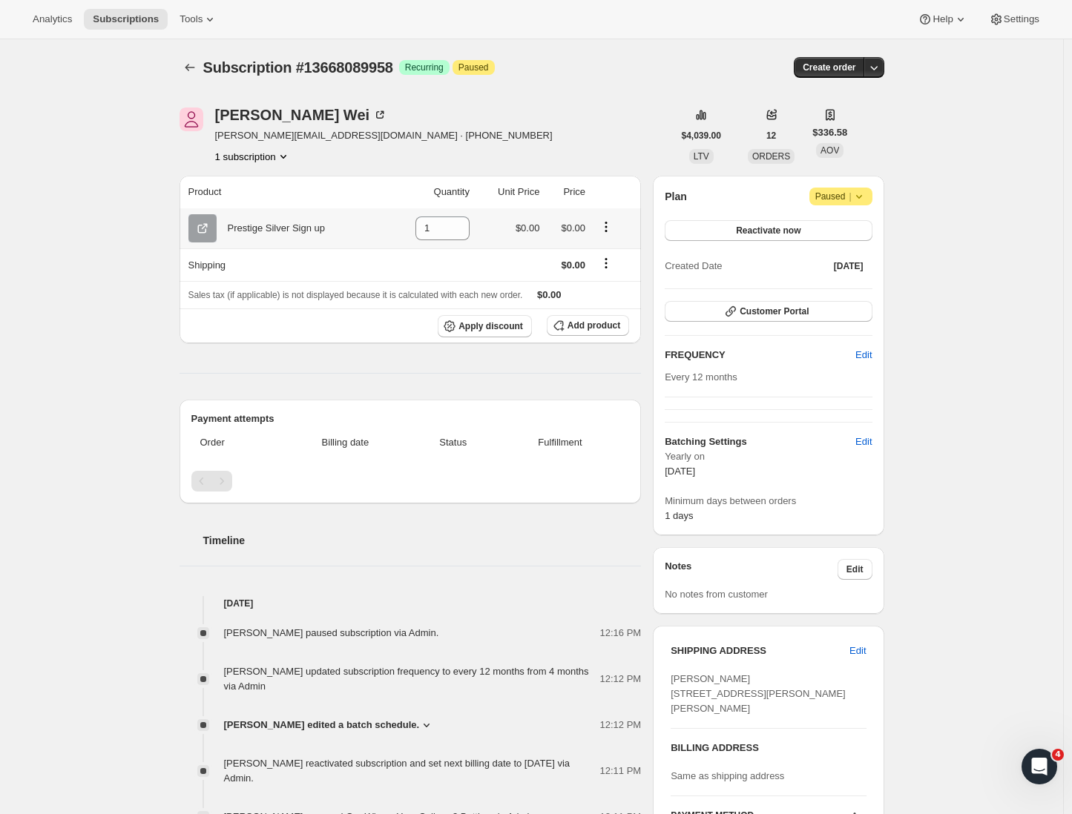
click at [610, 229] on icon "Product actions" at bounding box center [605, 227] width 15 height 15
click at [600, 331] on span "Add product" at bounding box center [593, 326] width 53 height 12
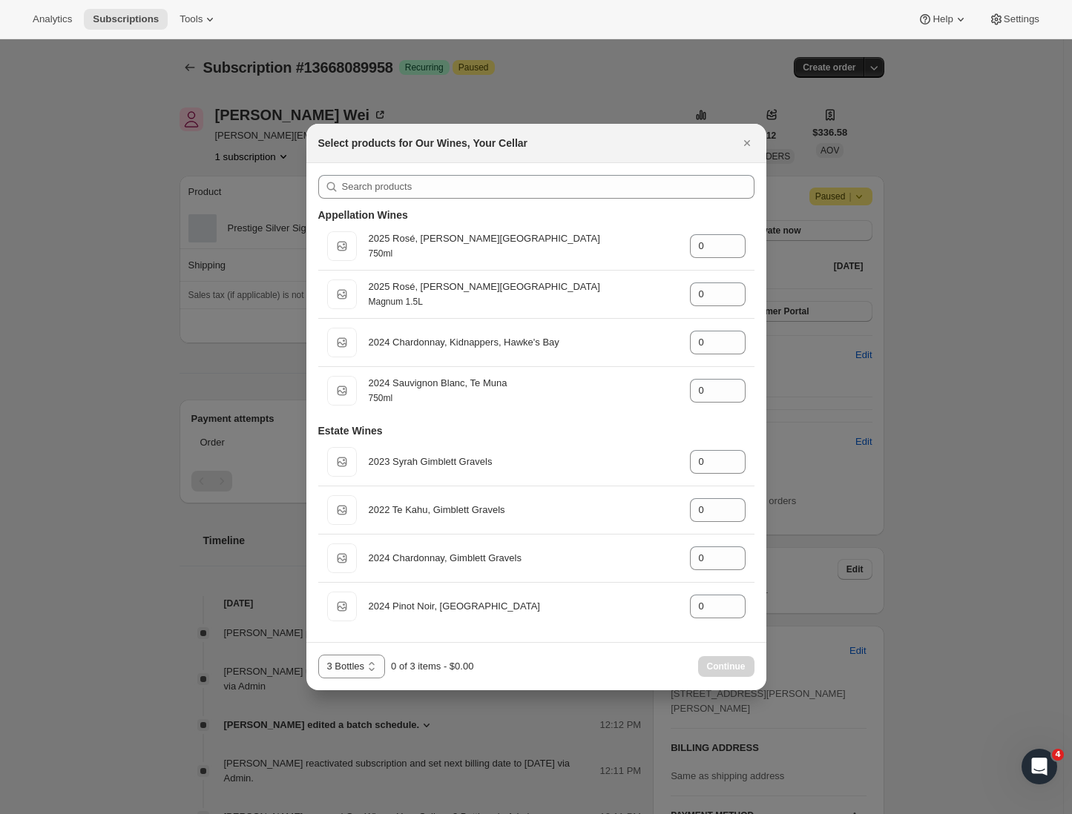
click at [382, 199] on div "Appellation Wines 750ml 2025 Rosé, Hawke's Bay 750ml gid://shopify/ProductVaria…" at bounding box center [536, 307] width 436 height 216
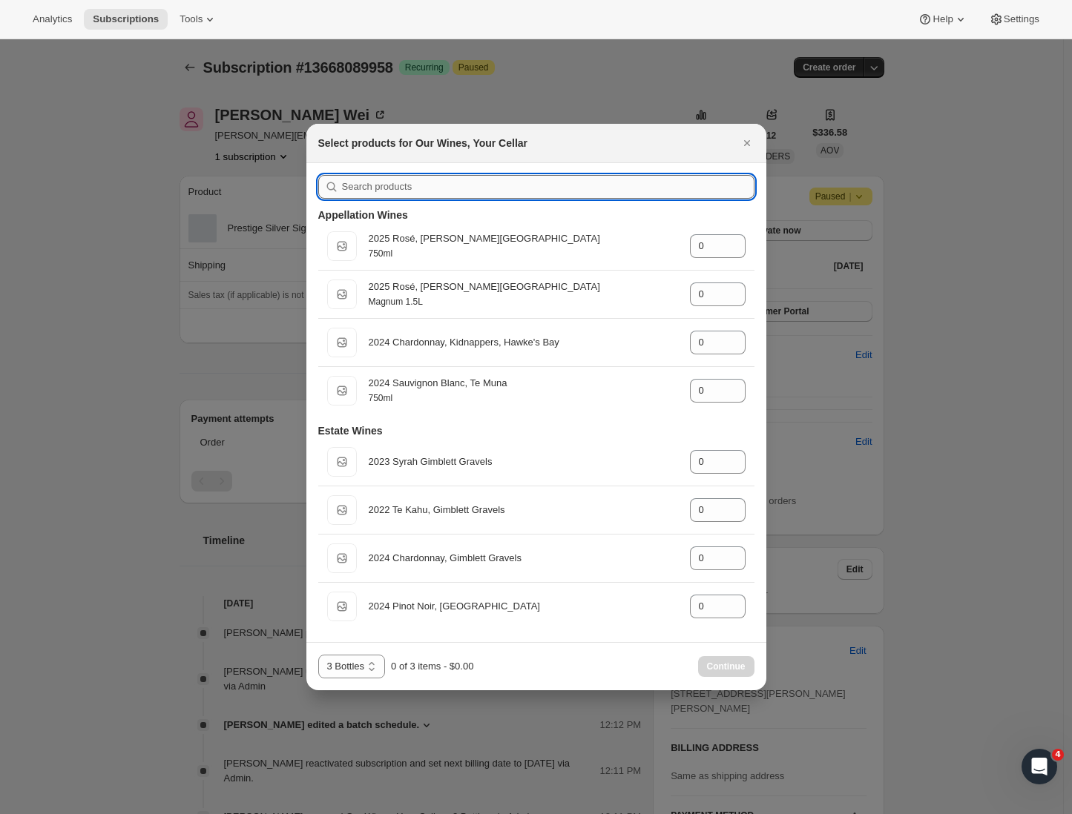
click at [381, 191] on input ":rd1:" at bounding box center [548, 187] width 412 height 24
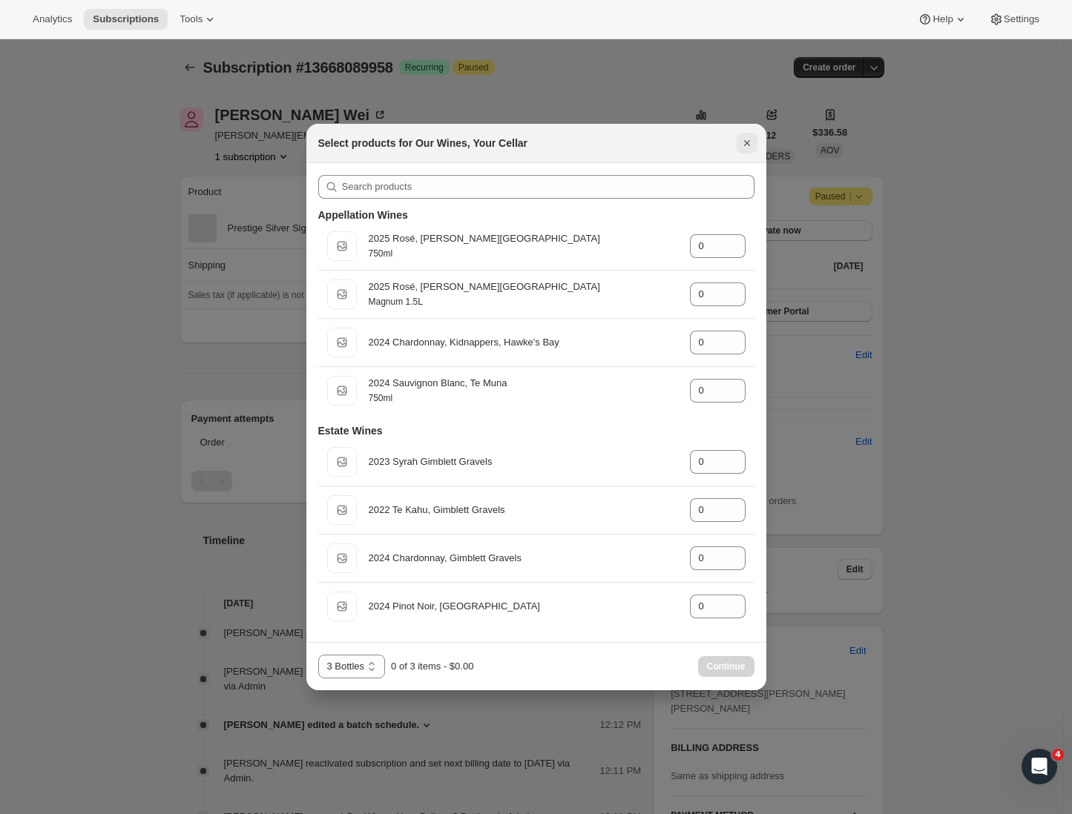
click at [745, 142] on icon "Close" at bounding box center [746, 143] width 15 height 15
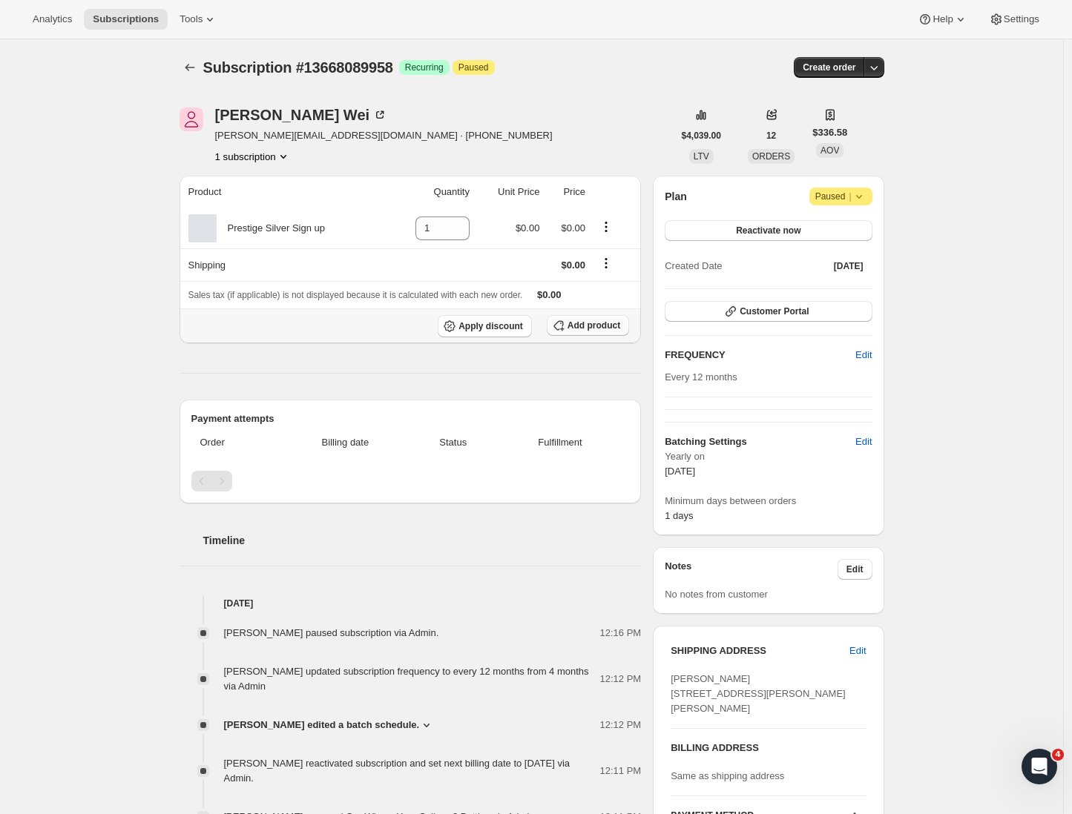
click at [583, 334] on button "Add product" at bounding box center [588, 325] width 82 height 21
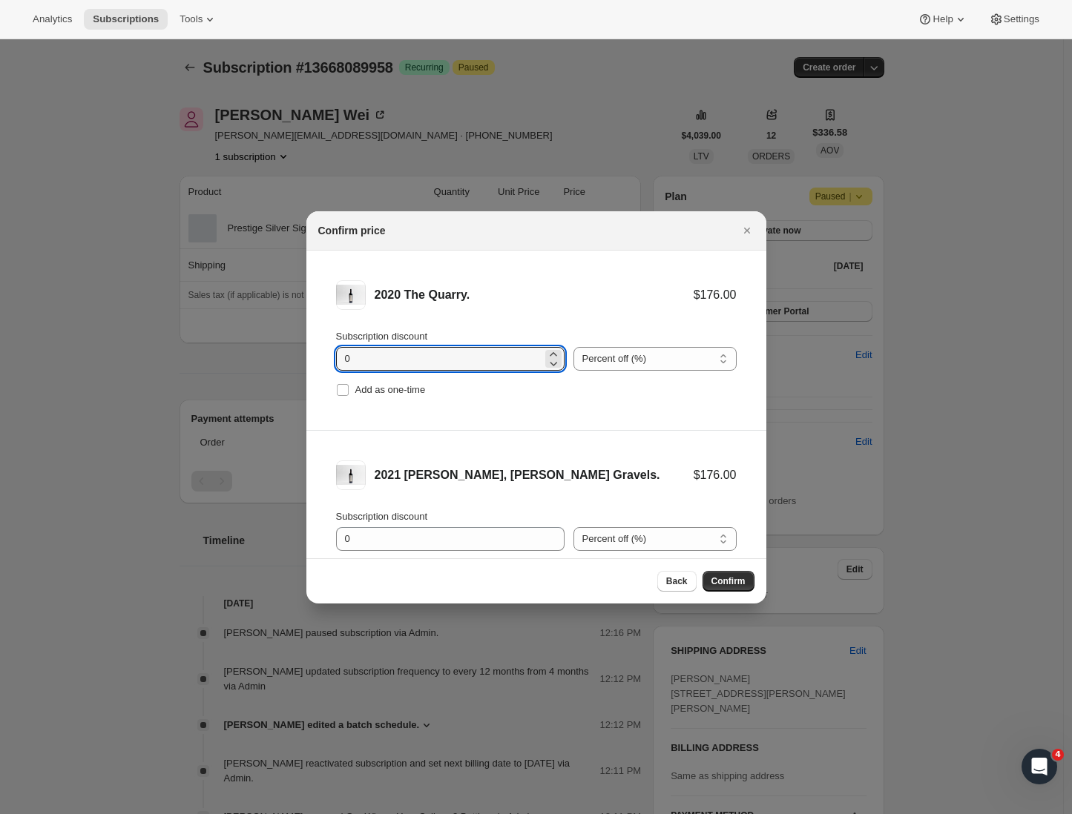
drag, startPoint x: 383, startPoint y: 364, endPoint x: 300, endPoint y: 360, distance: 83.9
type input "15"
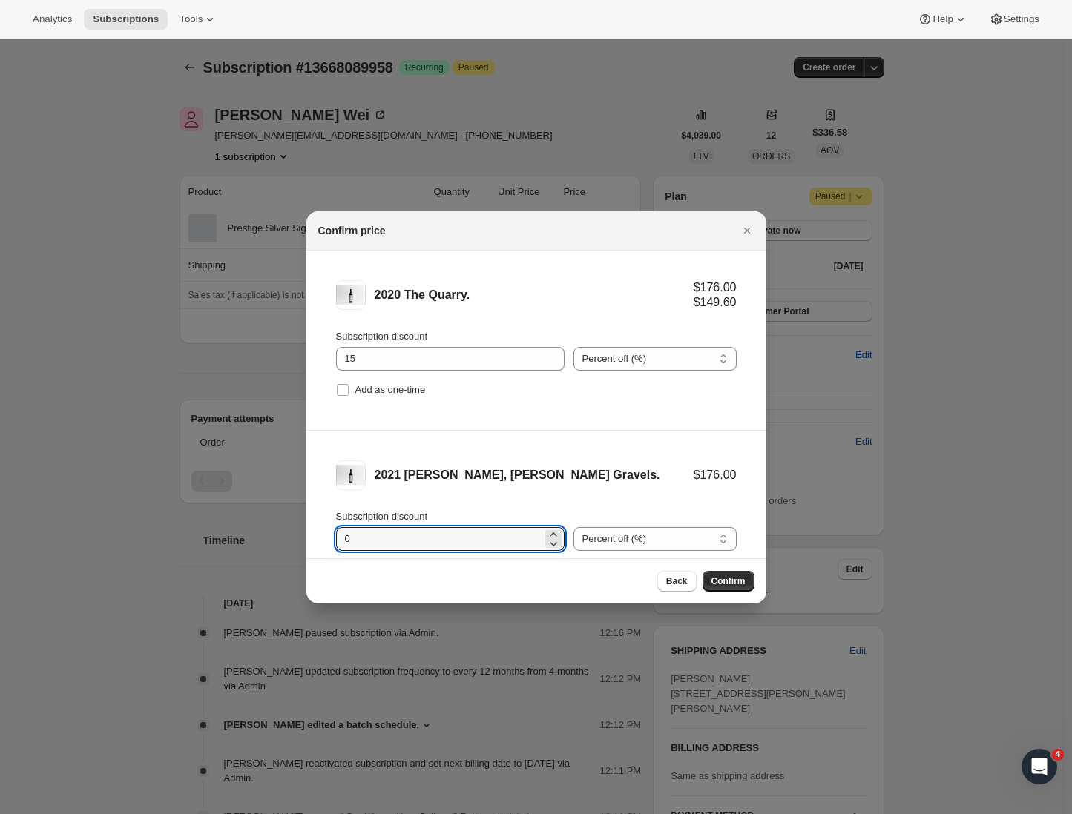
drag, startPoint x: 399, startPoint y: 534, endPoint x: 312, endPoint y: 535, distance: 86.8
click at [312, 535] on li "2021 [PERSON_NAME], [PERSON_NAME] Gravels. $176.00 Subscription discount 0 Perc…" at bounding box center [536, 521] width 460 height 180
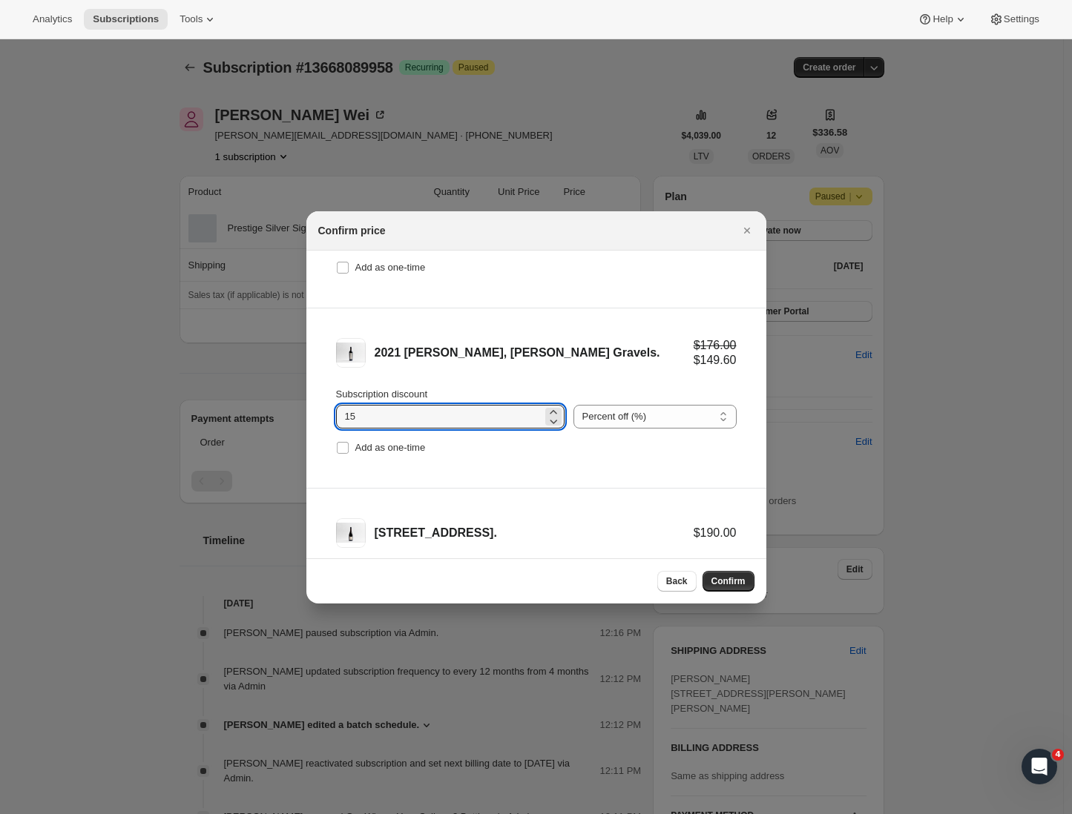
scroll to position [242, 0]
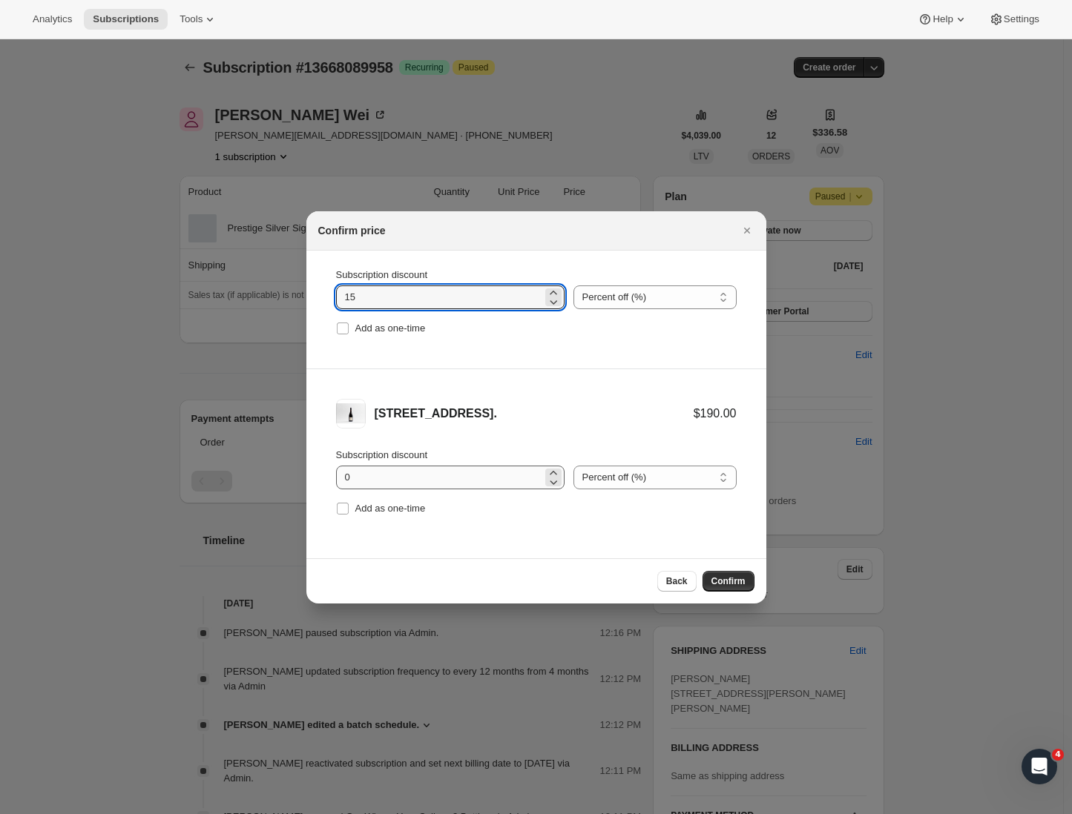
type input "15"
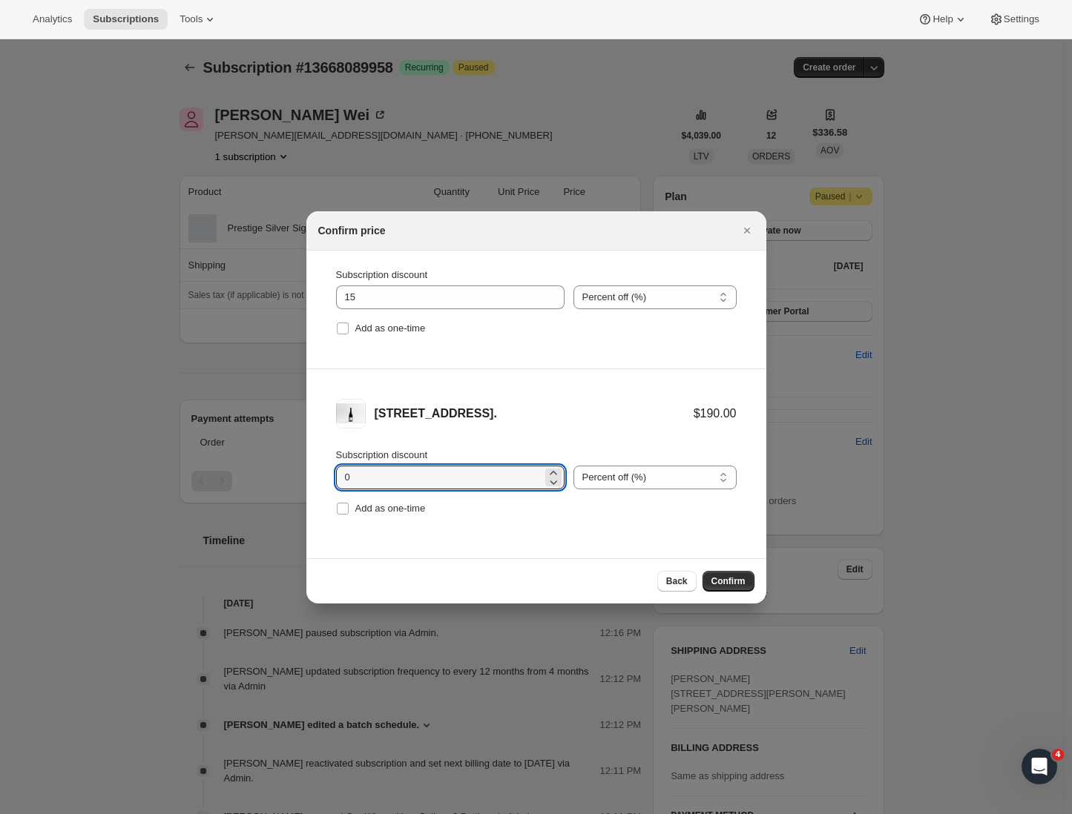
drag, startPoint x: 394, startPoint y: 474, endPoint x: 296, endPoint y: 467, distance: 98.1
type input "15"
click at [539, 363] on li "2021 [PERSON_NAME], [PERSON_NAME] Gravels. $176.00 $149.60 Subscription discoun…" at bounding box center [536, 279] width 460 height 180
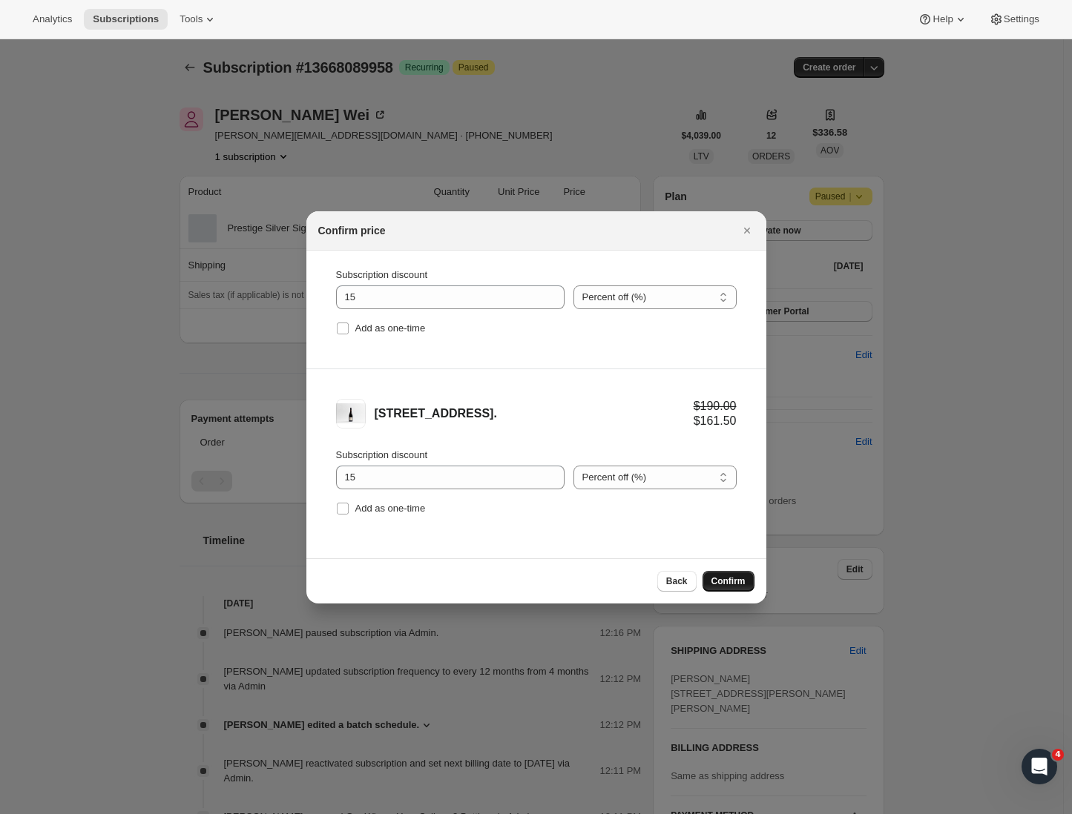
click at [732, 584] on span "Confirm" at bounding box center [728, 581] width 34 height 12
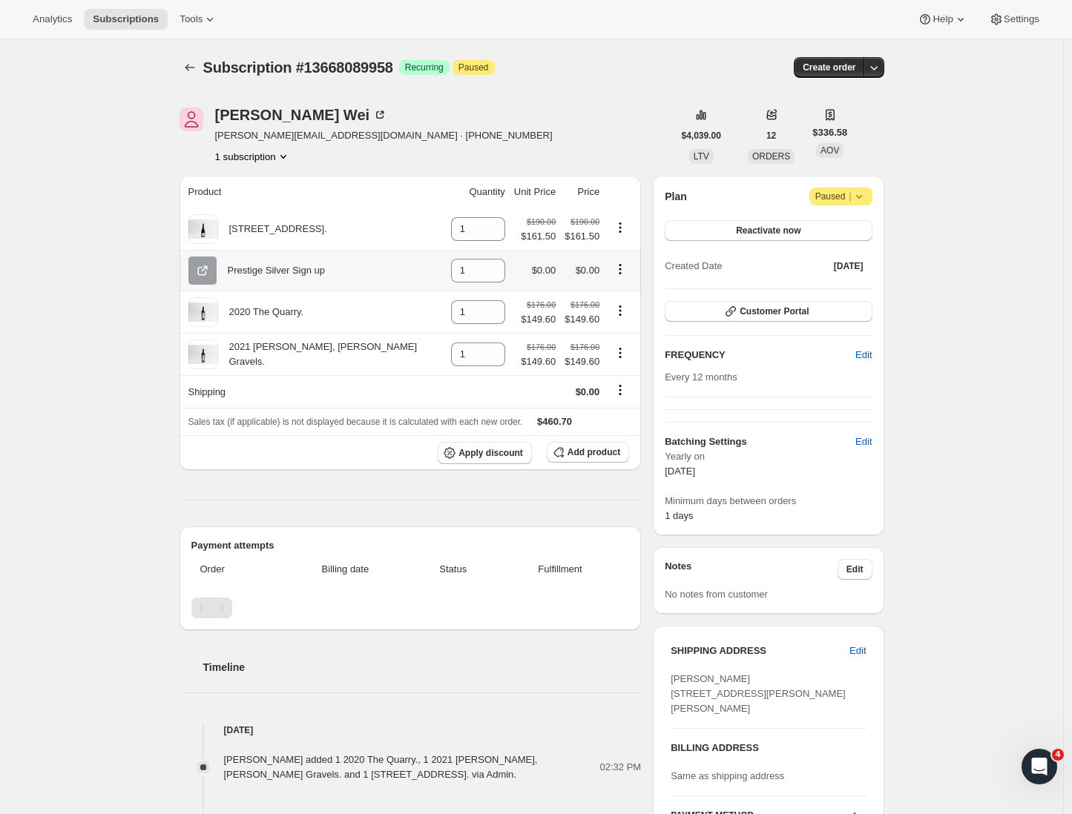
click at [613, 268] on icon "Product actions" at bounding box center [620, 269] width 15 height 15
click at [619, 270] on icon "Product actions" at bounding box center [620, 269] width 2 height 2
click at [567, 130] on div "[PERSON_NAME] [PERSON_NAME][EMAIL_ADDRESS][DOMAIN_NAME] · [PHONE_NUMBER] subscr…" at bounding box center [425, 136] width 493 height 56
